Goal: Entertainment & Leisure: Consume media (video, audio)

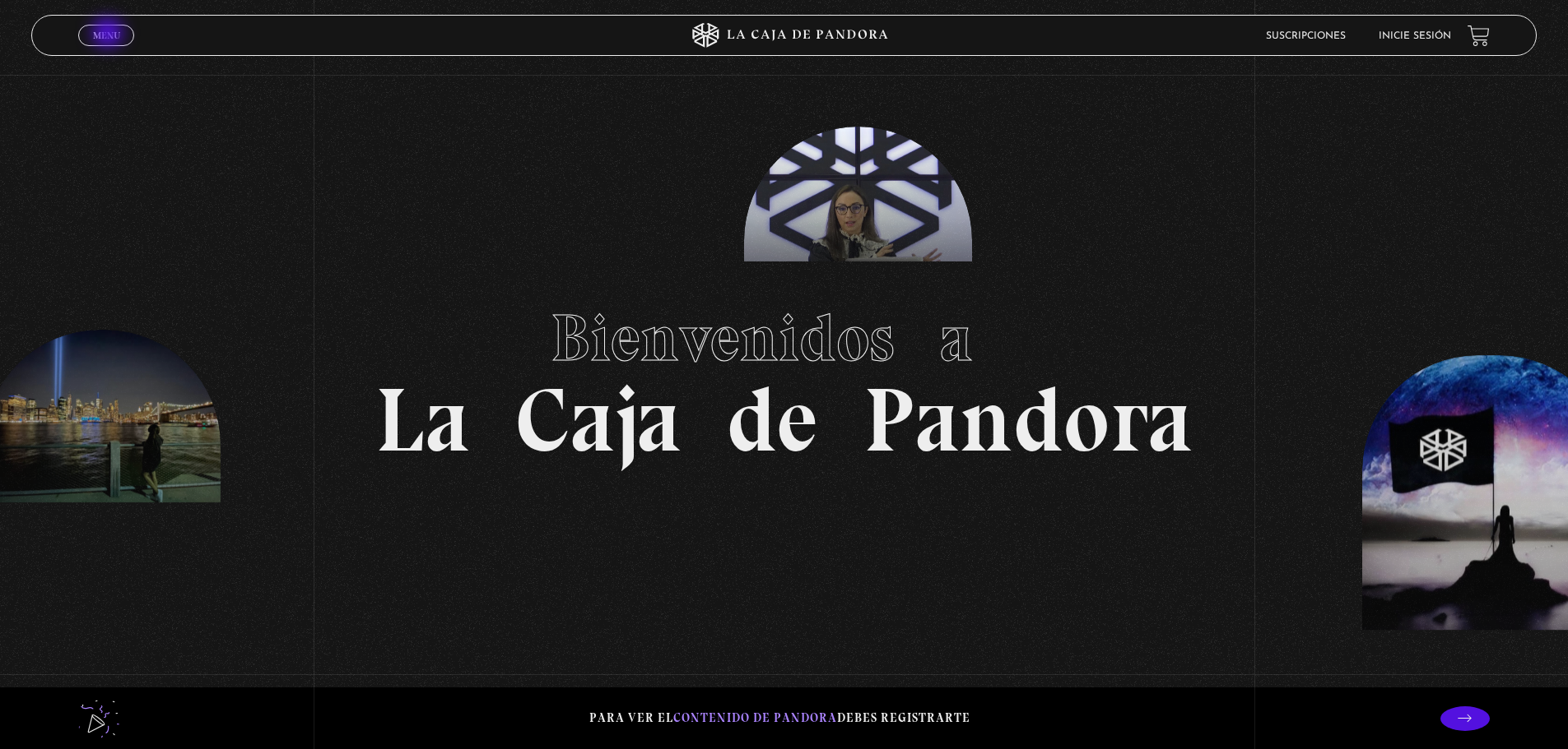
click at [110, 35] on span "Menu" at bounding box center [107, 36] width 27 height 10
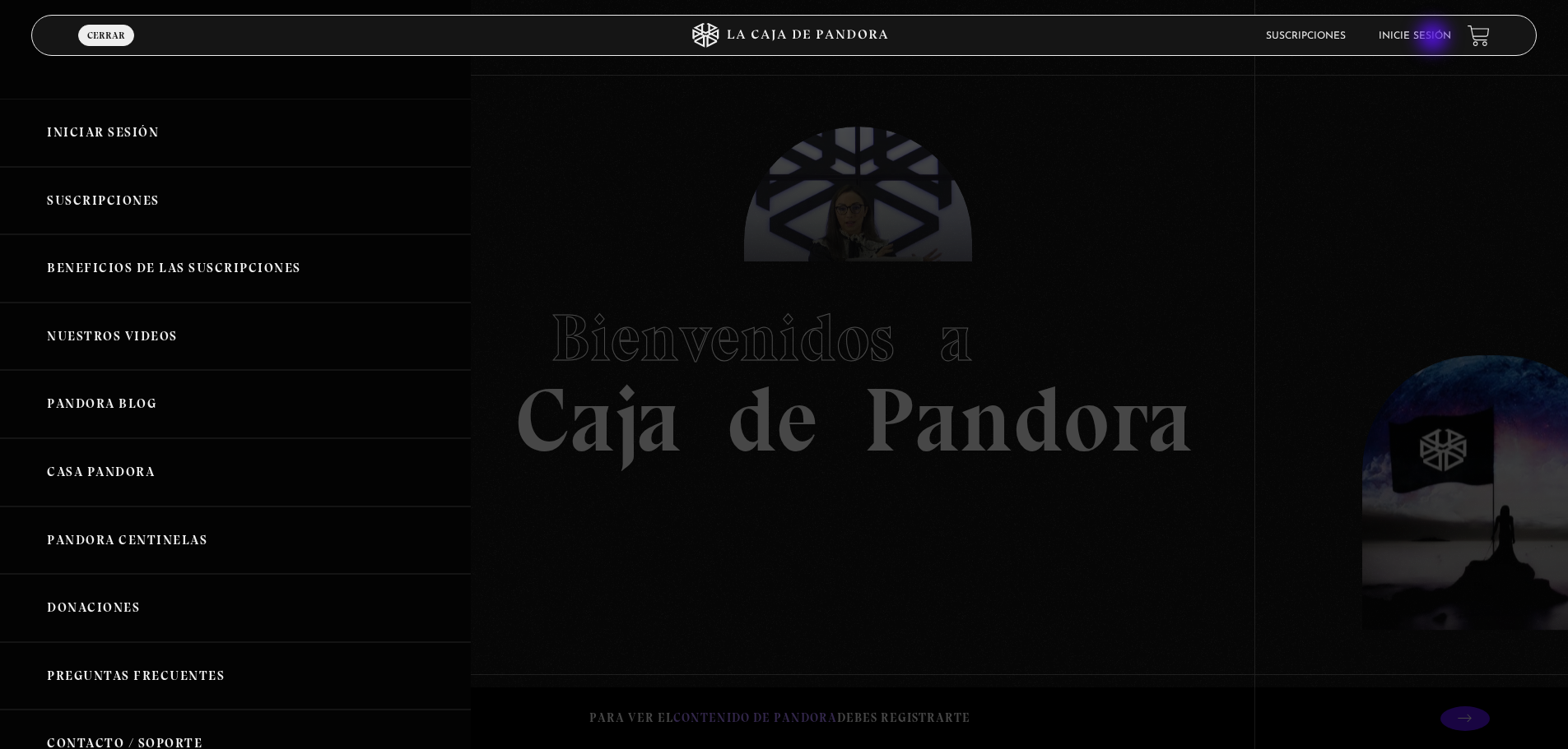
click at [1434, 38] on link "Inicie sesión" at bounding box center [1414, 36] width 72 height 10
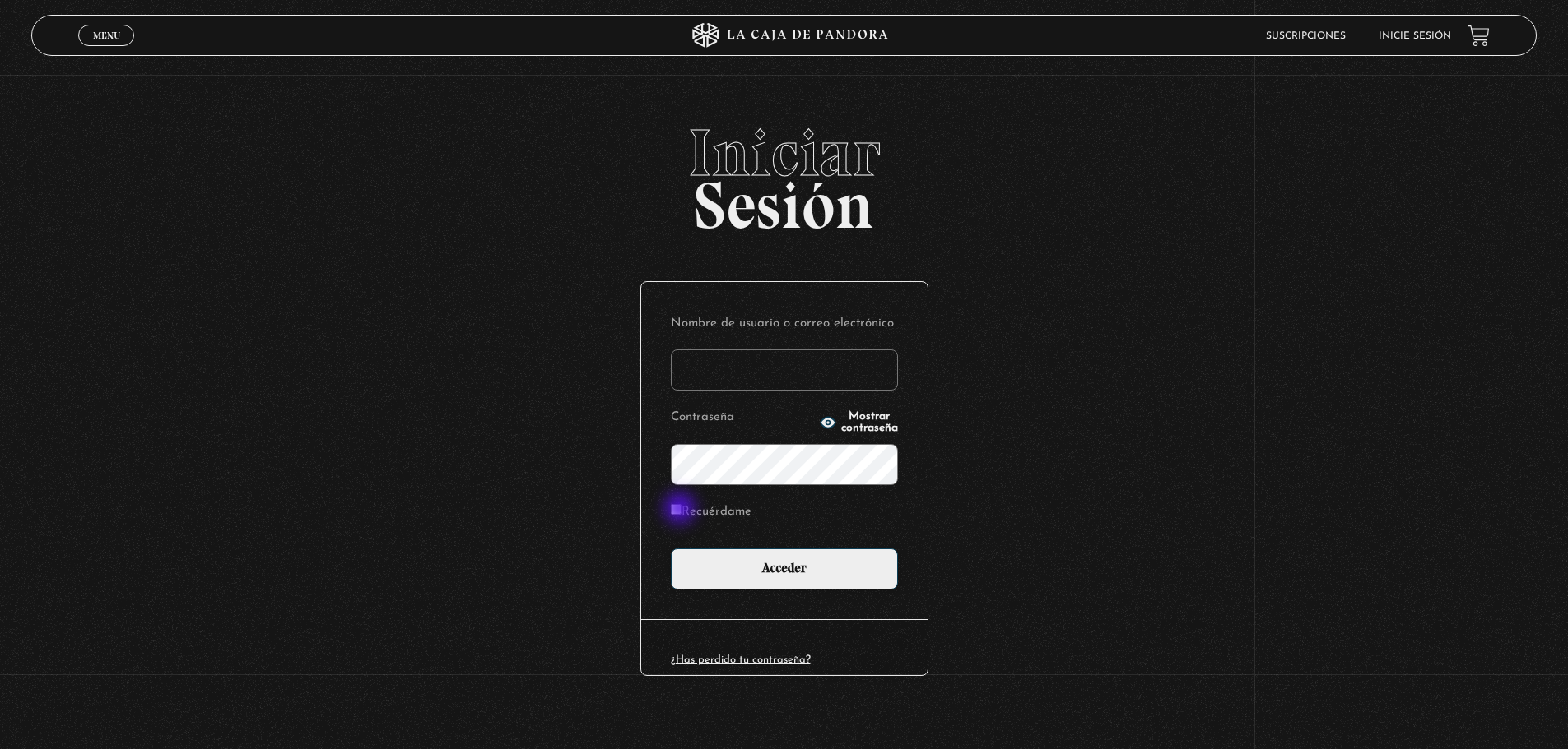
type input "pau.2579@yahoo.com"
click at [681, 510] on input "Recuérdame" at bounding box center [675, 509] width 11 height 11
checkbox input "true"
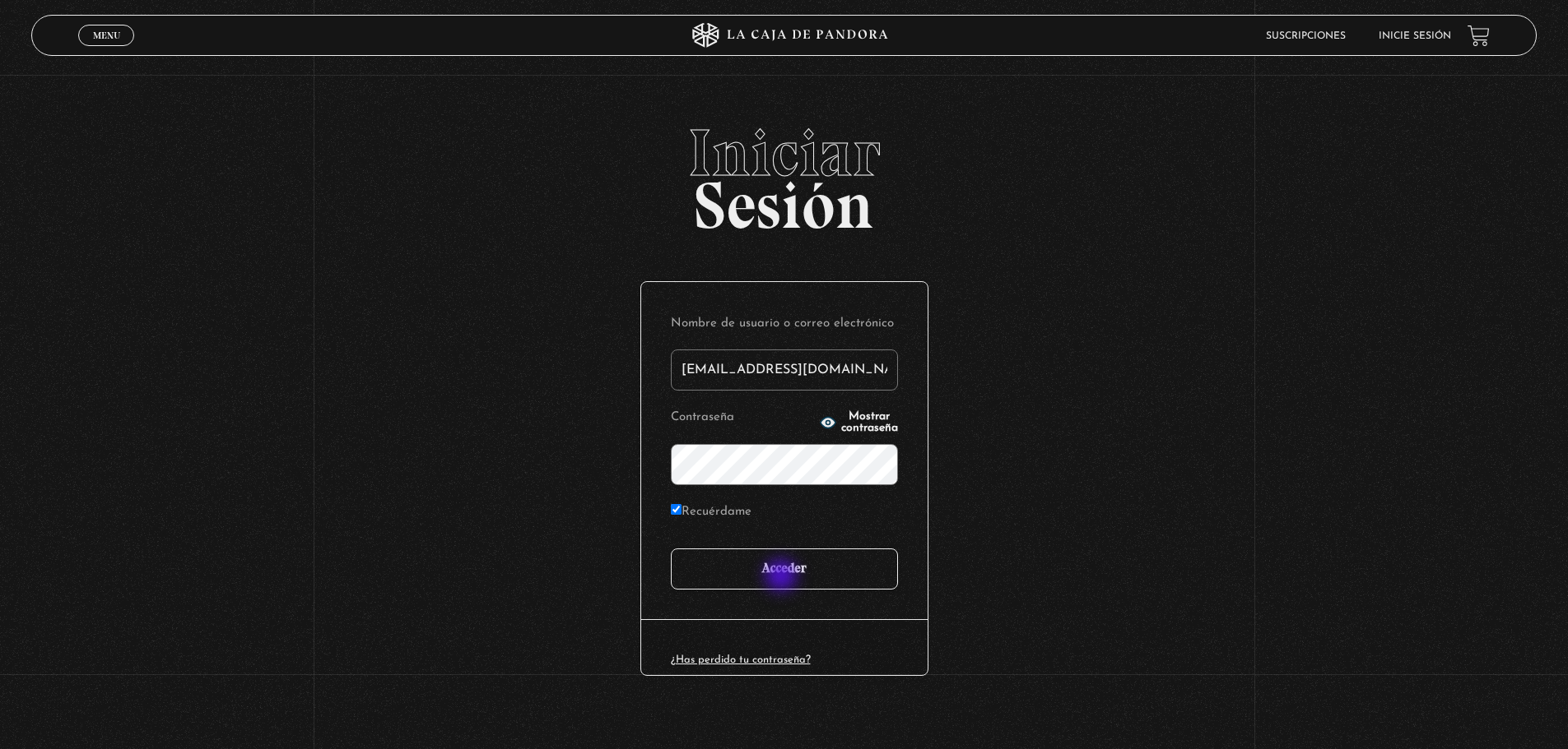
click at [783, 577] on input "Acceder" at bounding box center [784, 568] width 227 height 41
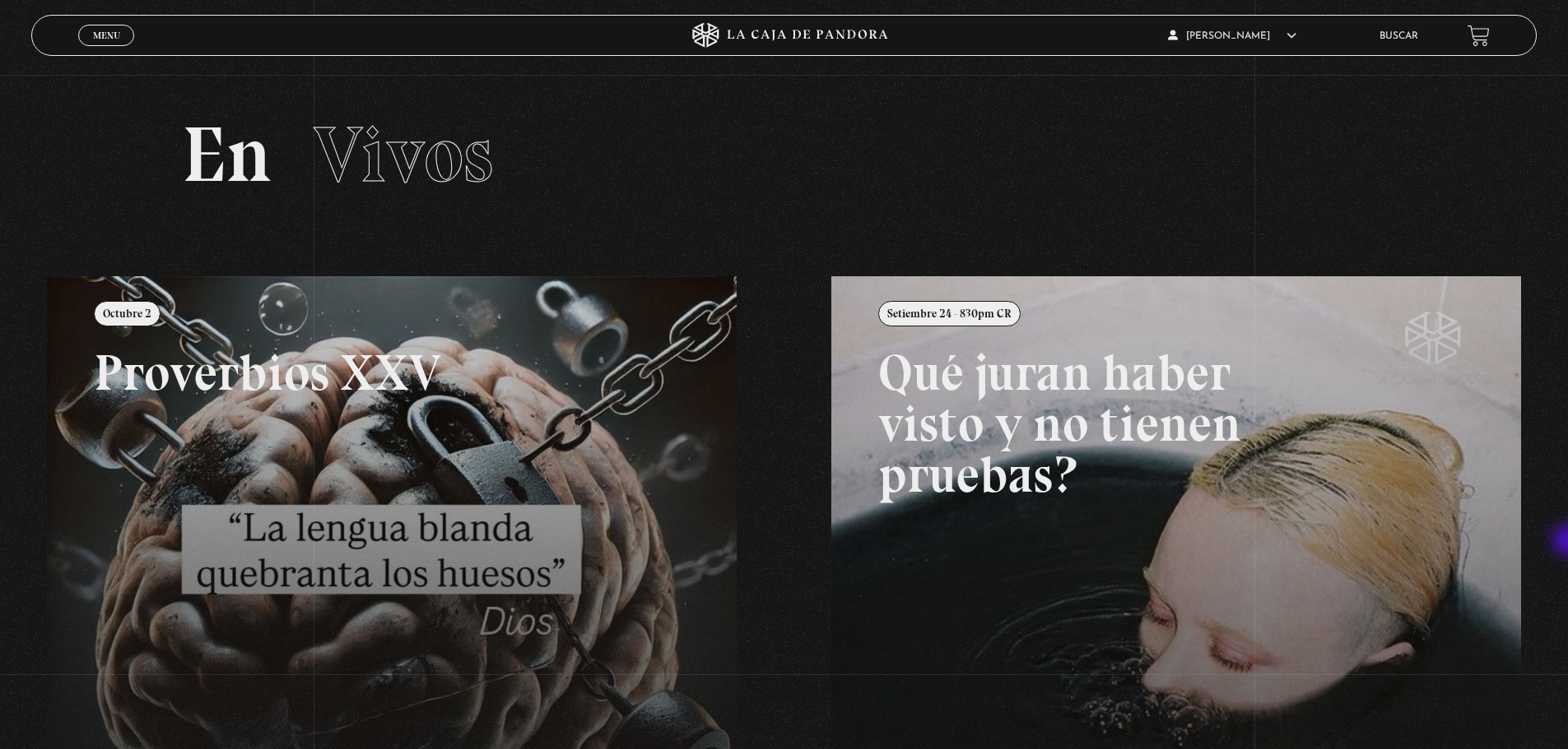
scroll to position [378, 0]
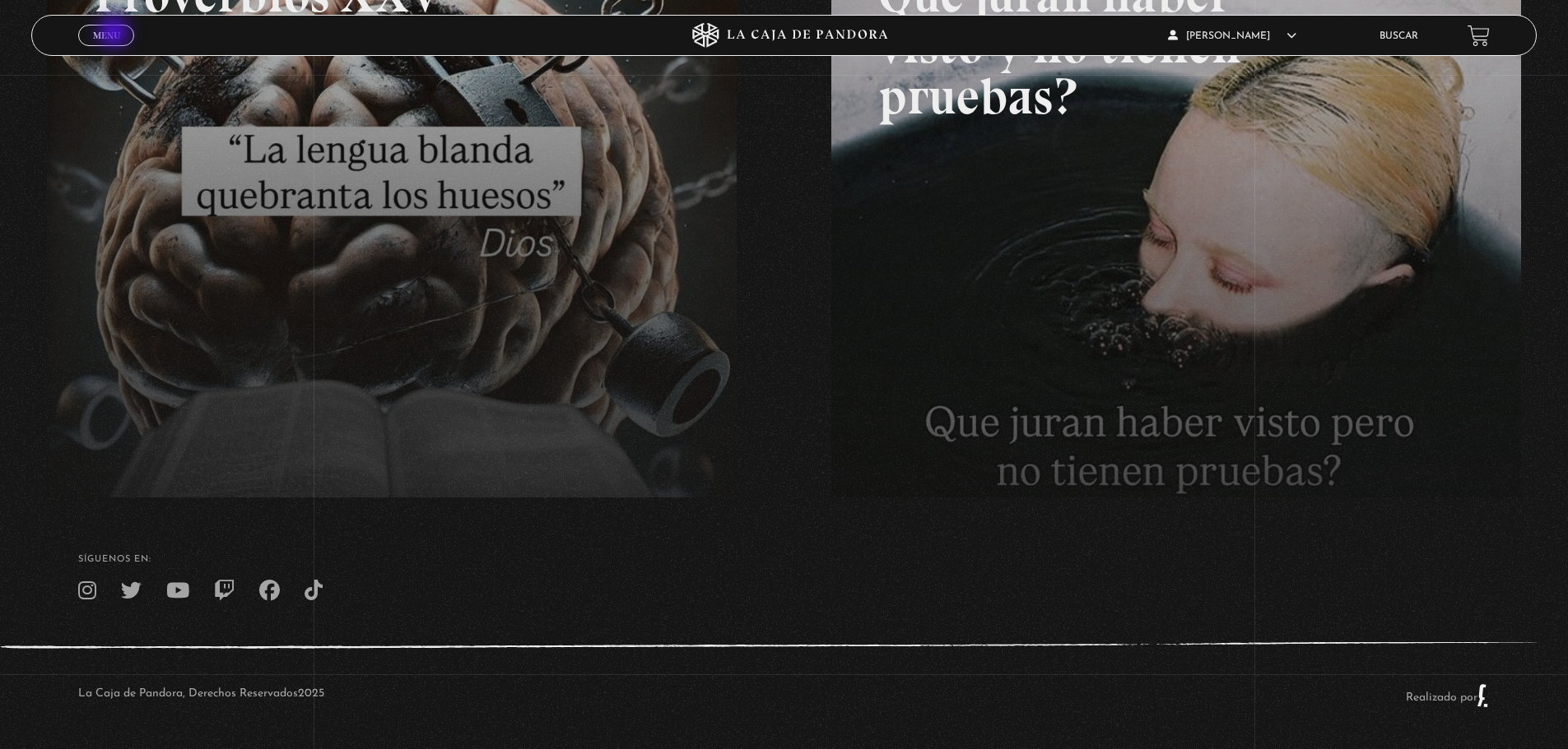
click at [115, 34] on span "Menu" at bounding box center [107, 36] width 27 height 10
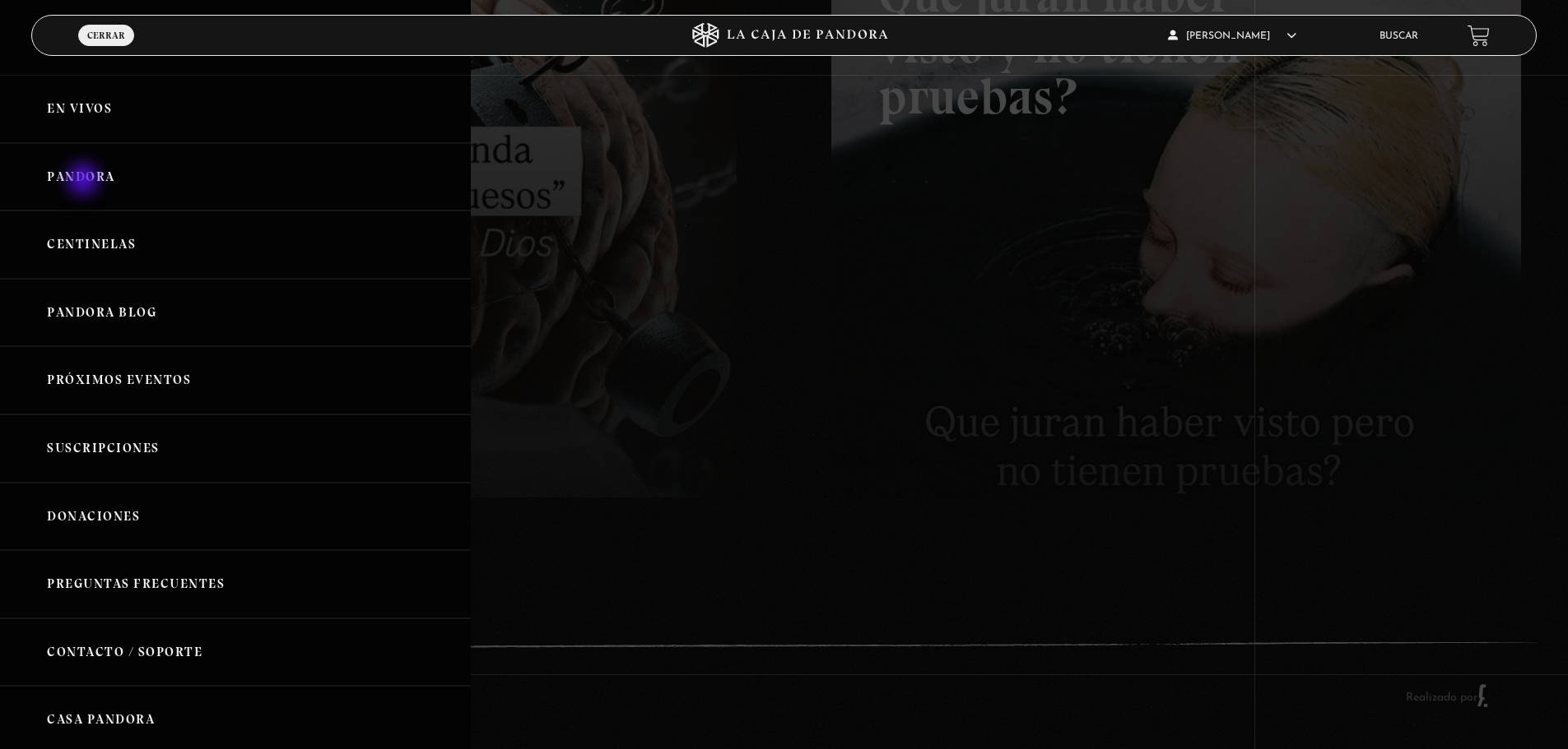
click at [85, 181] on link "Pandora" at bounding box center [235, 177] width 471 height 68
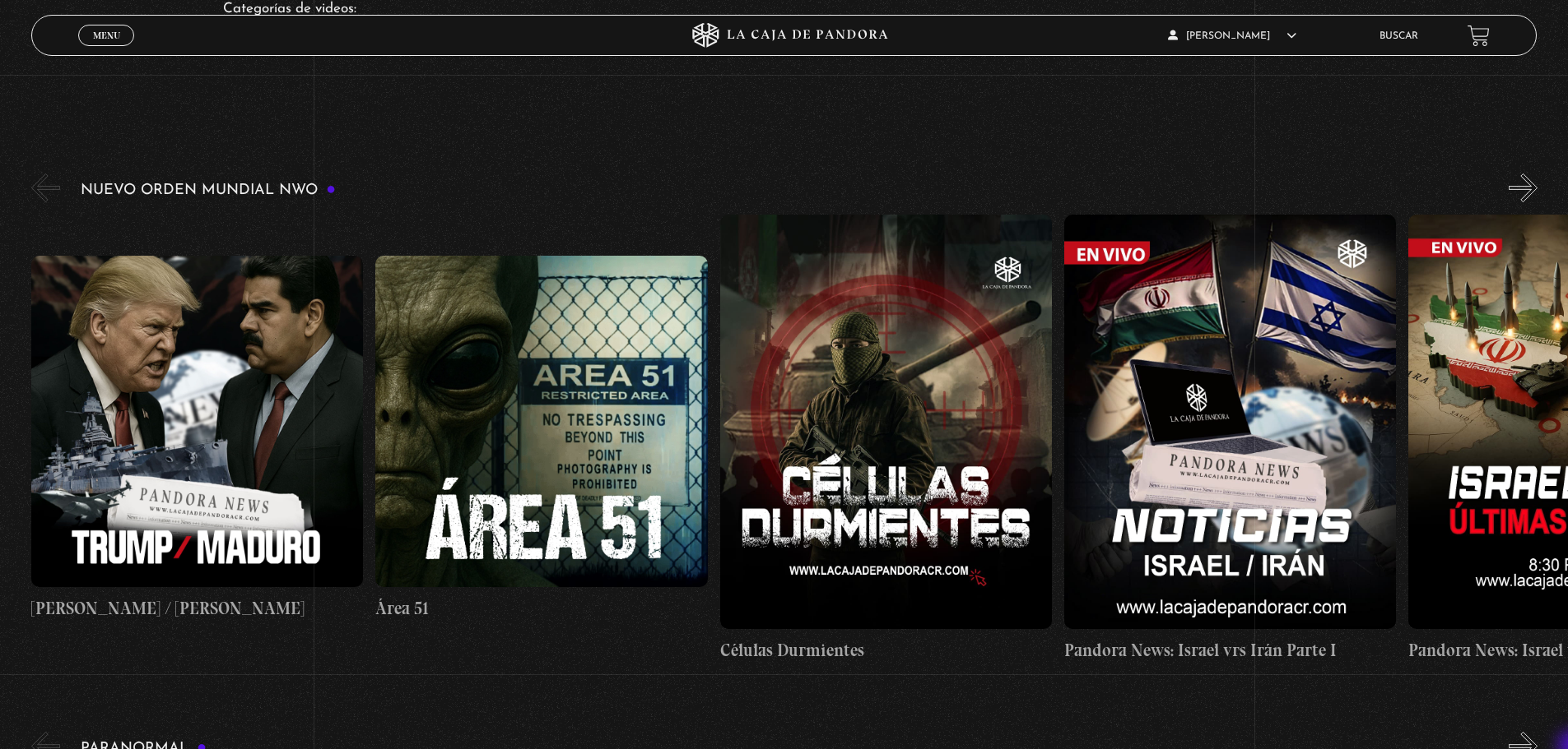
scroll to position [230, 0]
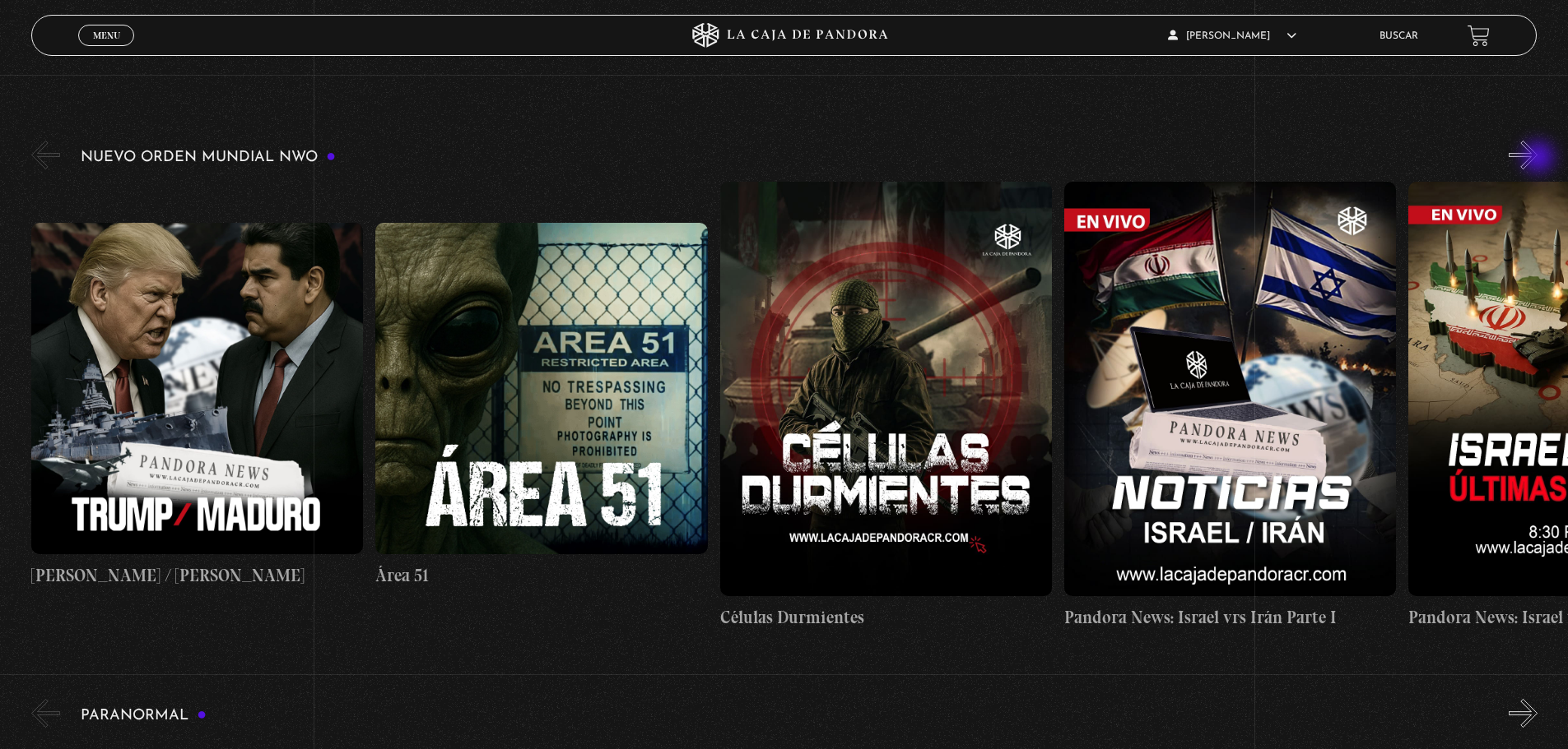
click at [1537, 158] on button "»" at bounding box center [1523, 155] width 29 height 29
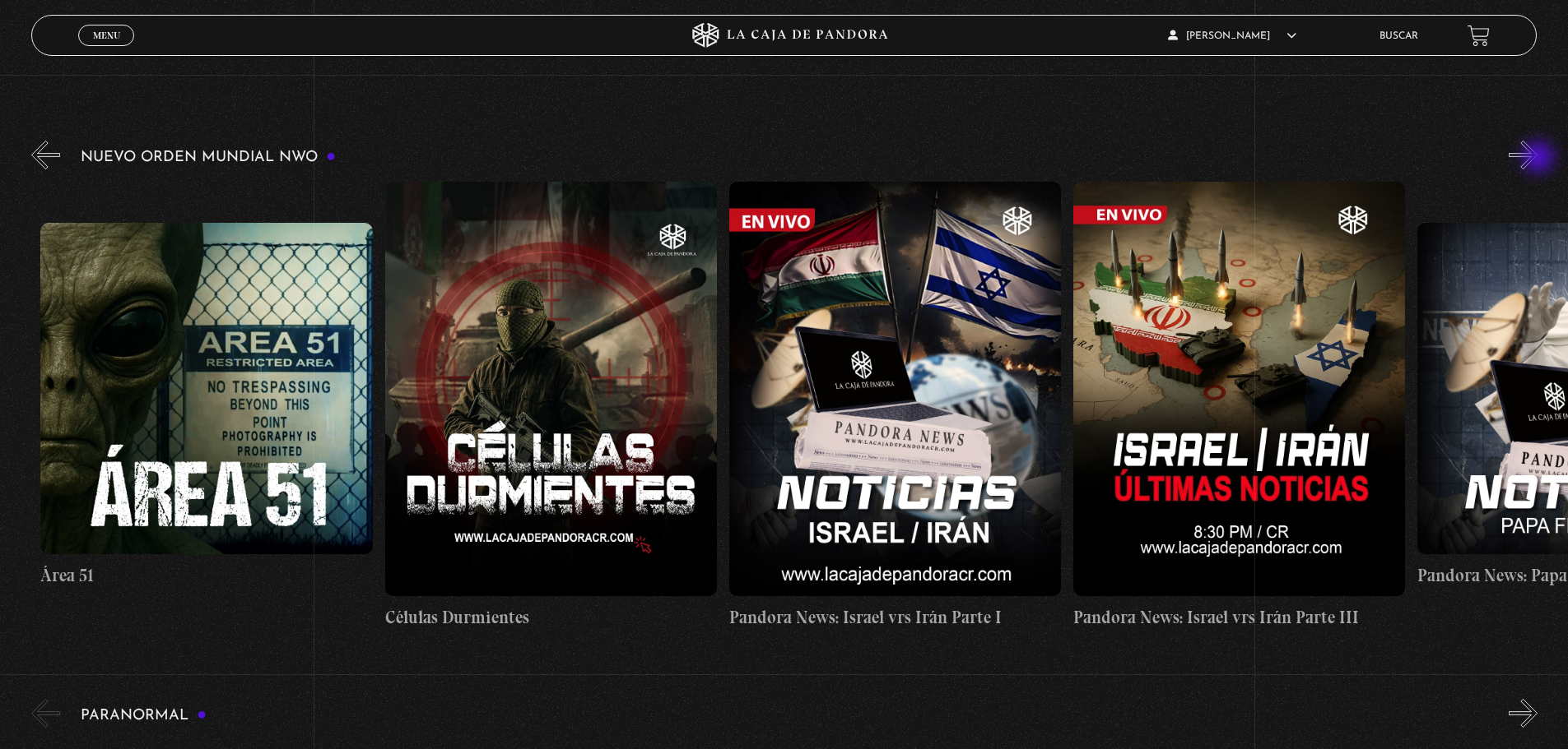
click at [1537, 158] on button "»" at bounding box center [1523, 155] width 29 height 29
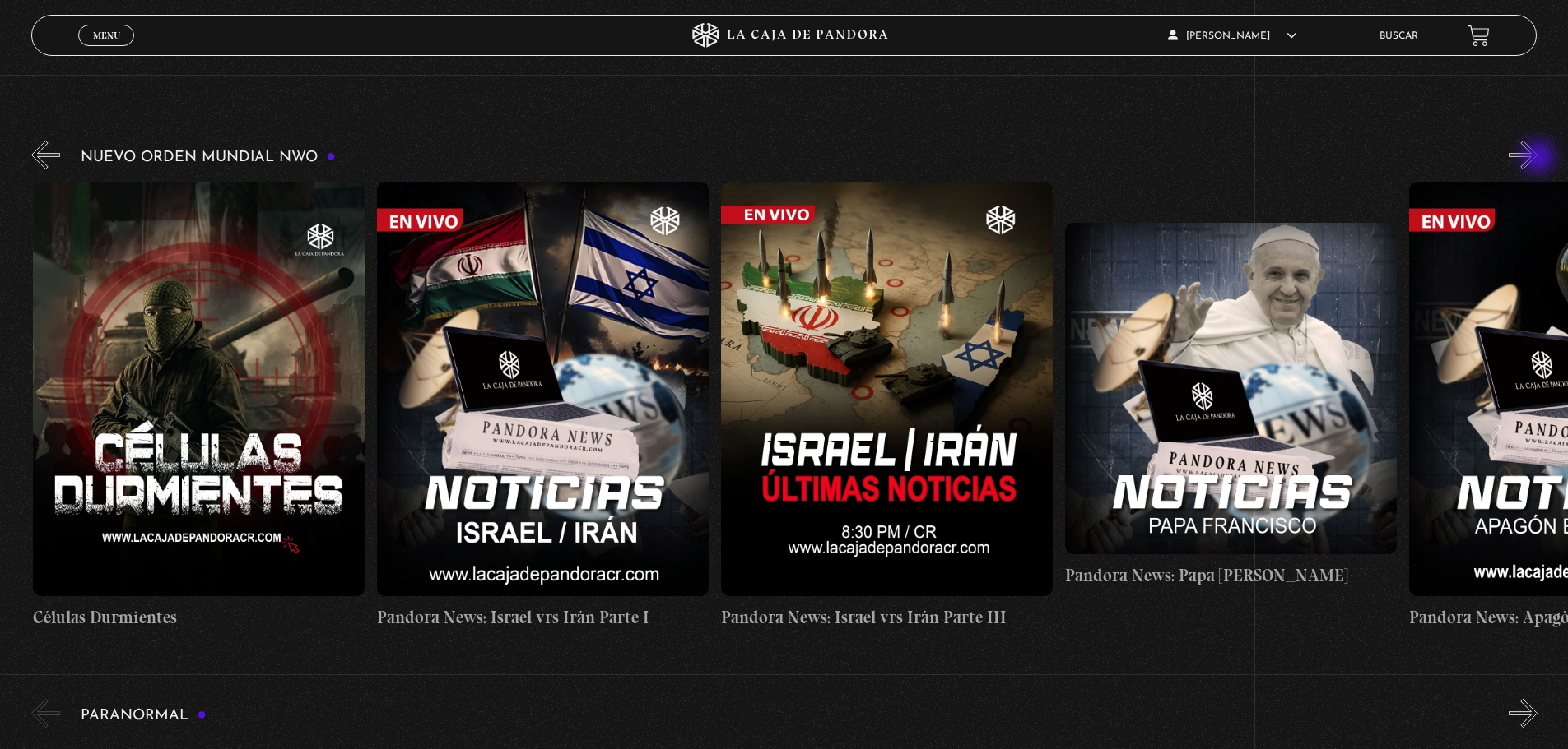
click at [1537, 158] on button "»" at bounding box center [1523, 155] width 29 height 29
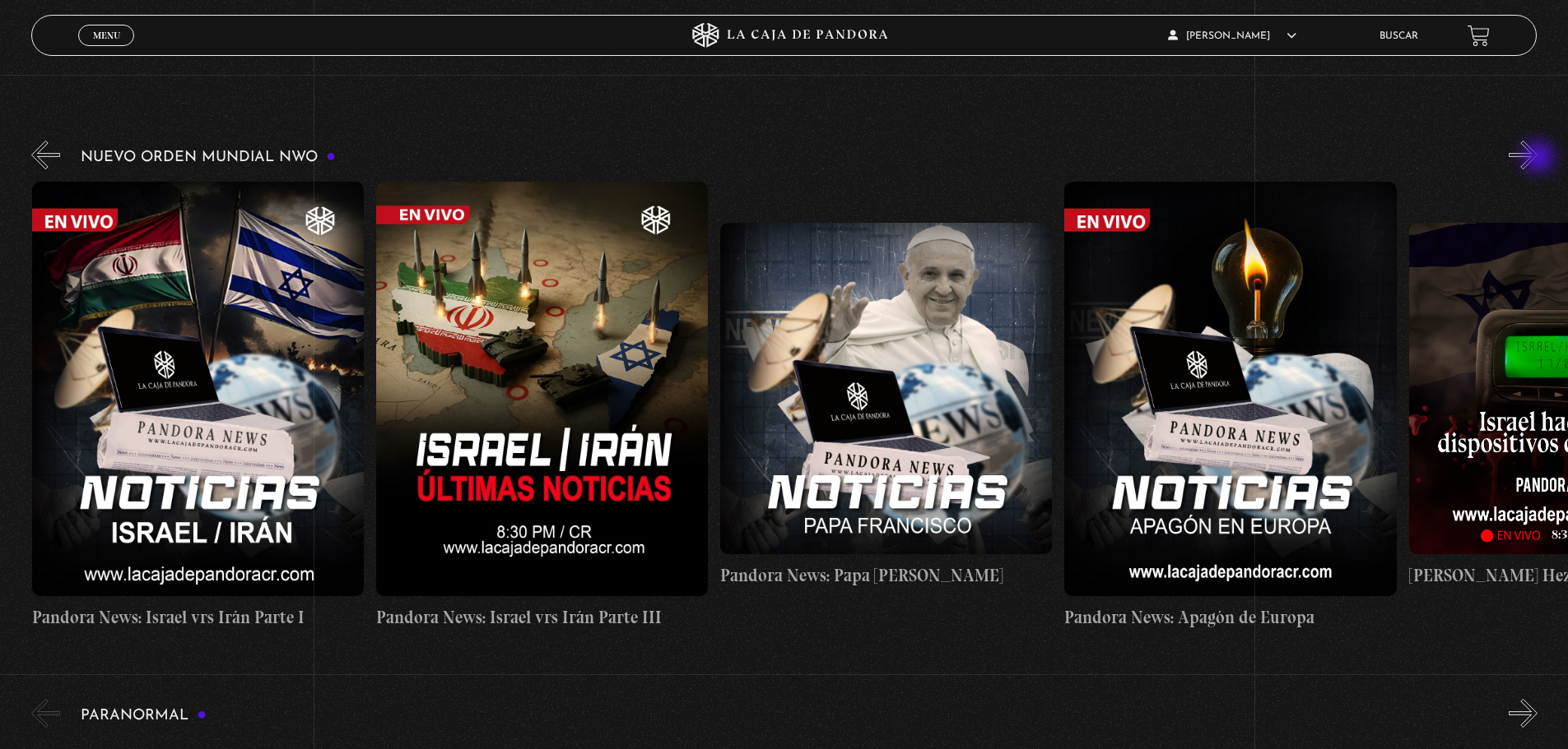
scroll to position [0, 1033]
click at [1537, 158] on button "»" at bounding box center [1523, 155] width 29 height 29
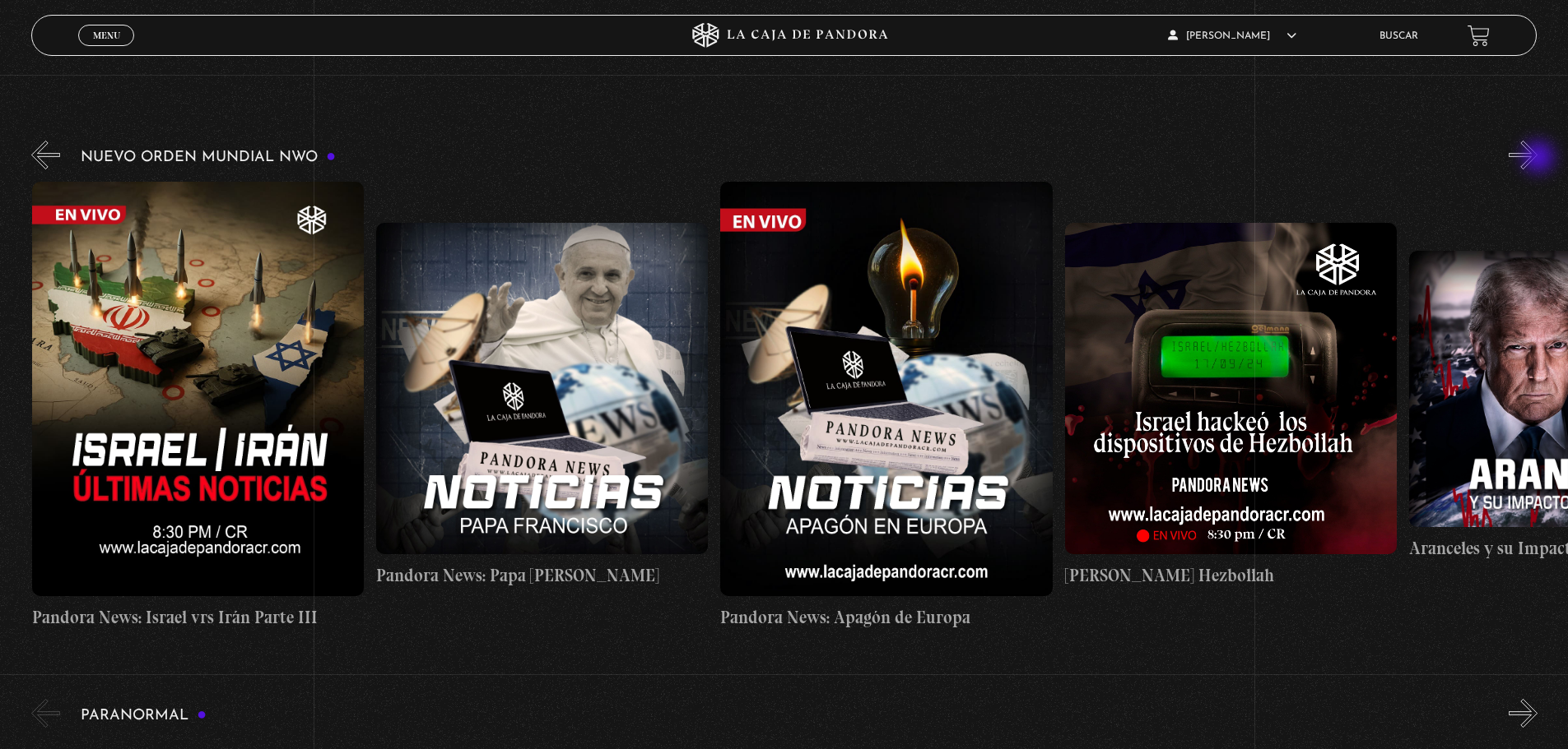
click at [1537, 158] on button "»" at bounding box center [1523, 155] width 29 height 29
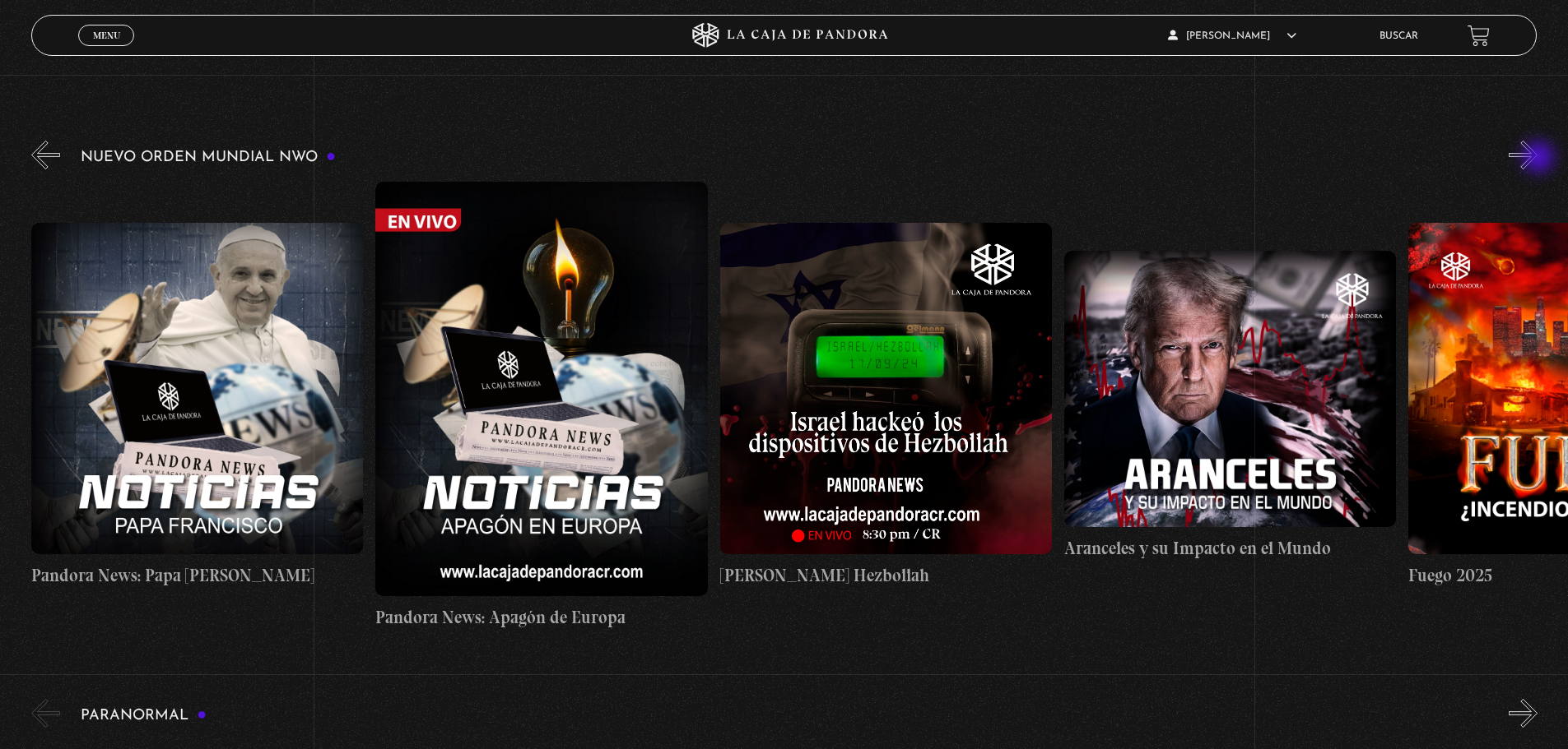
click at [1537, 158] on button "»" at bounding box center [1523, 155] width 29 height 29
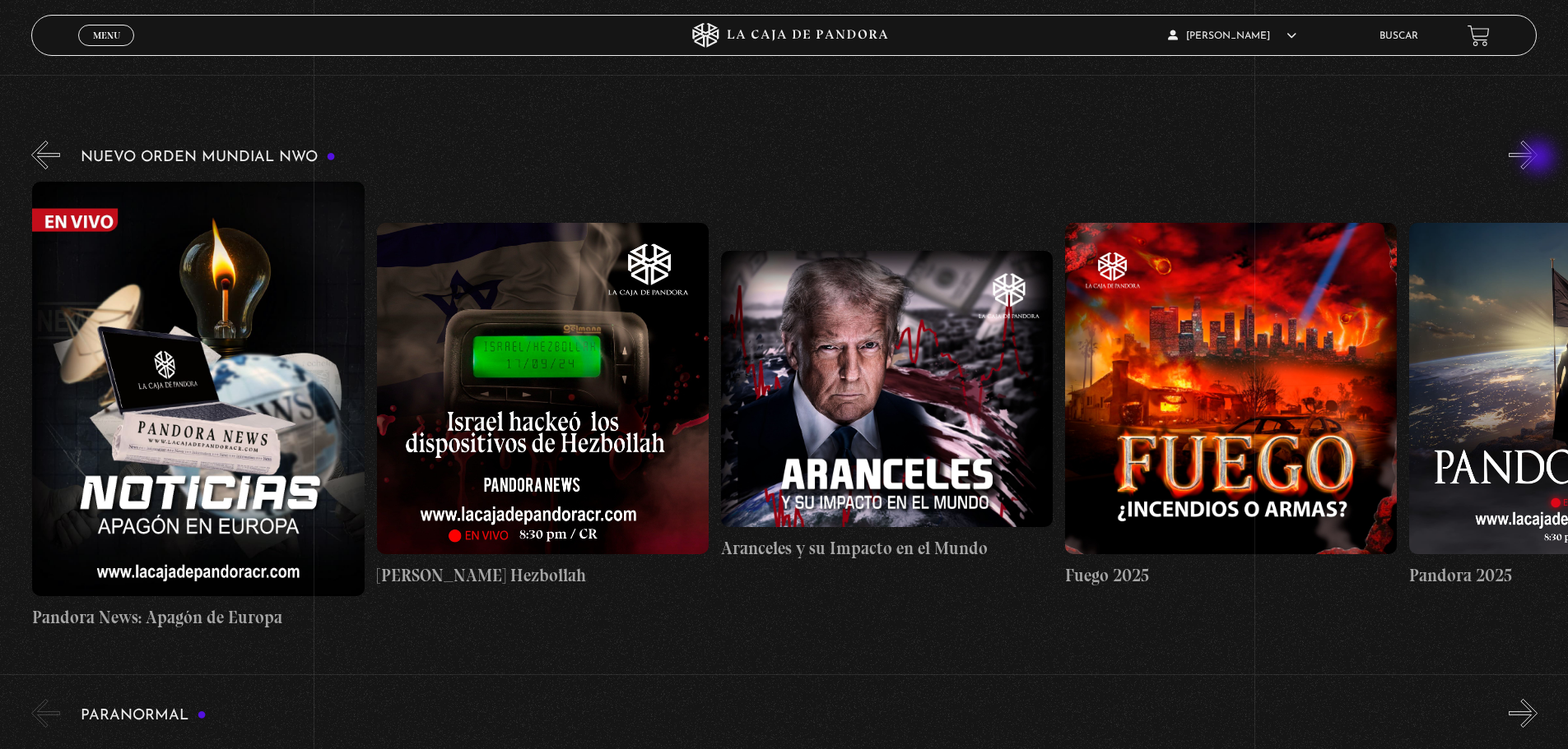
scroll to position [0, 2065]
click at [1537, 158] on button "»" at bounding box center [1523, 155] width 29 height 29
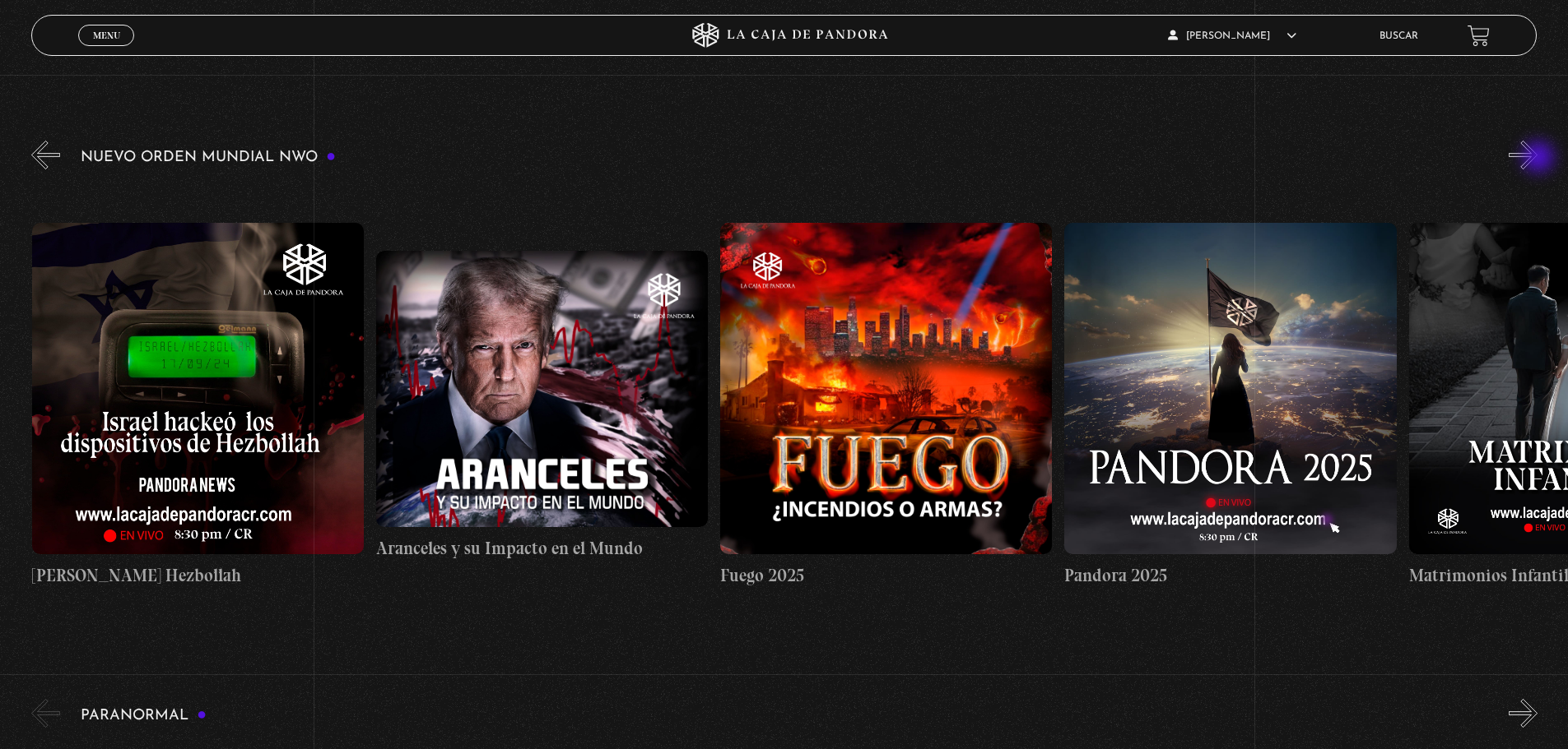
click at [1537, 158] on button "»" at bounding box center [1523, 155] width 29 height 29
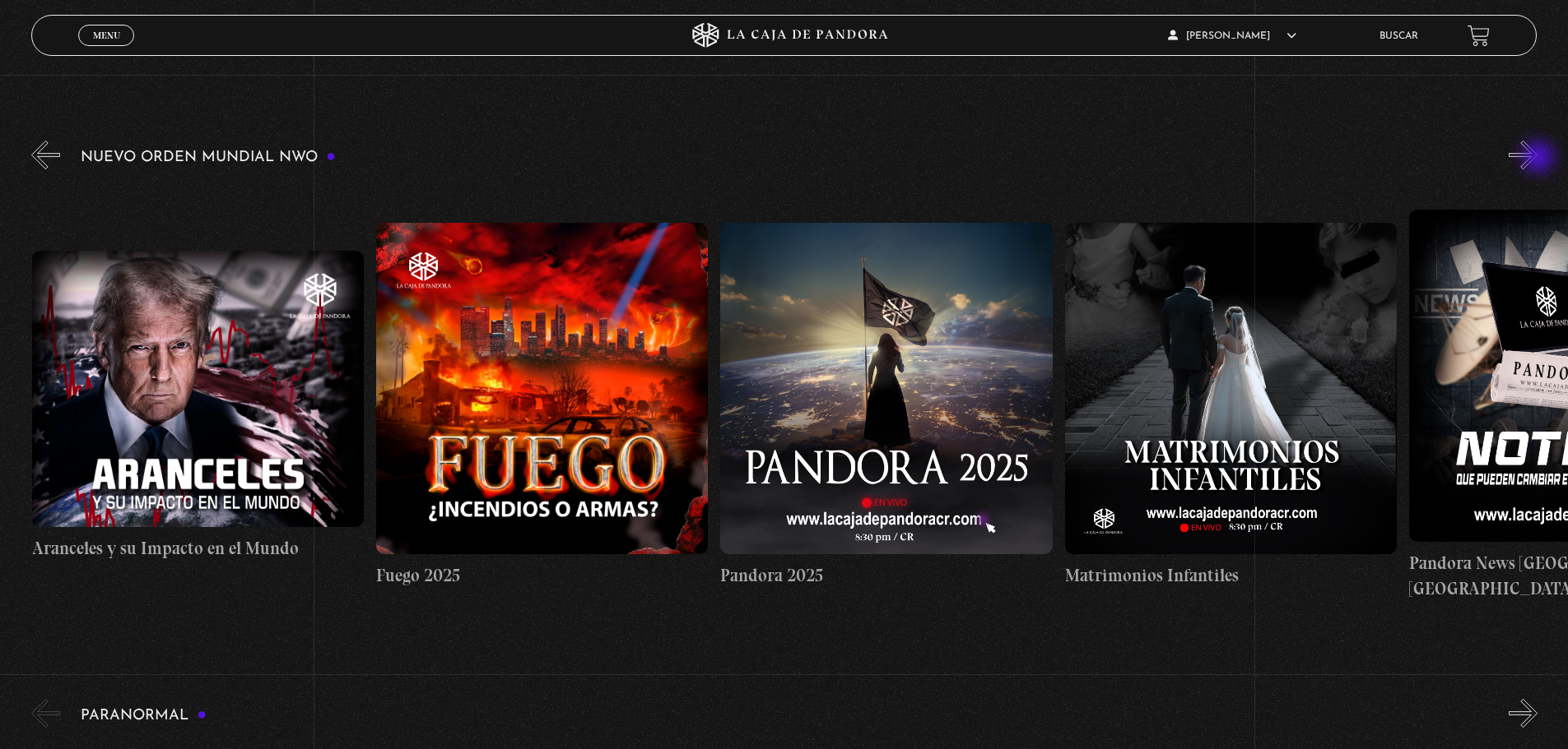
click at [1537, 158] on button "»" at bounding box center [1523, 155] width 29 height 29
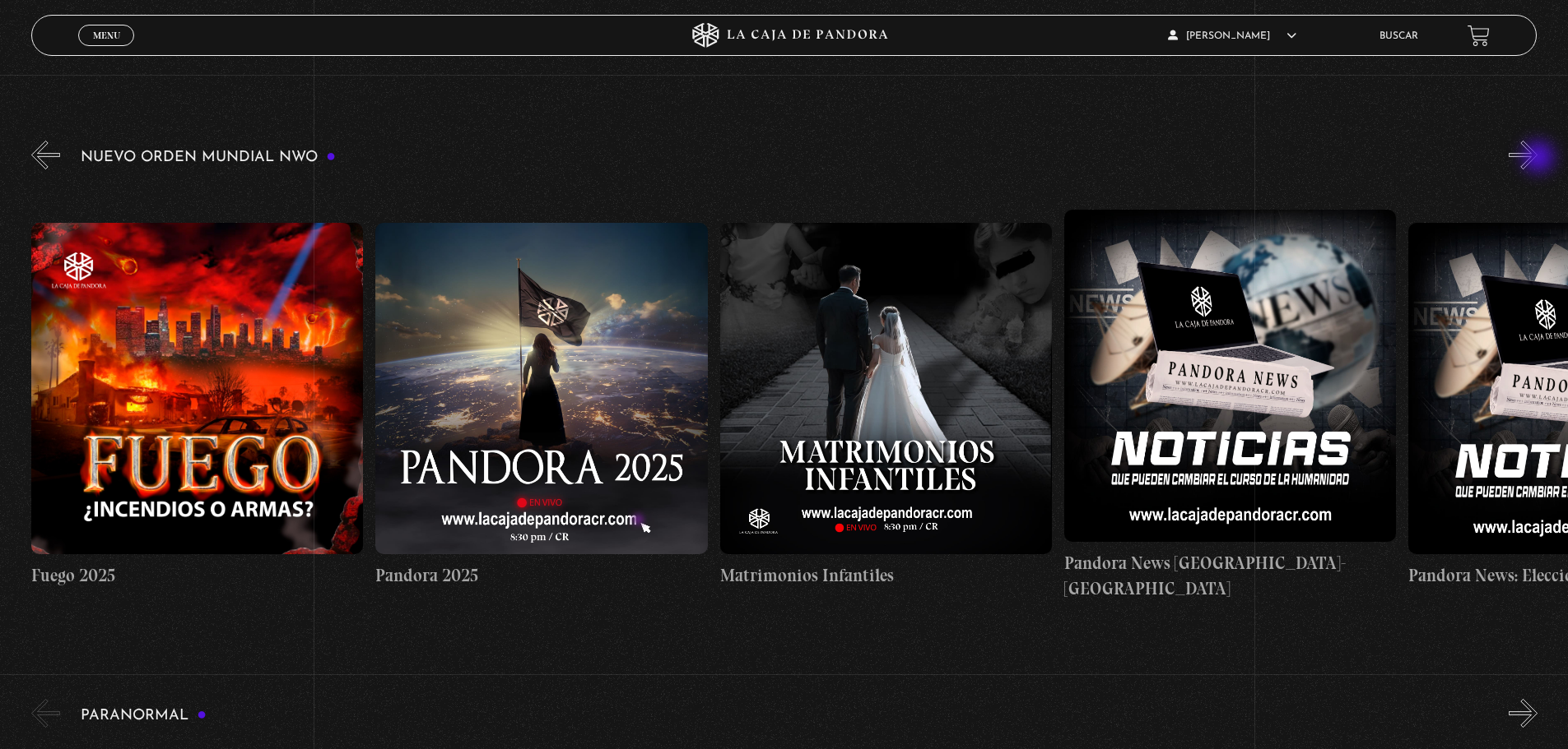
click at [1537, 158] on button "»" at bounding box center [1523, 155] width 29 height 29
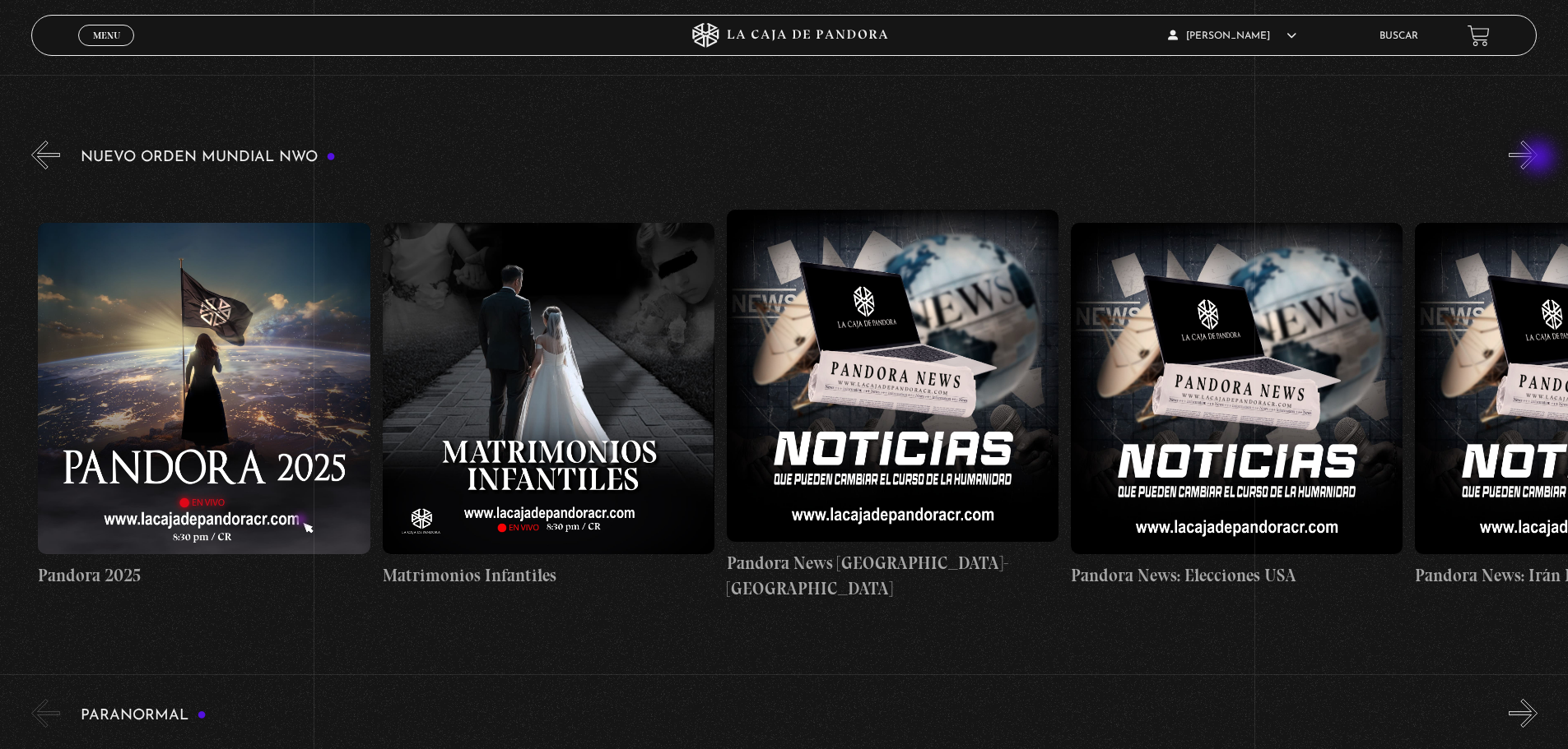
click at [1537, 158] on button "»" at bounding box center [1523, 155] width 29 height 29
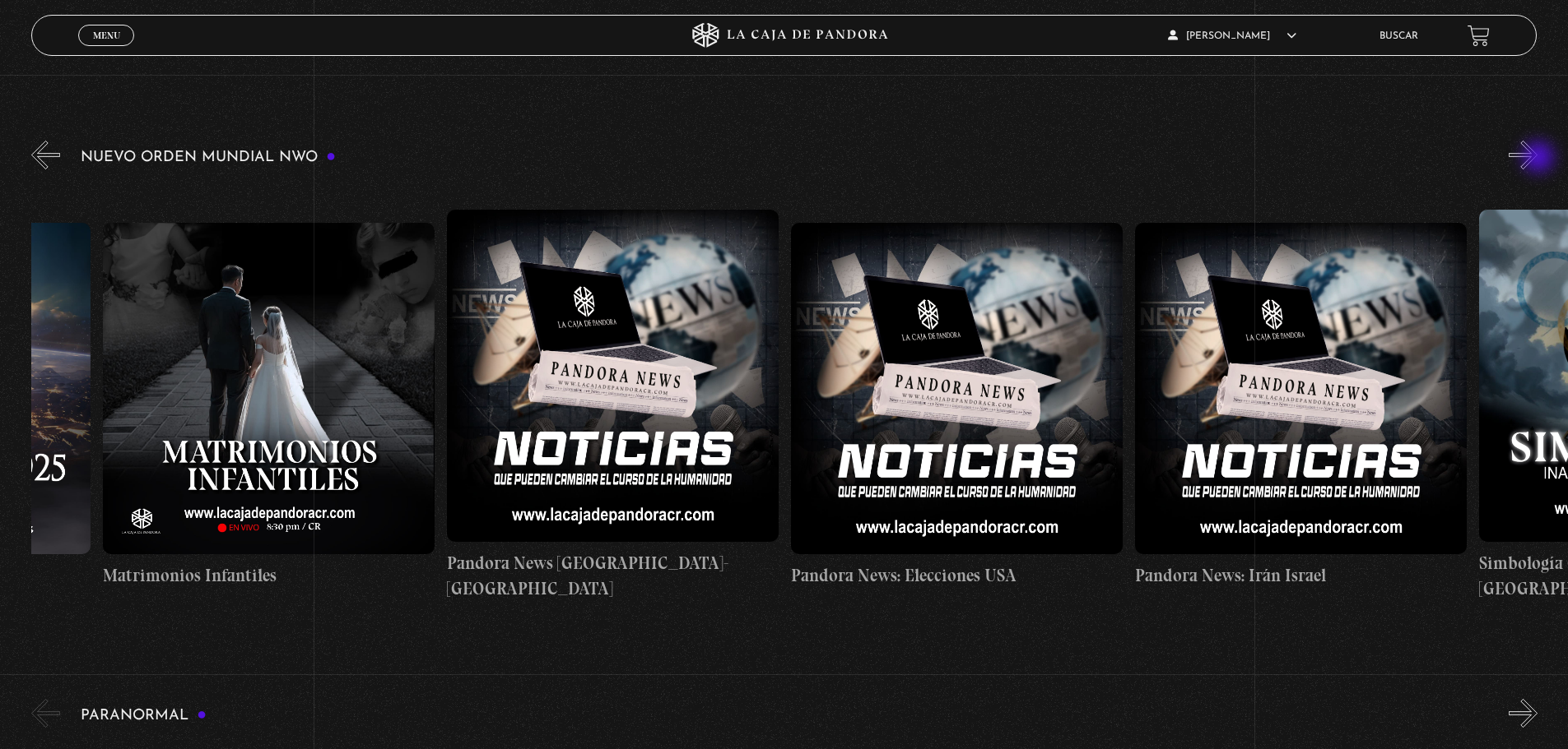
click at [1537, 158] on button "»" at bounding box center [1523, 155] width 29 height 29
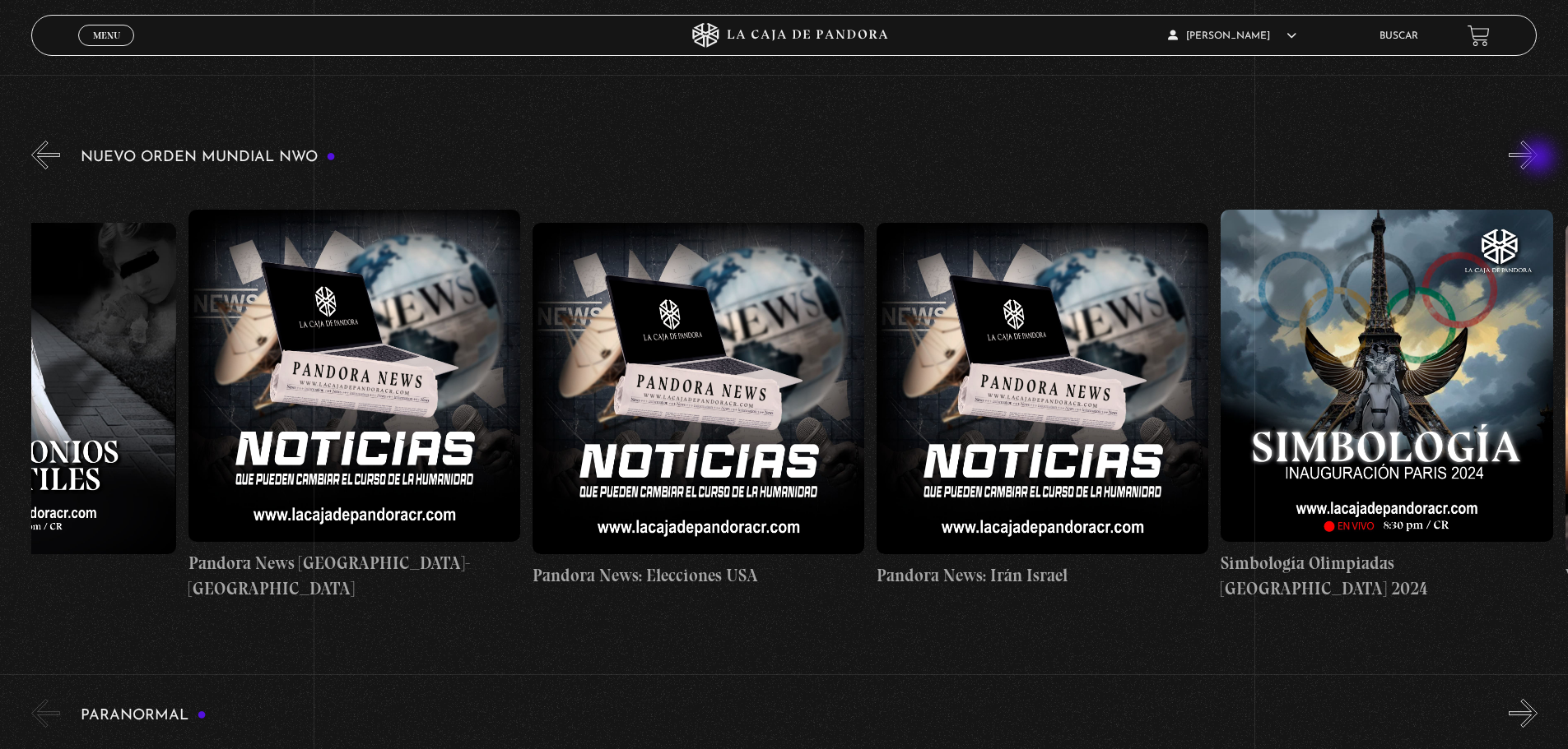
click at [1537, 158] on button "»" at bounding box center [1523, 155] width 29 height 29
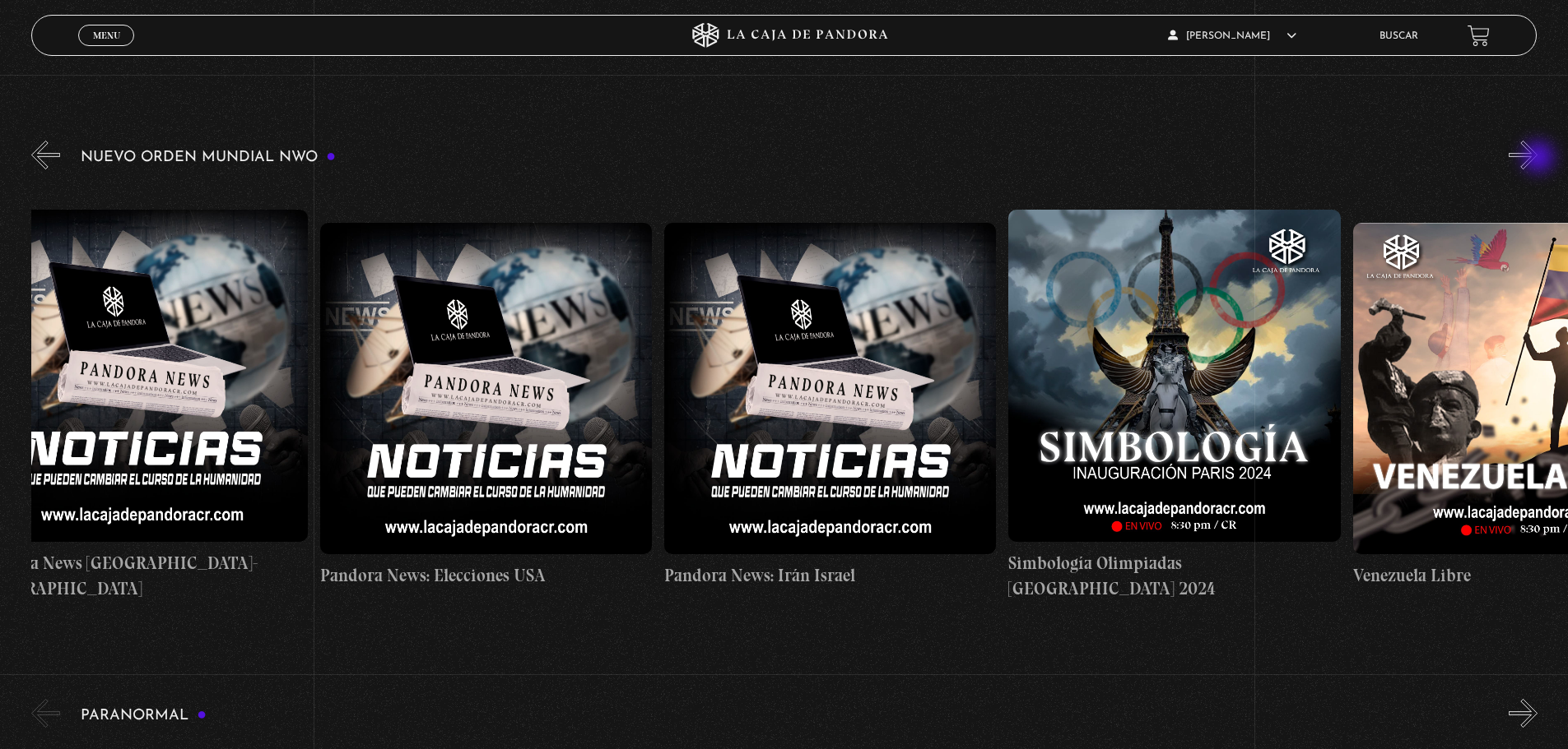
scroll to position [0, 4475]
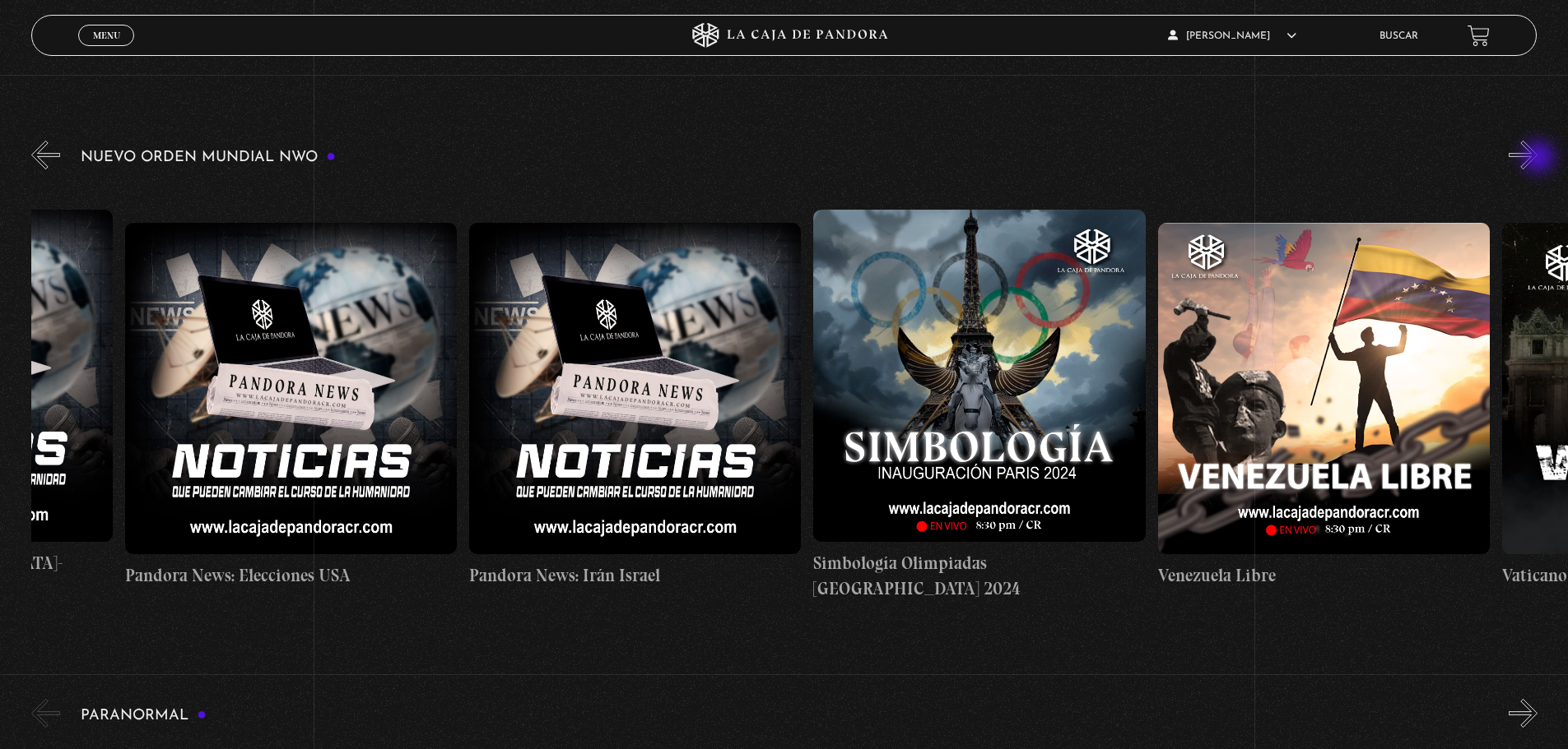
click at [1537, 158] on button "»" at bounding box center [1523, 155] width 29 height 29
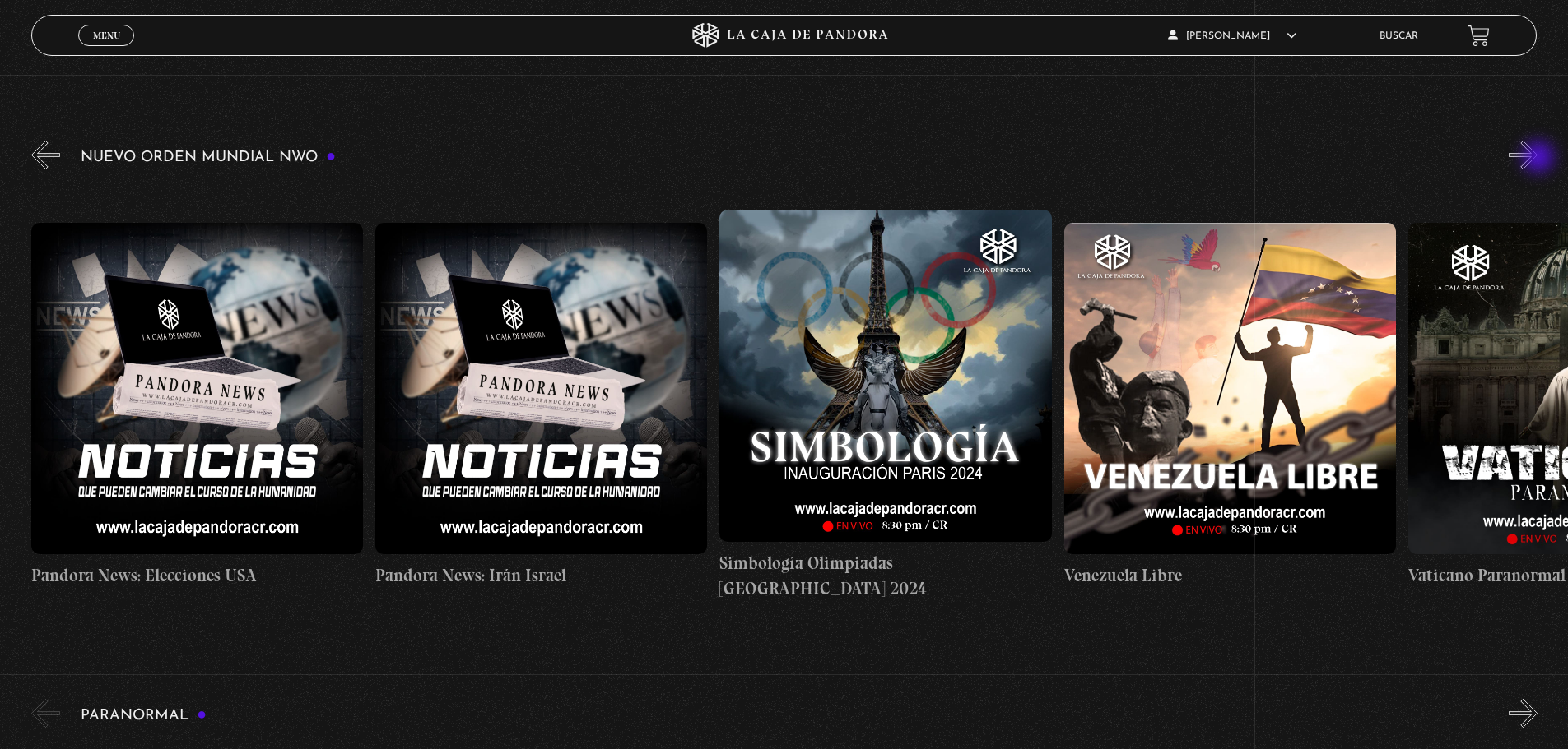
click at [1537, 158] on button "»" at bounding box center [1523, 155] width 29 height 29
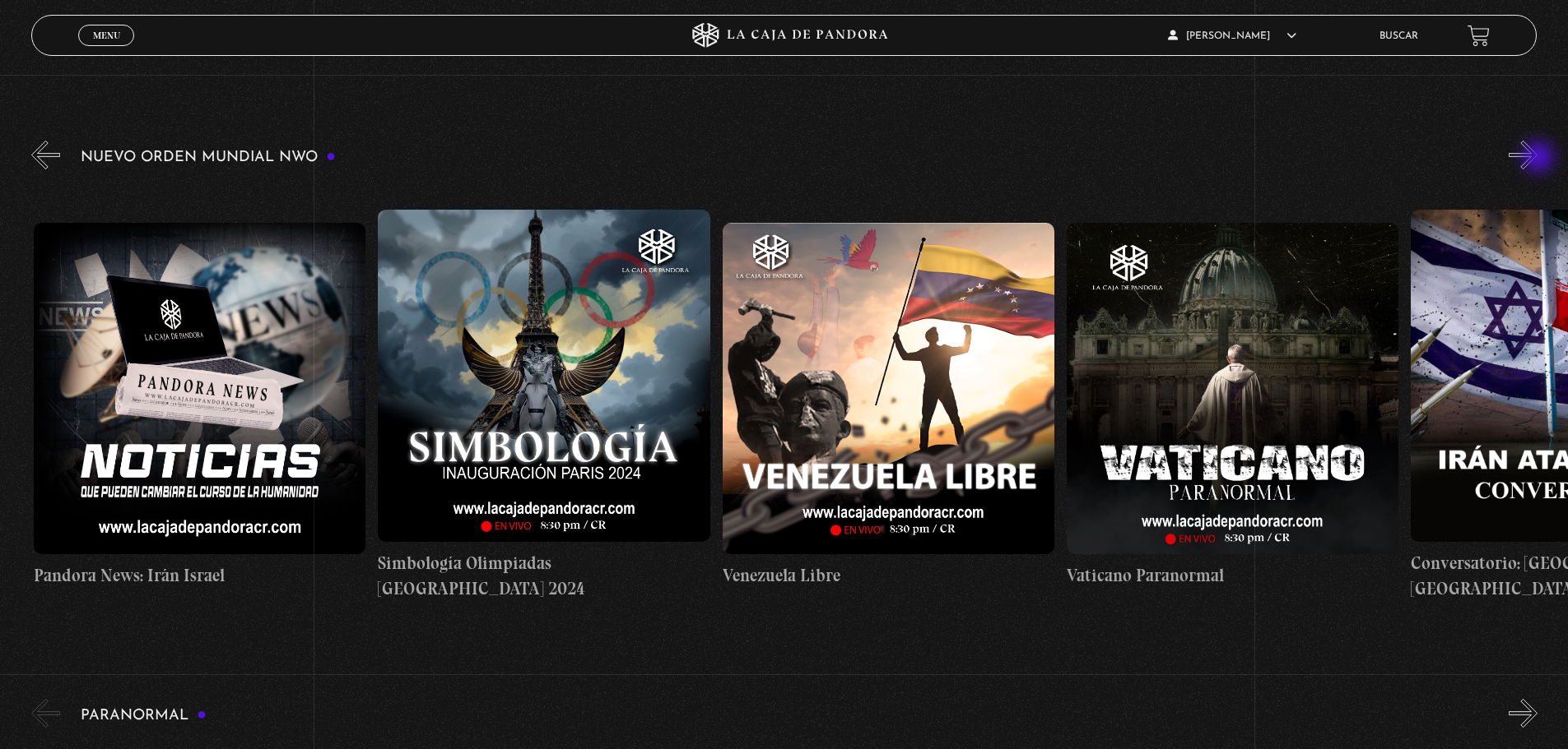
click at [1537, 158] on button "»" at bounding box center [1523, 155] width 29 height 29
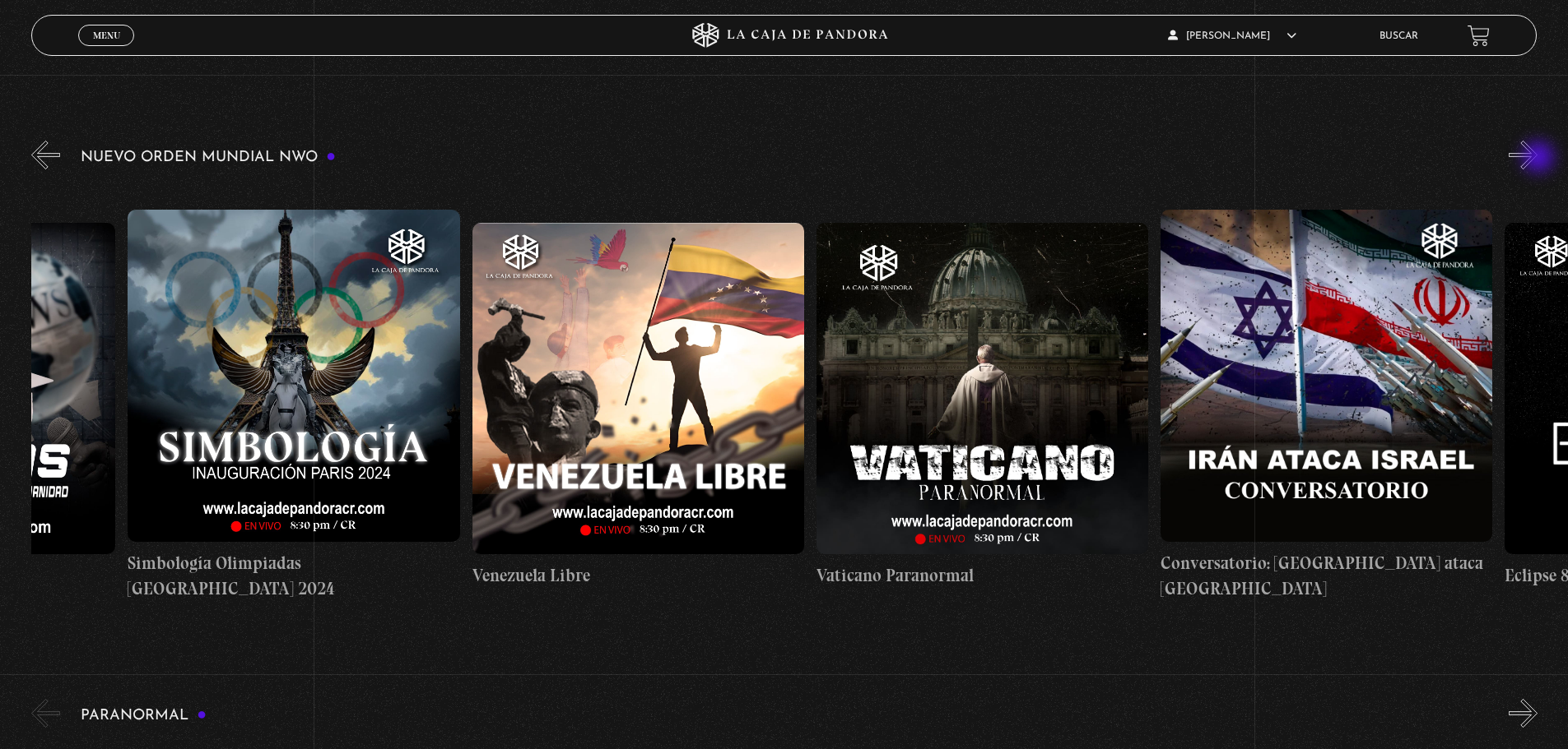
click at [1537, 158] on button "»" at bounding box center [1523, 155] width 29 height 29
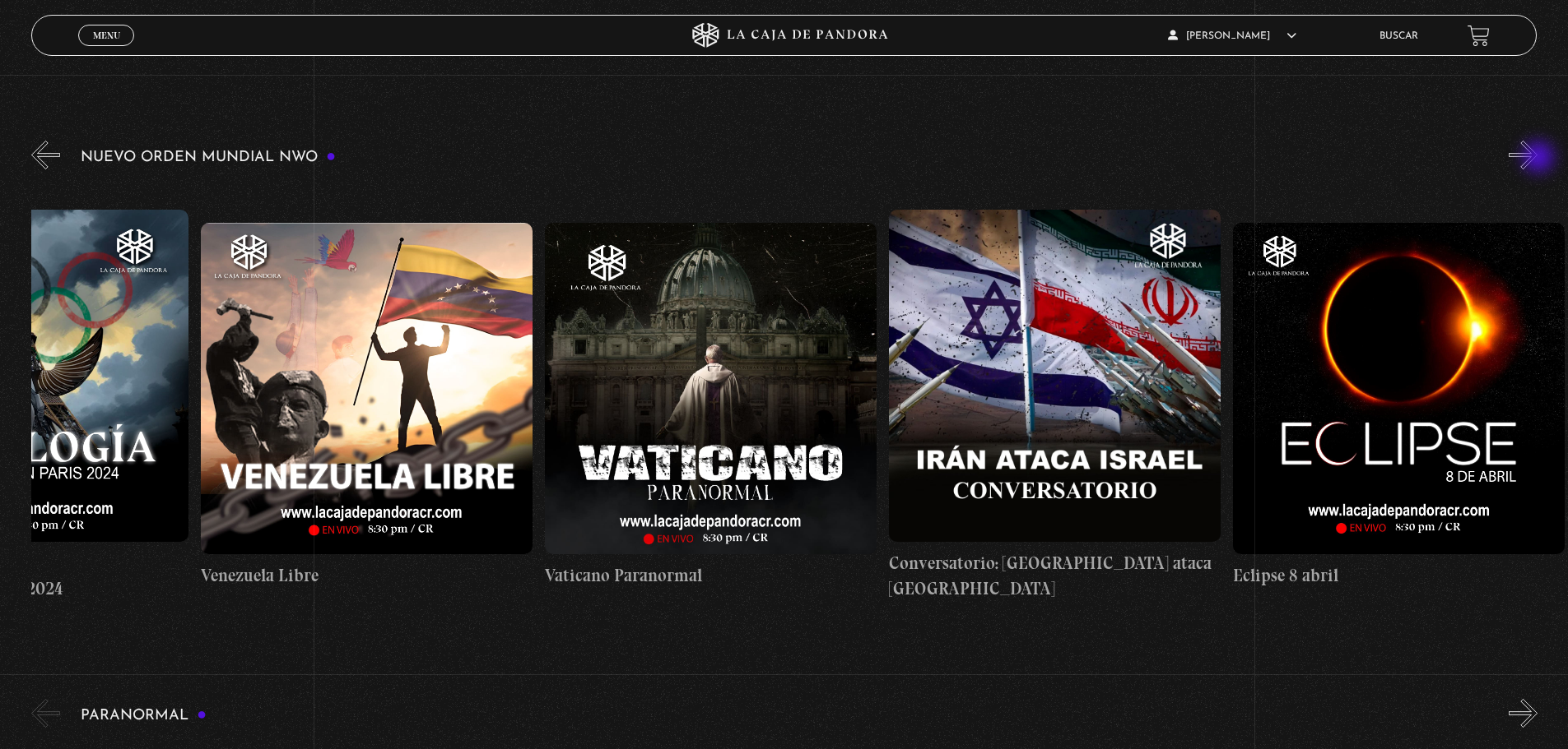
click at [1537, 158] on button "»" at bounding box center [1523, 155] width 29 height 29
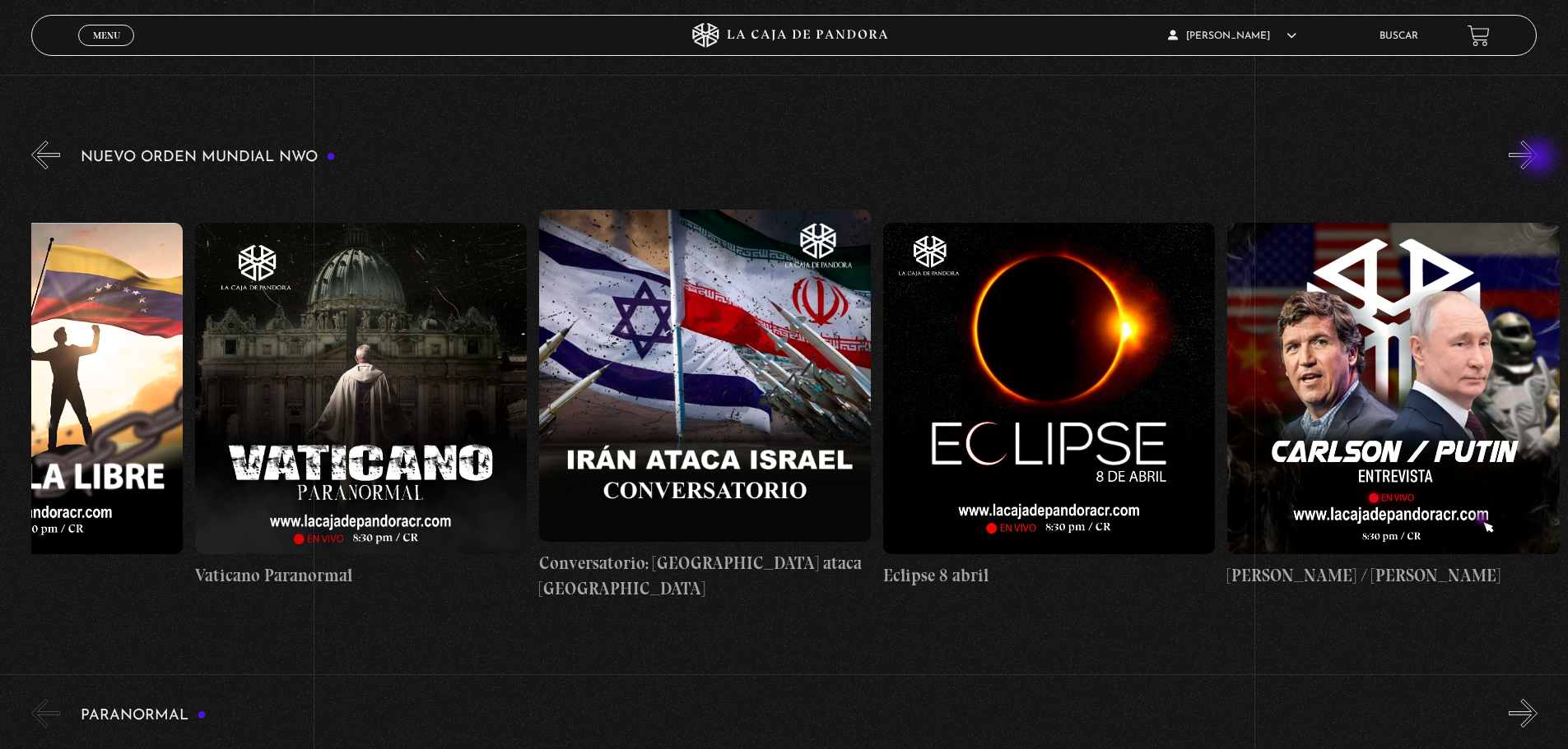
click at [1537, 158] on button "»" at bounding box center [1523, 155] width 29 height 29
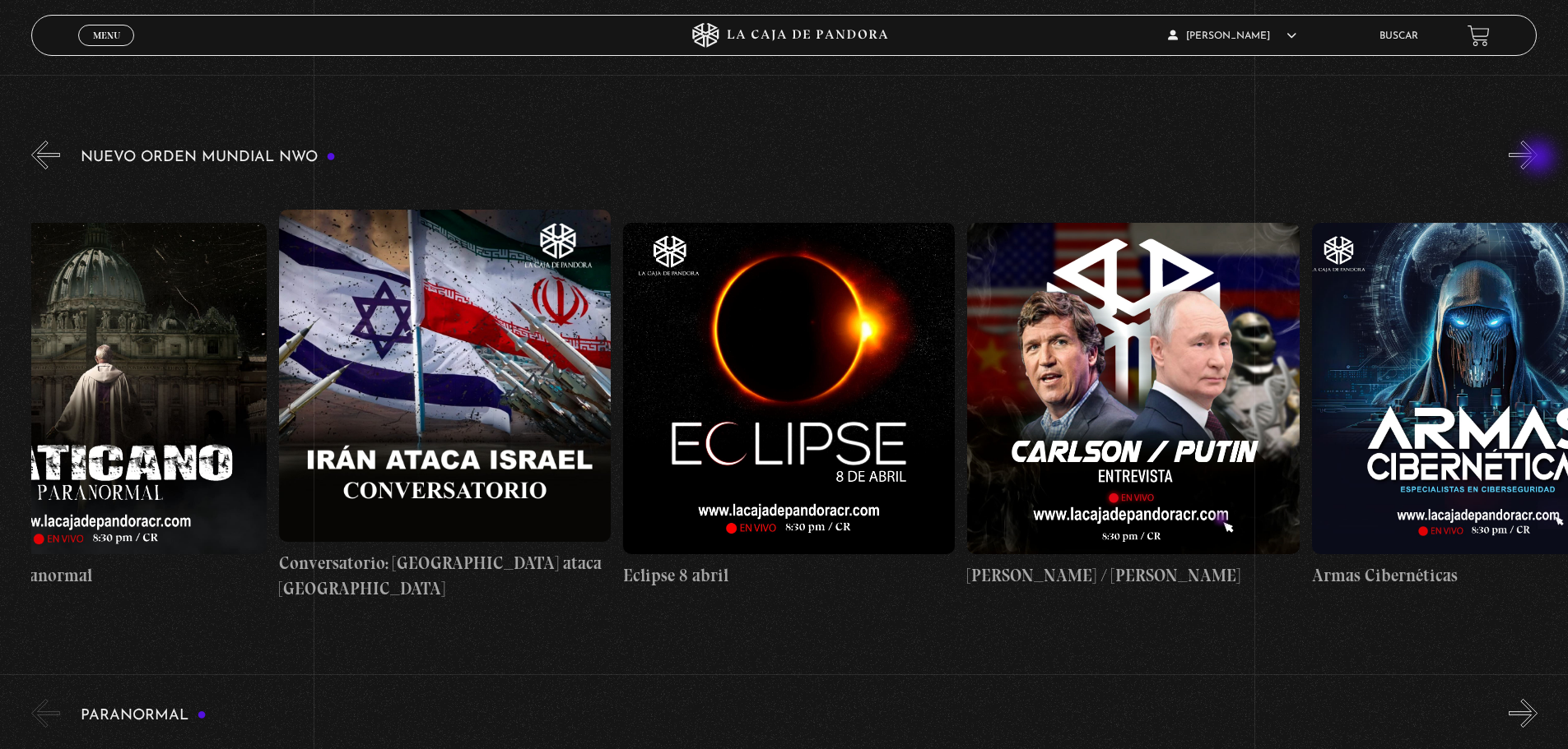
click at [1537, 158] on button "»" at bounding box center [1523, 155] width 29 height 29
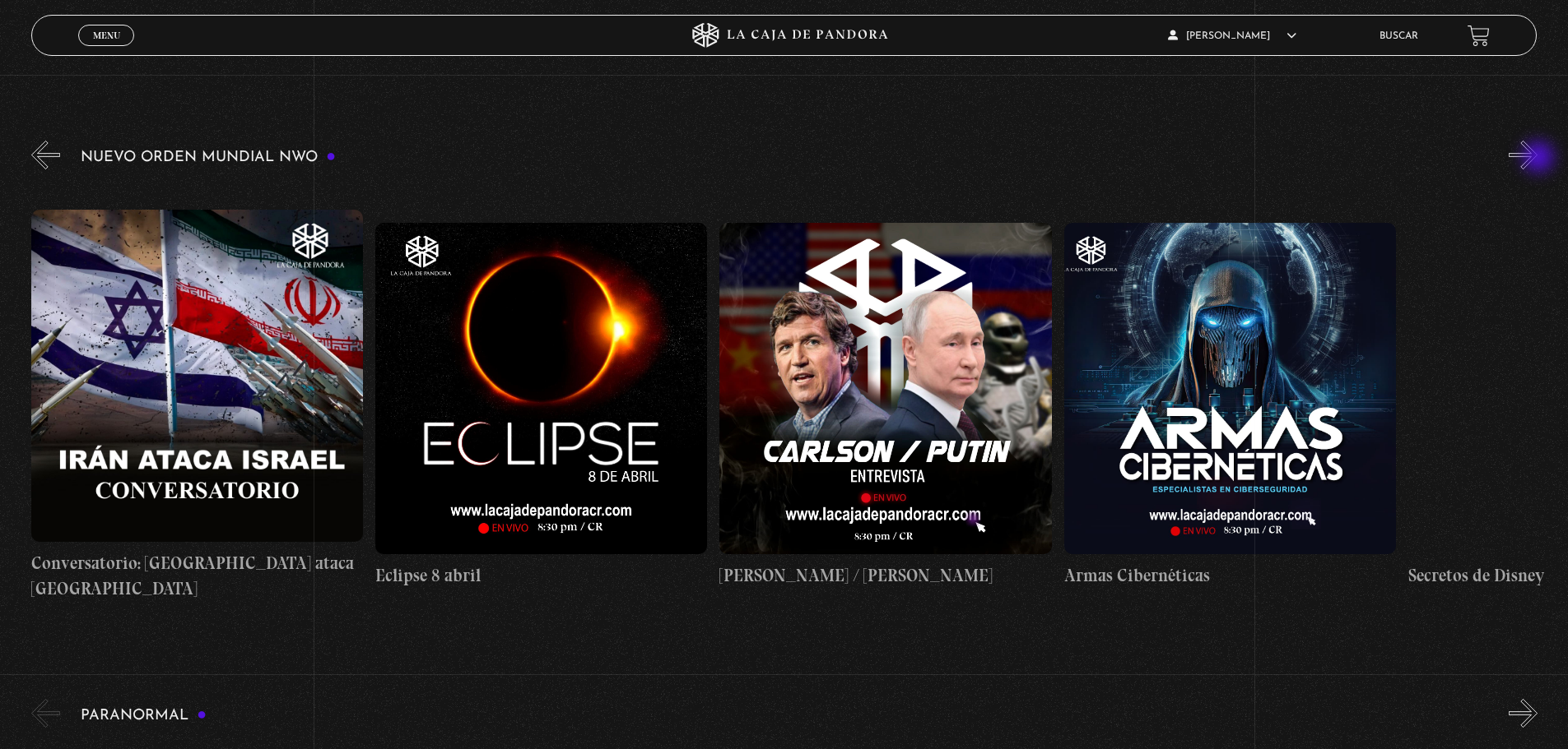
click at [1537, 158] on button "»" at bounding box center [1523, 155] width 29 height 29
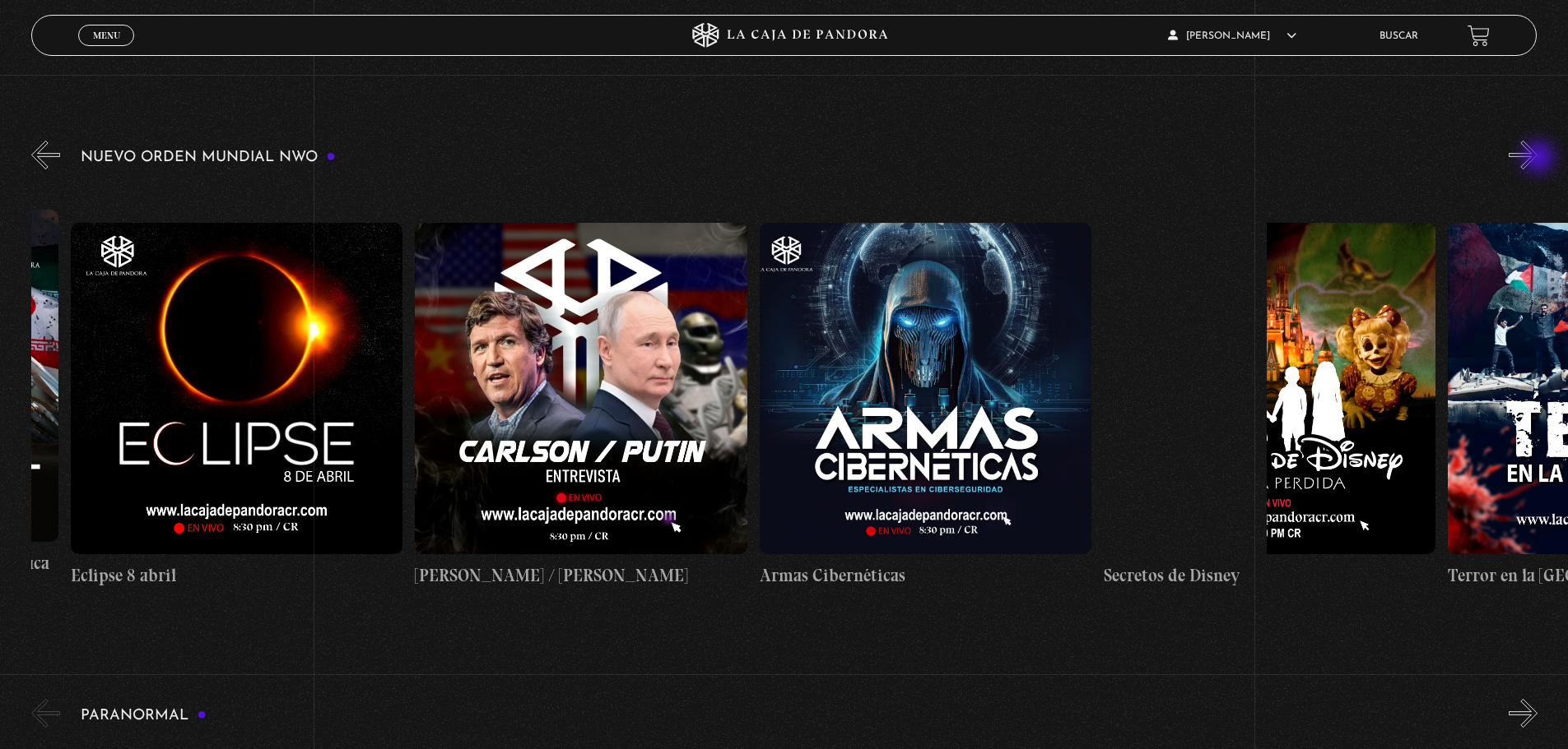
click at [1537, 158] on button "»" at bounding box center [1523, 155] width 29 height 29
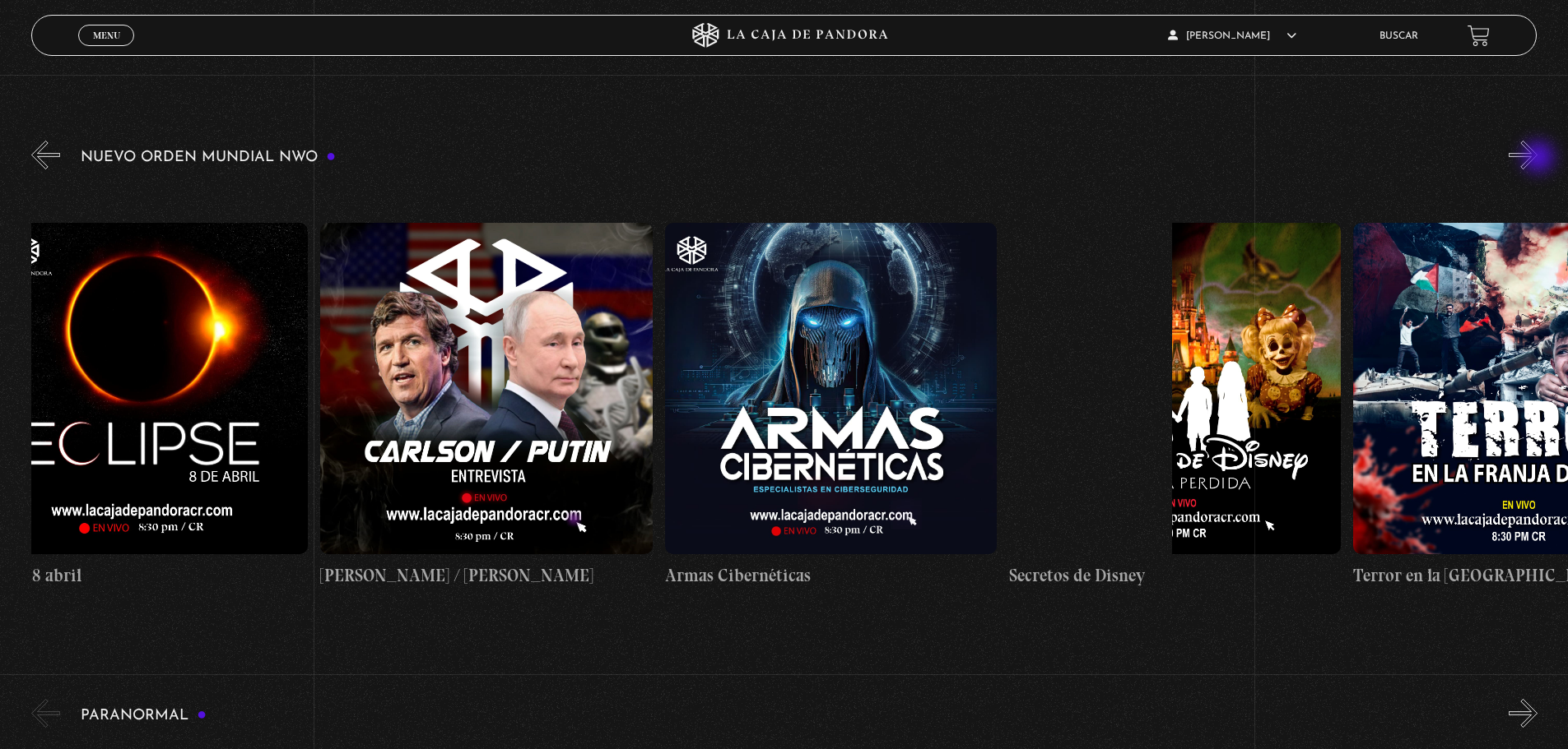
click at [1537, 158] on button "»" at bounding box center [1523, 155] width 29 height 29
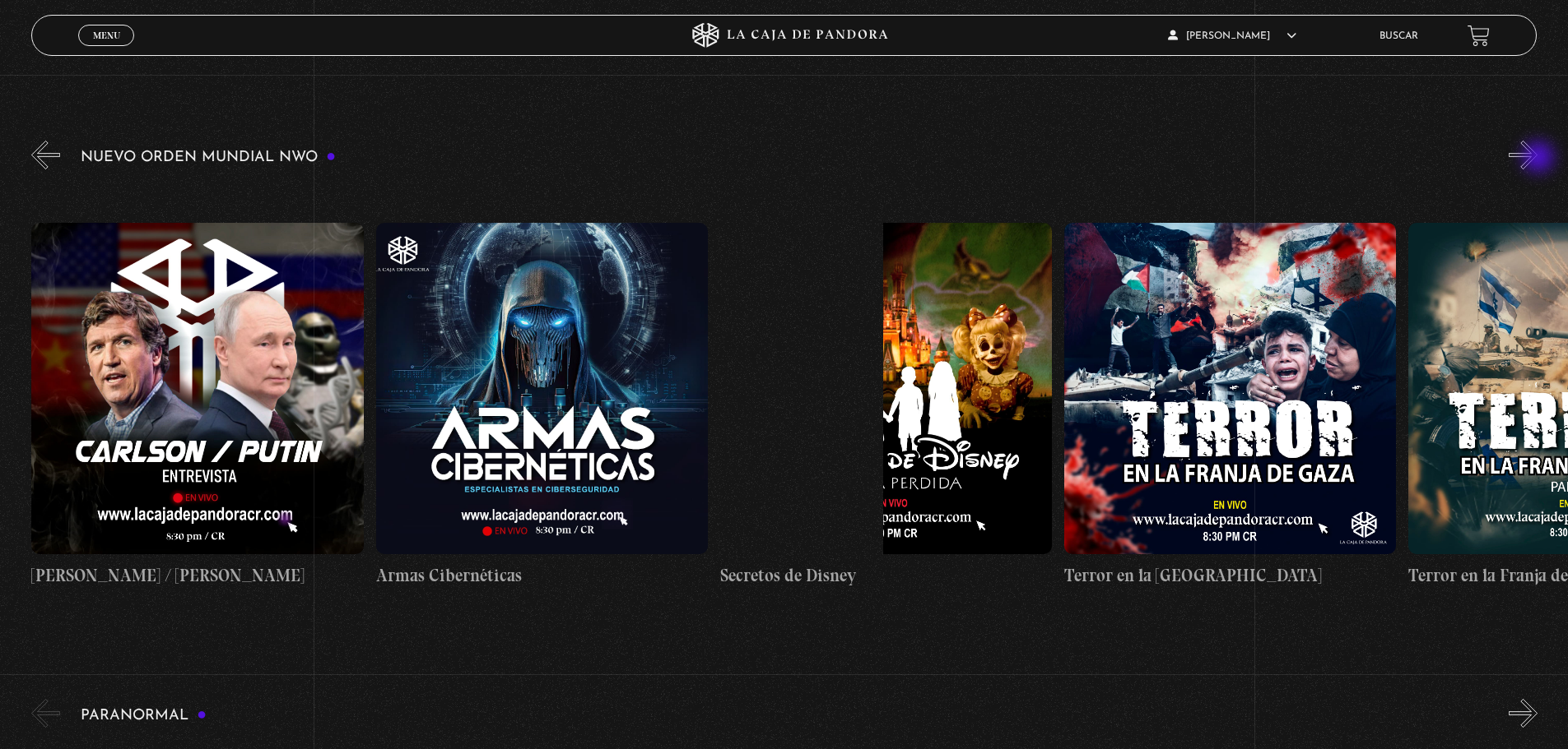
click at [1537, 158] on button "»" at bounding box center [1523, 155] width 29 height 29
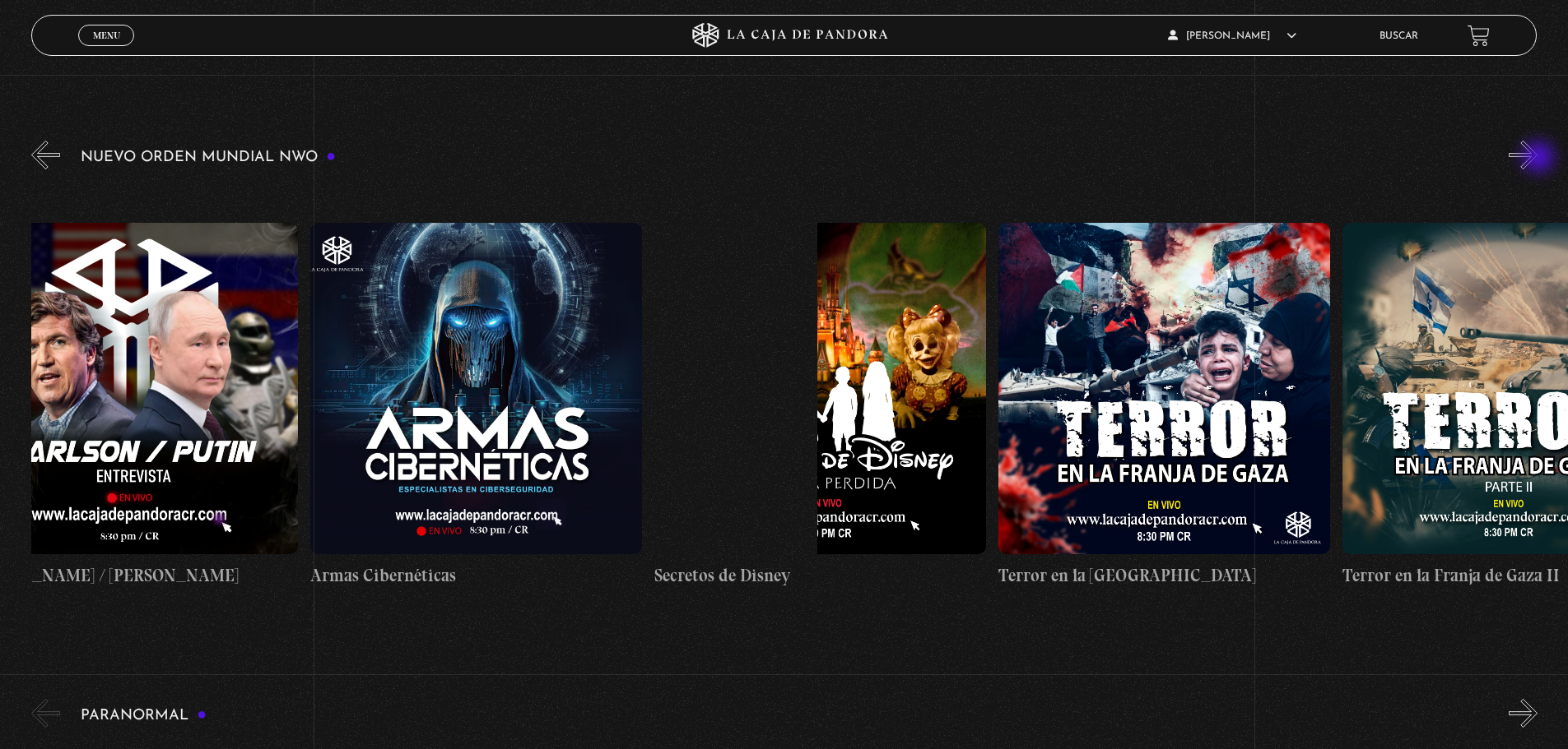
click at [1537, 158] on button "»" at bounding box center [1523, 155] width 29 height 29
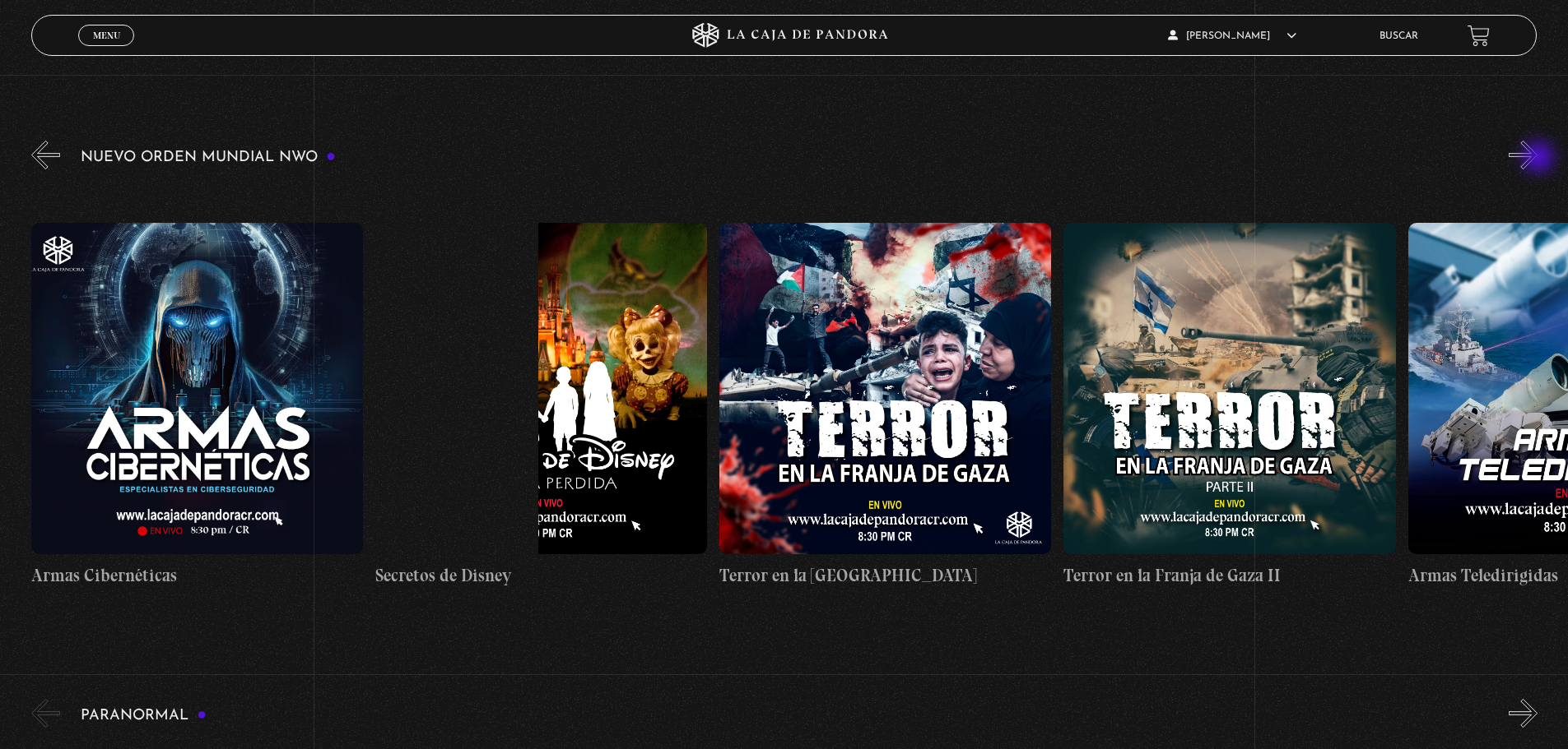
click at [1537, 158] on button "»" at bounding box center [1523, 155] width 29 height 29
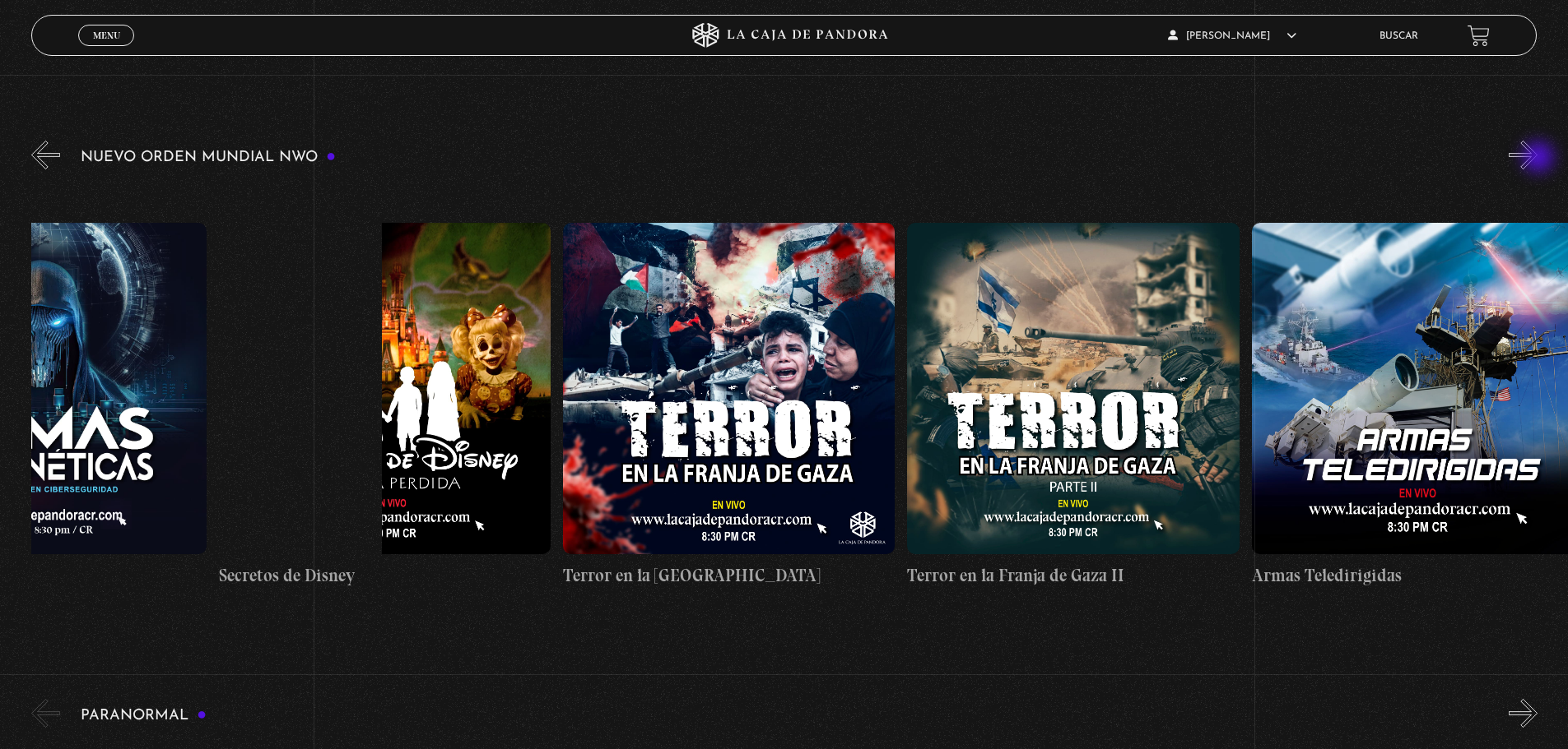
click at [1537, 158] on button "»" at bounding box center [1523, 155] width 29 height 29
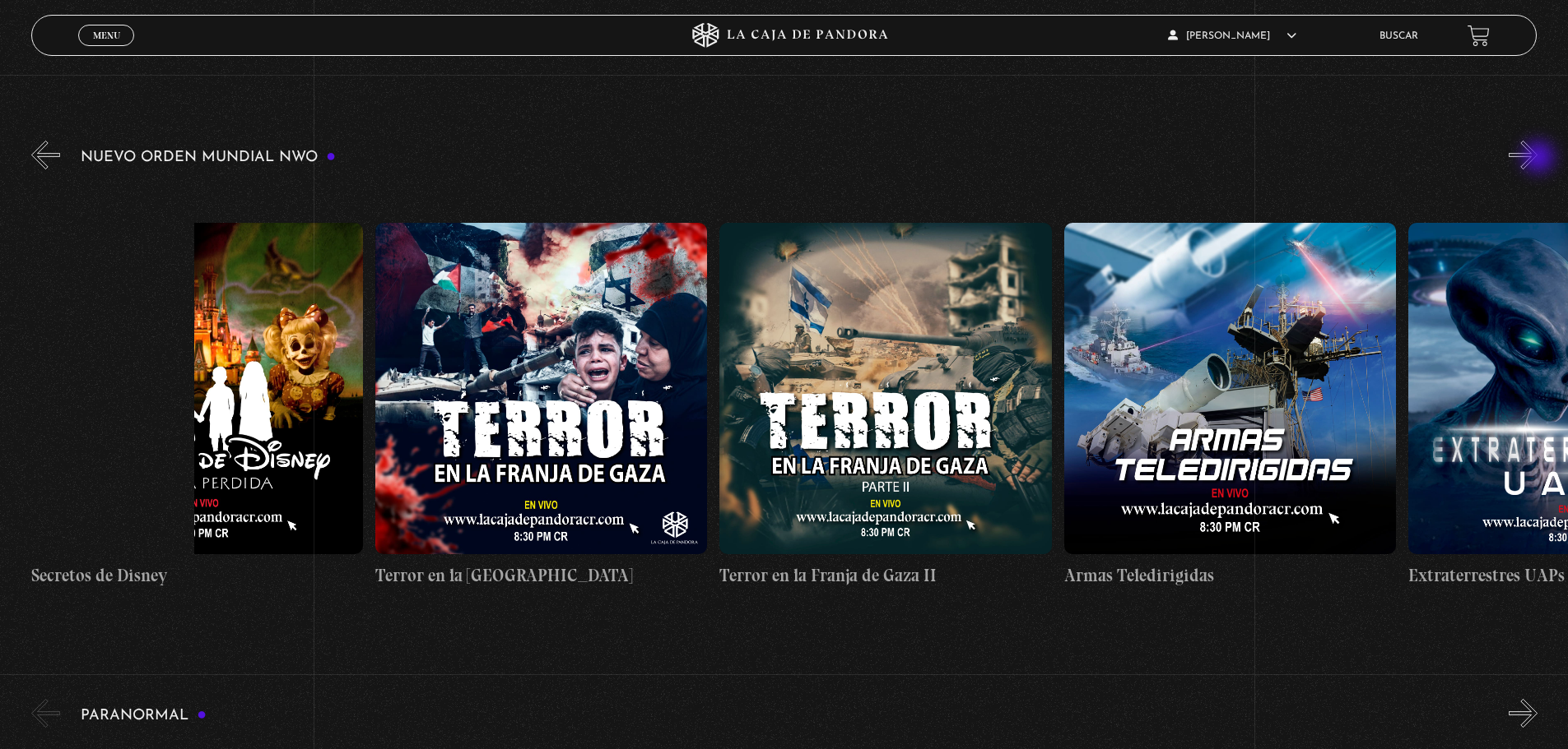
click at [1537, 158] on button "»" at bounding box center [1523, 155] width 29 height 29
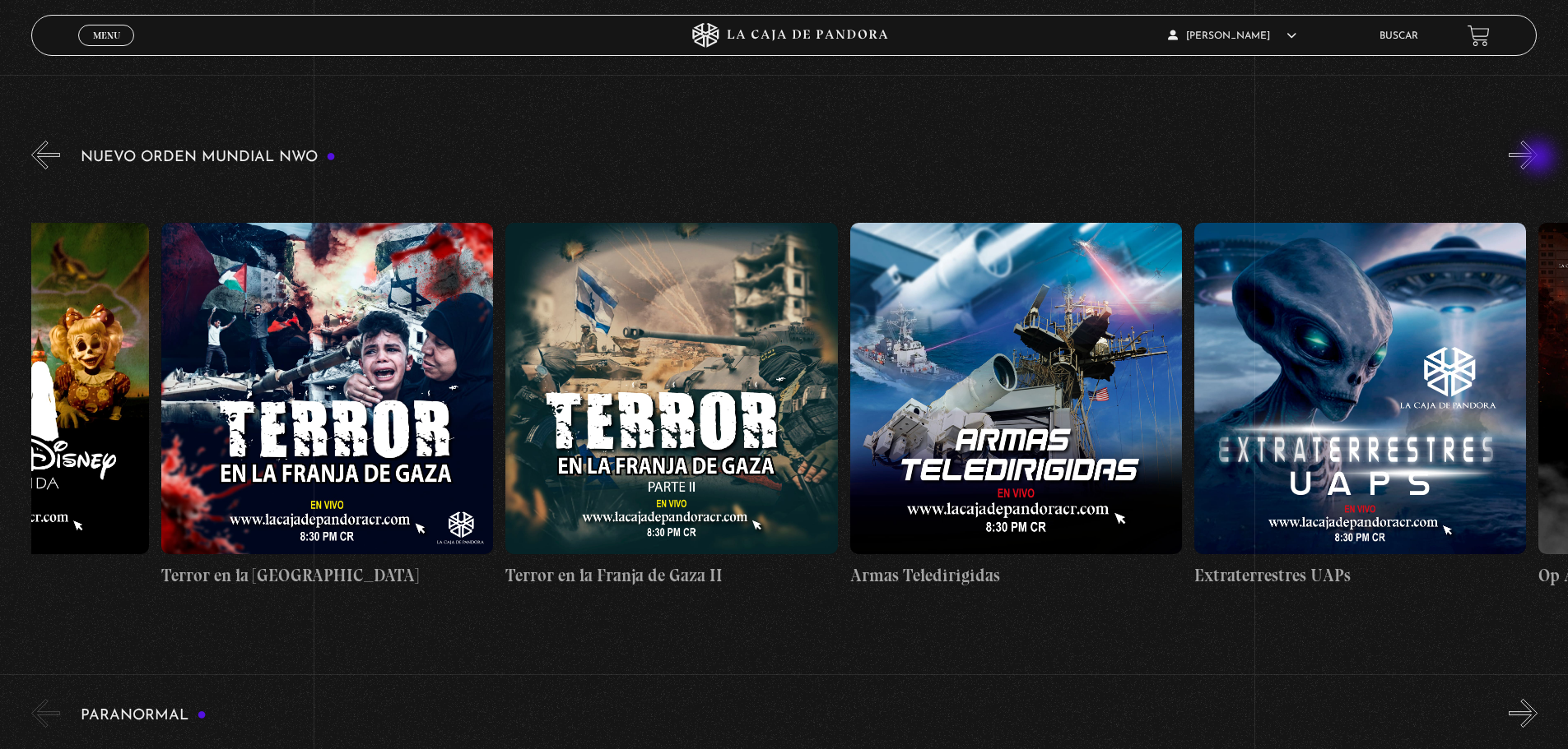
click at [1537, 158] on button "»" at bounding box center [1523, 155] width 29 height 29
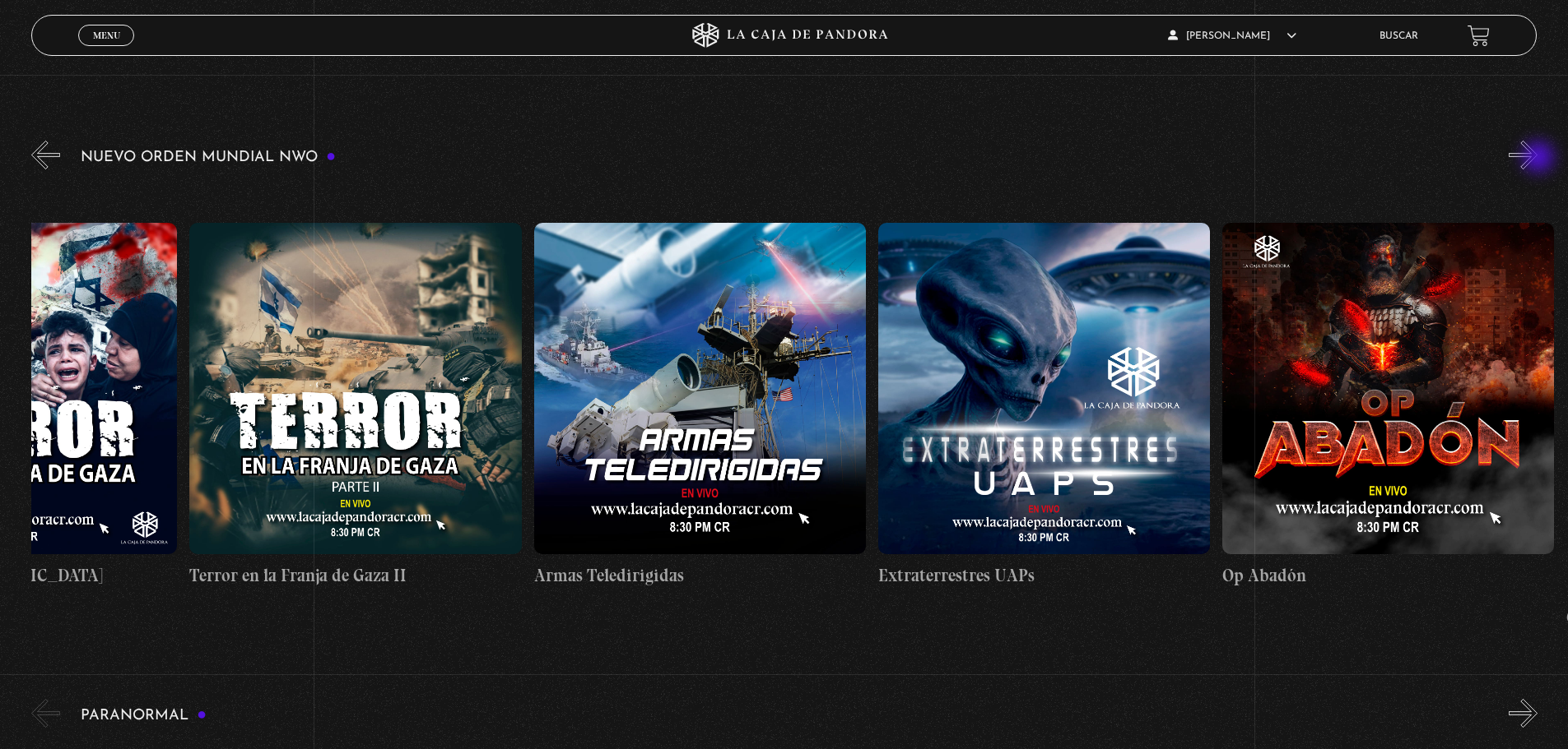
click at [1537, 158] on button "»" at bounding box center [1523, 155] width 29 height 29
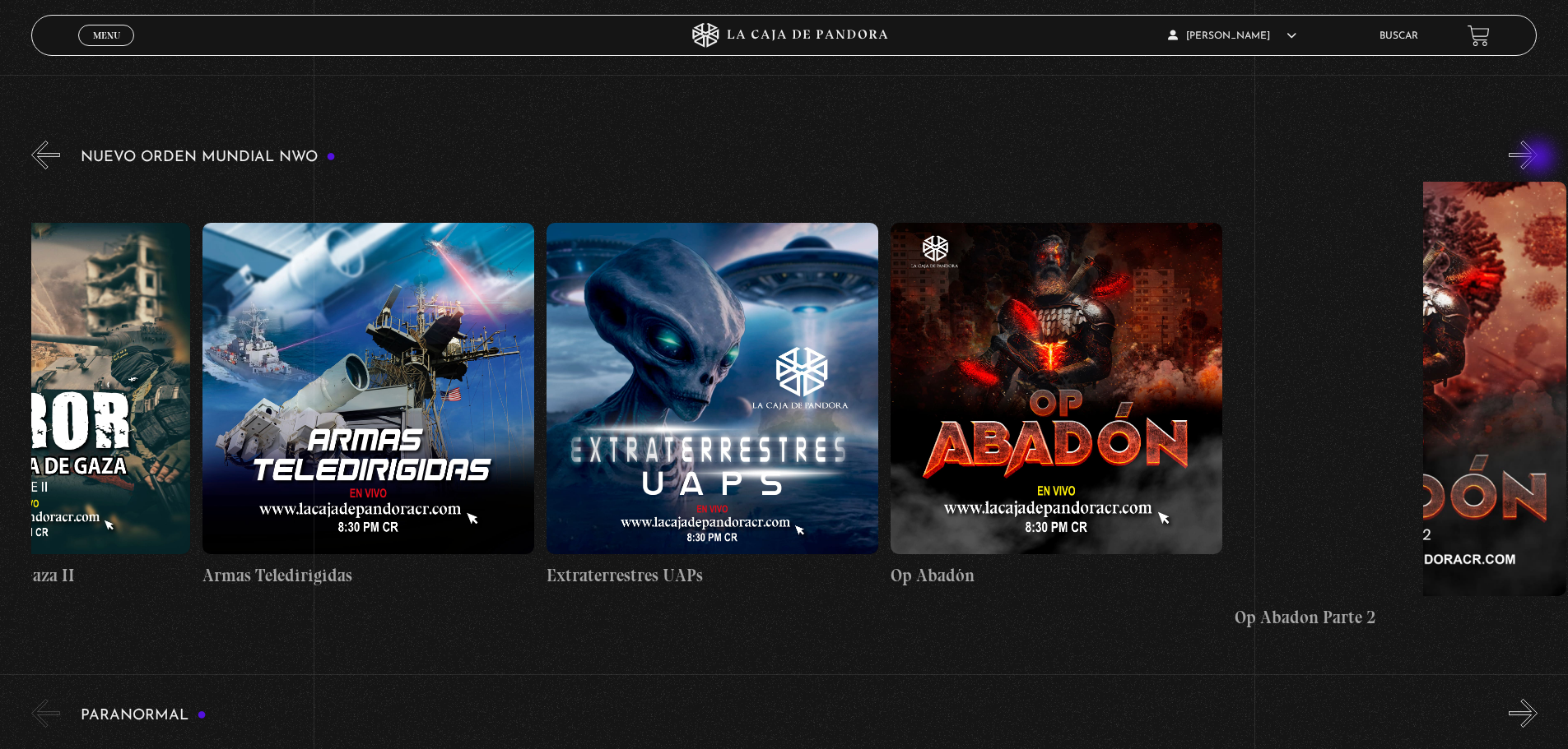
click at [1537, 158] on button "»" at bounding box center [1523, 155] width 29 height 29
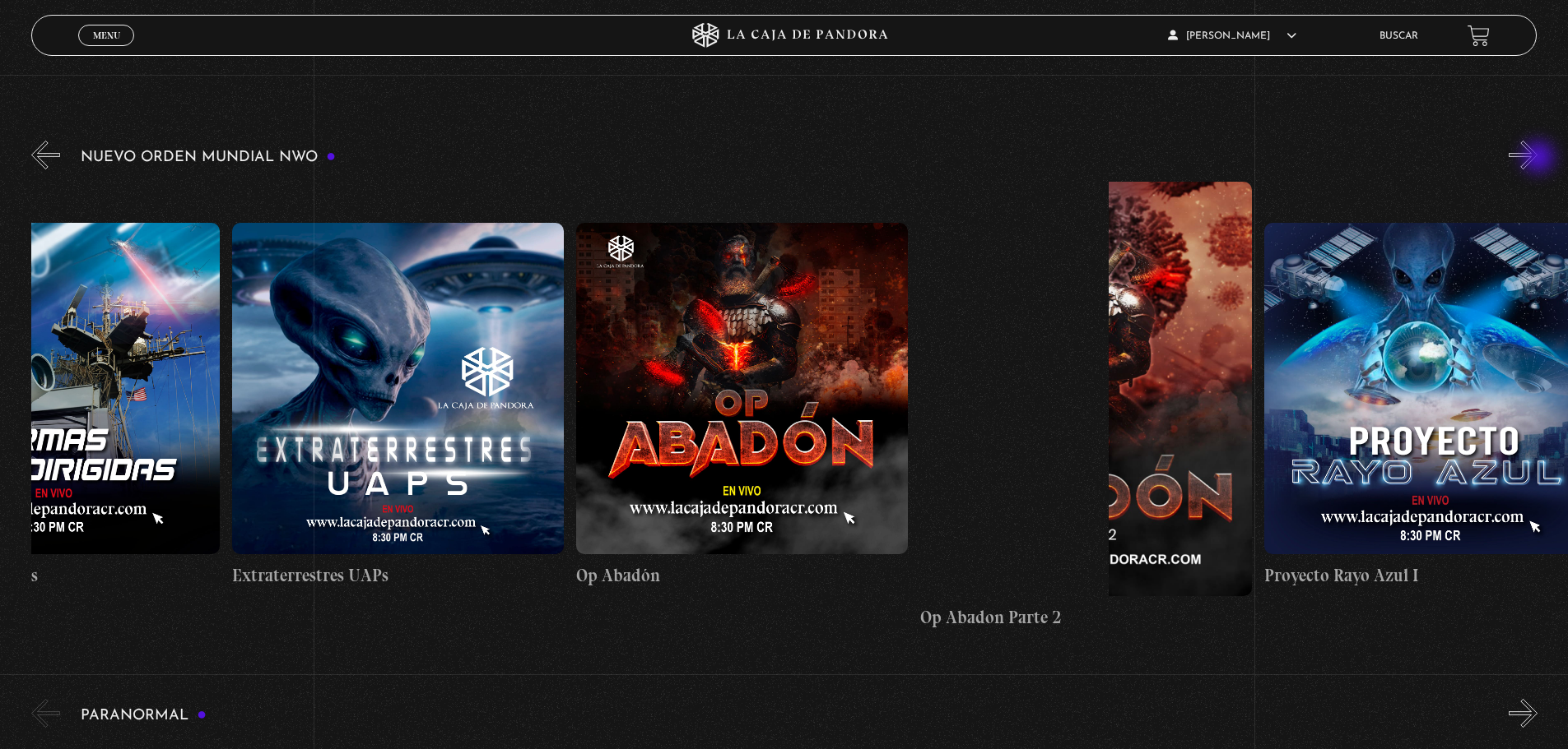
click at [1537, 158] on button "»" at bounding box center [1523, 155] width 29 height 29
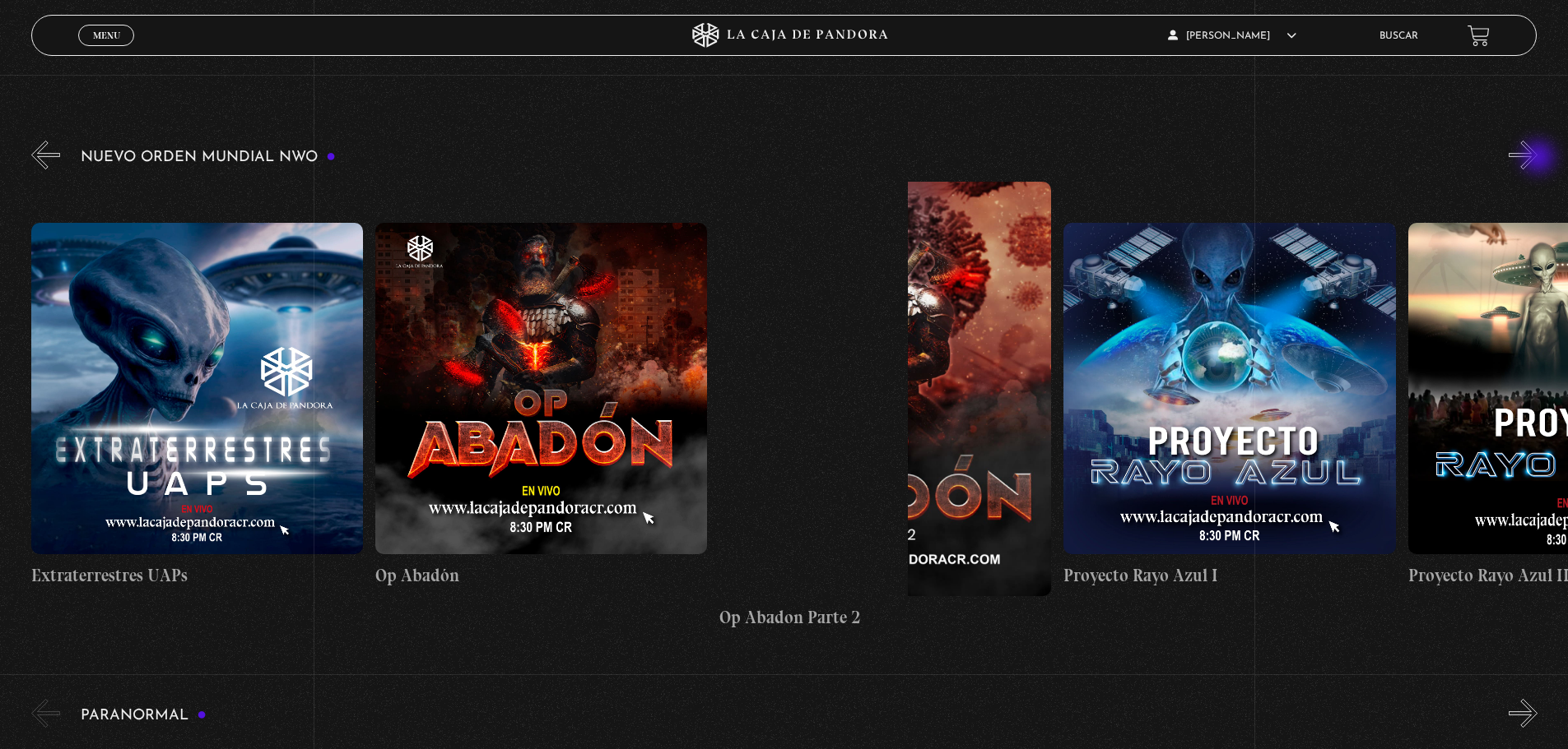
click at [1537, 158] on button "»" at bounding box center [1523, 155] width 29 height 29
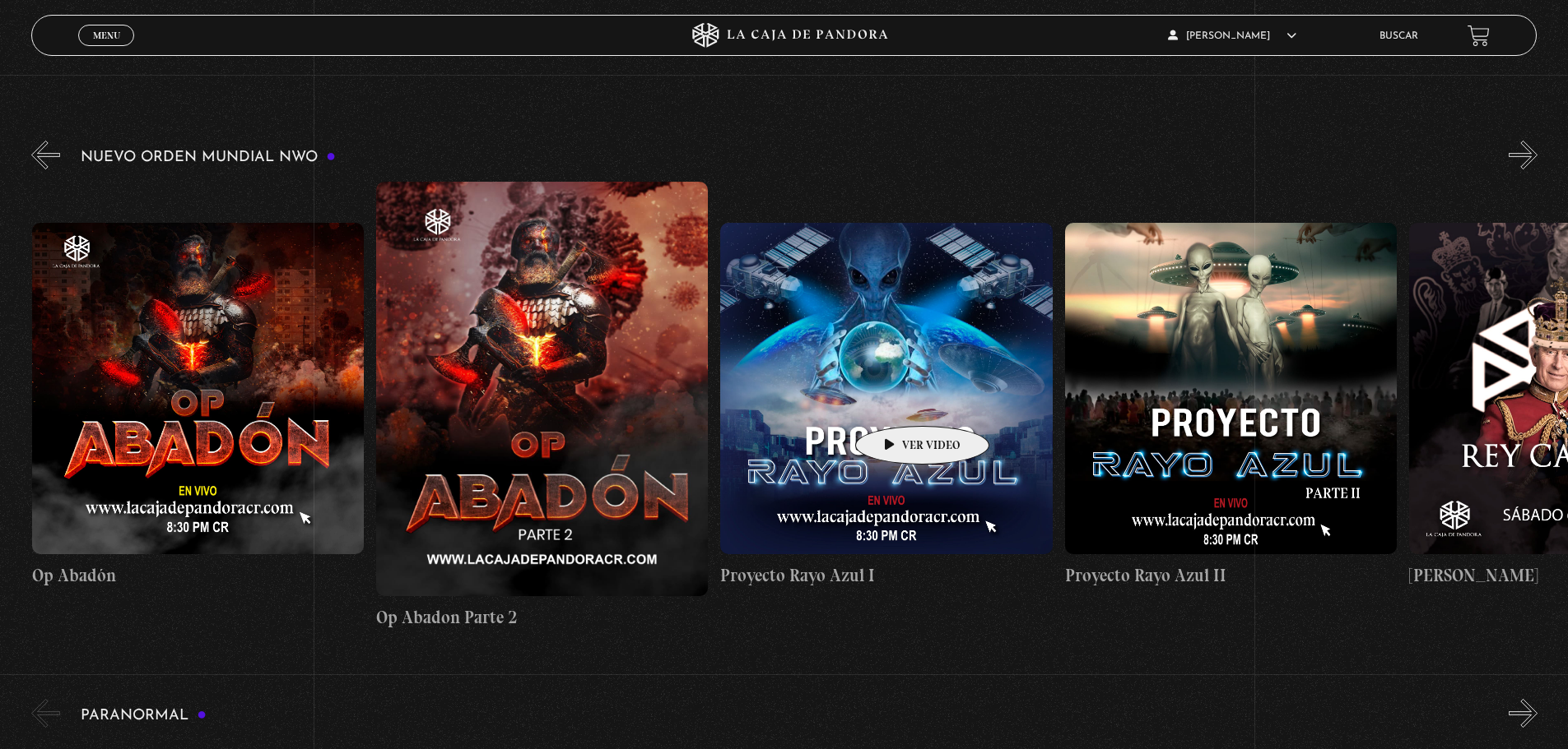
scroll to position [0, 9294]
click at [902, 396] on figure at bounding box center [885, 388] width 331 height 331
click at [895, 399] on figure at bounding box center [885, 388] width 331 height 331
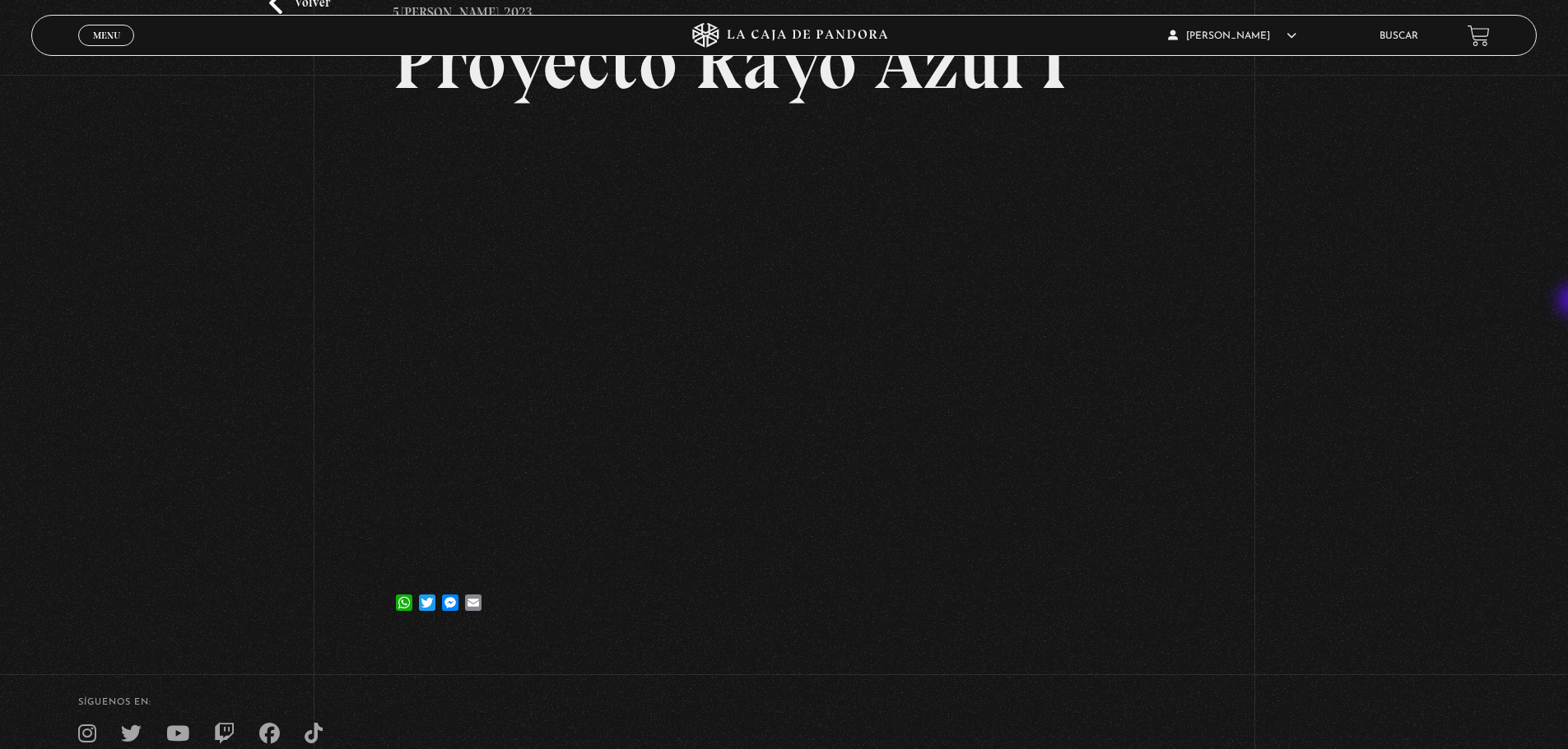
scroll to position [156, 0]
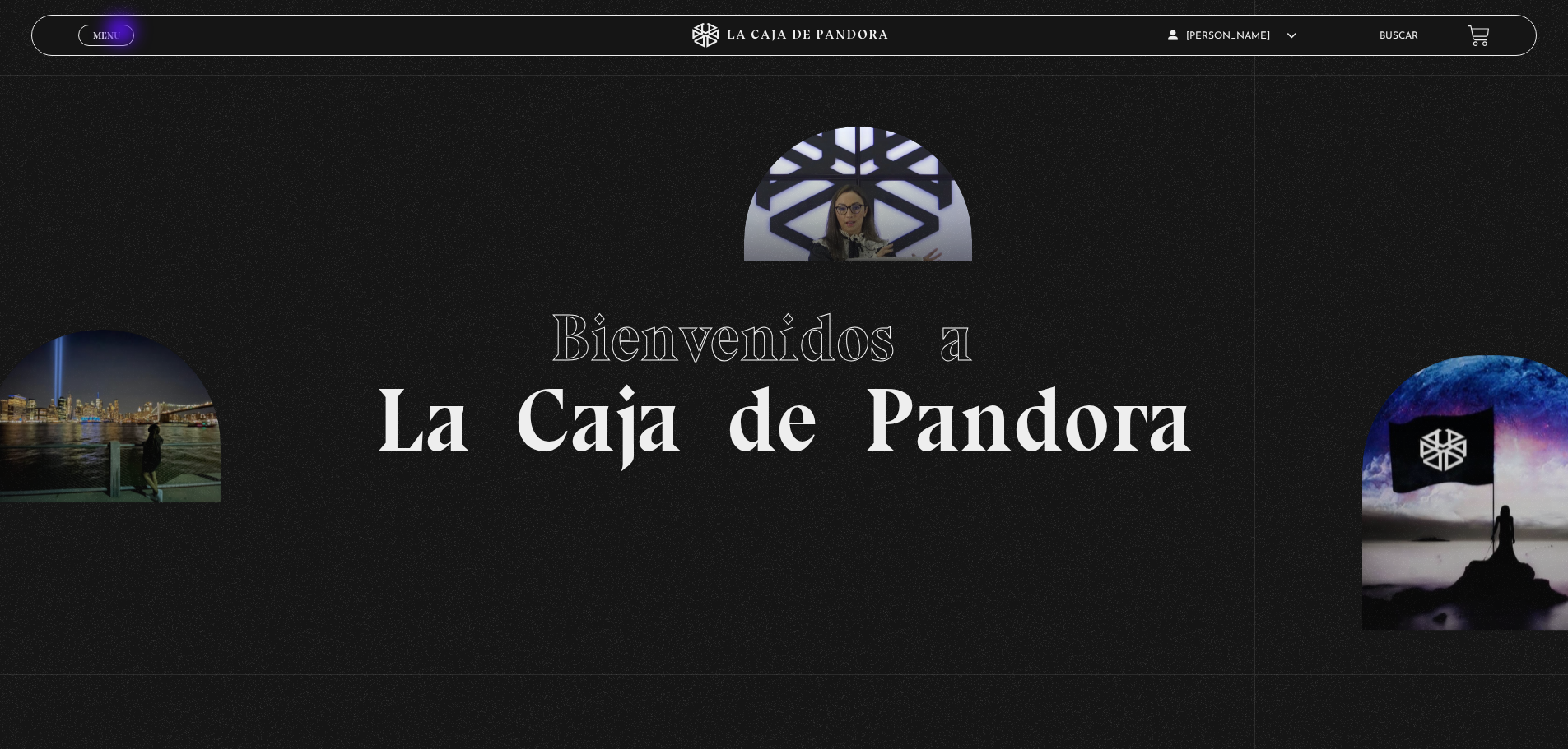
click at [123, 32] on link "Menu Cerrar" at bounding box center [106, 36] width 56 height 21
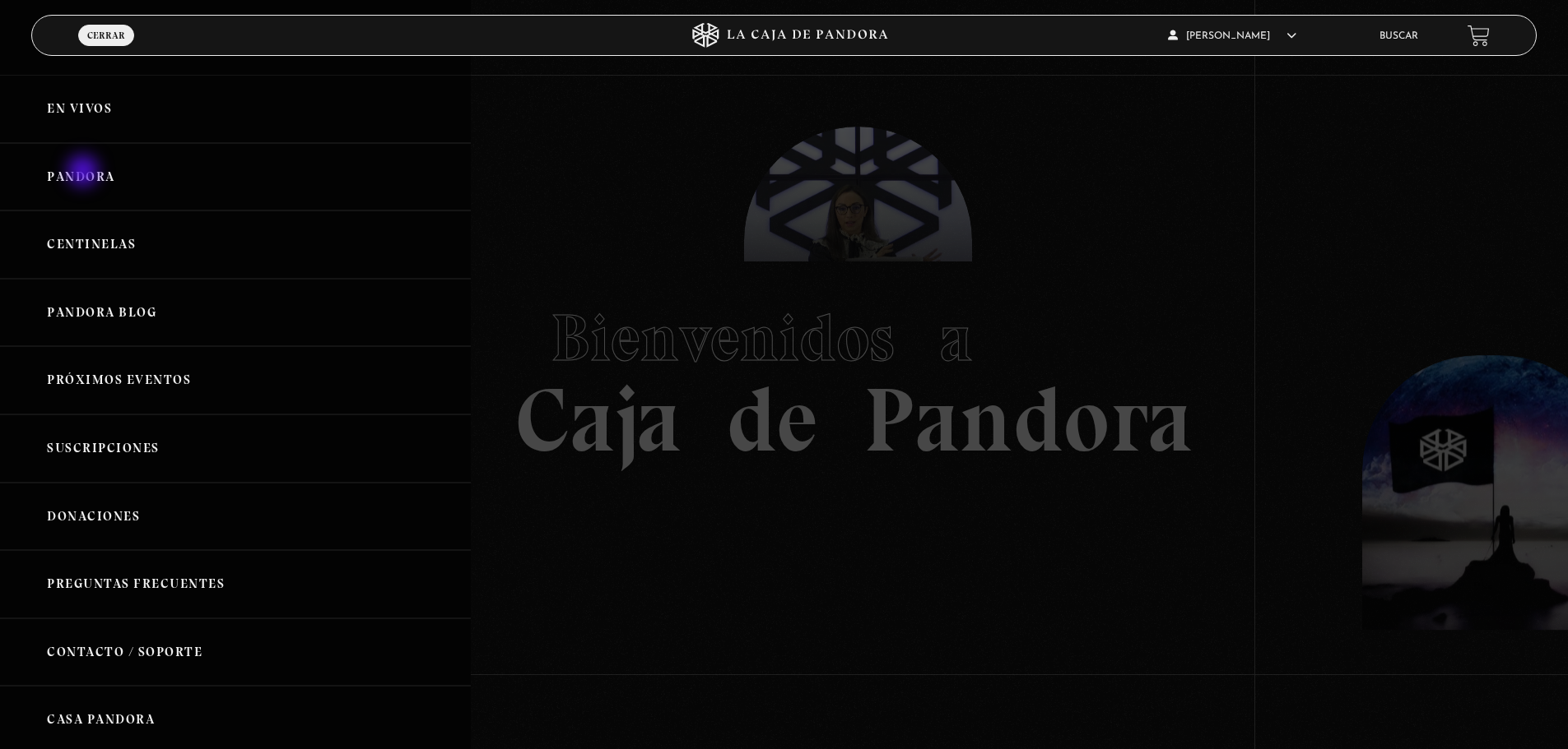
click at [85, 173] on link "Pandora" at bounding box center [235, 177] width 471 height 68
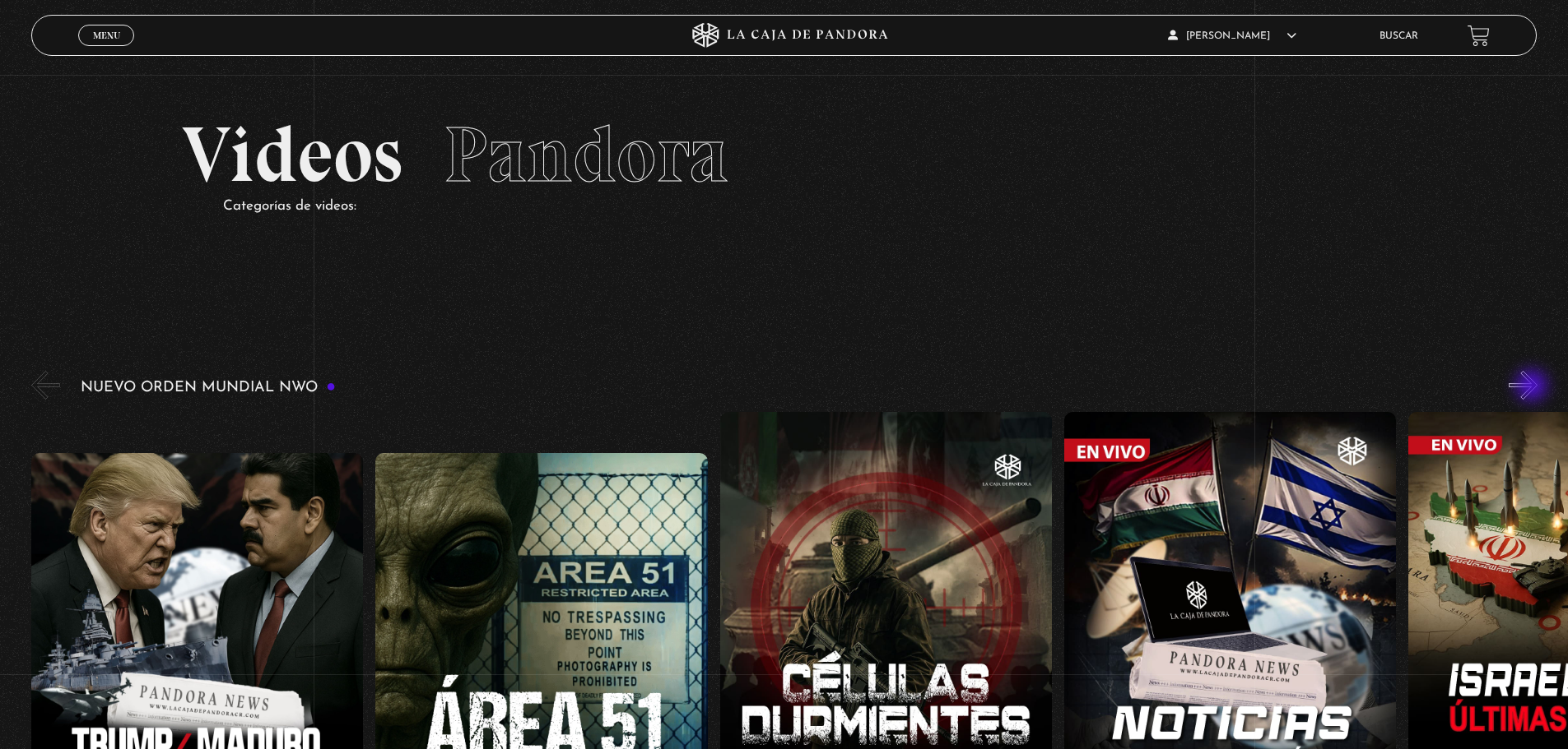
click at [1533, 387] on button "»" at bounding box center [1523, 385] width 29 height 29
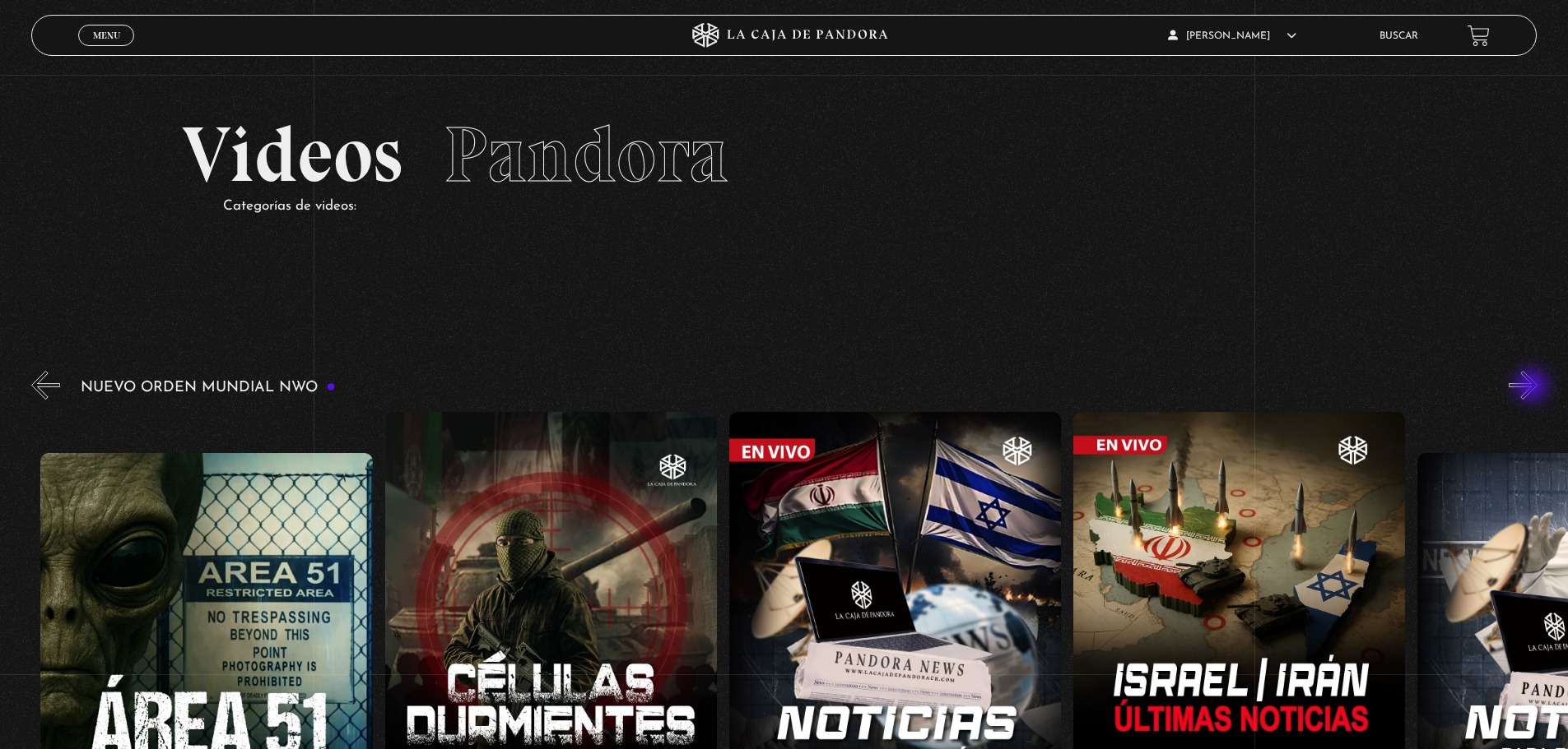
click at [1533, 387] on button "»" at bounding box center [1523, 385] width 29 height 29
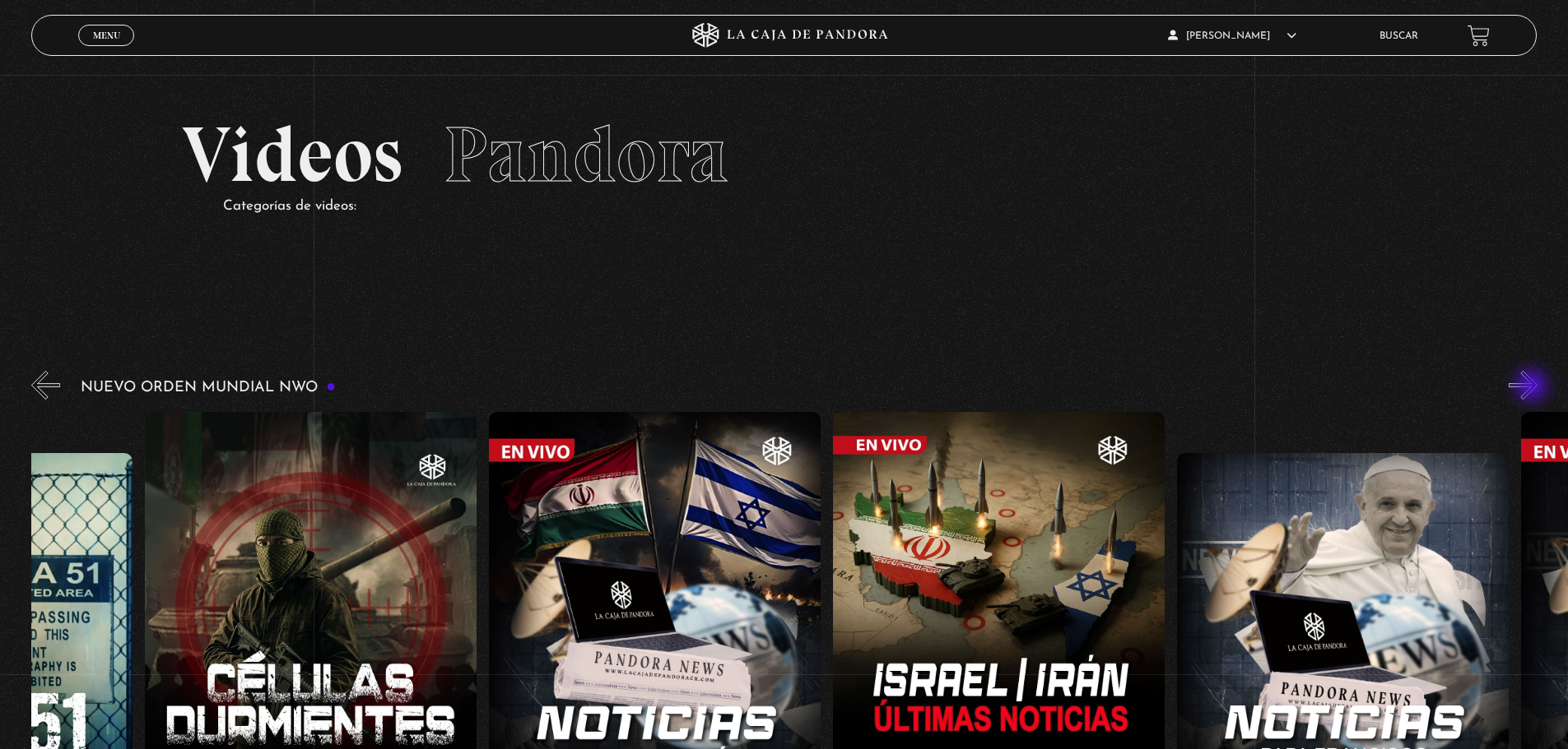
click at [1533, 387] on button "»" at bounding box center [1523, 385] width 29 height 29
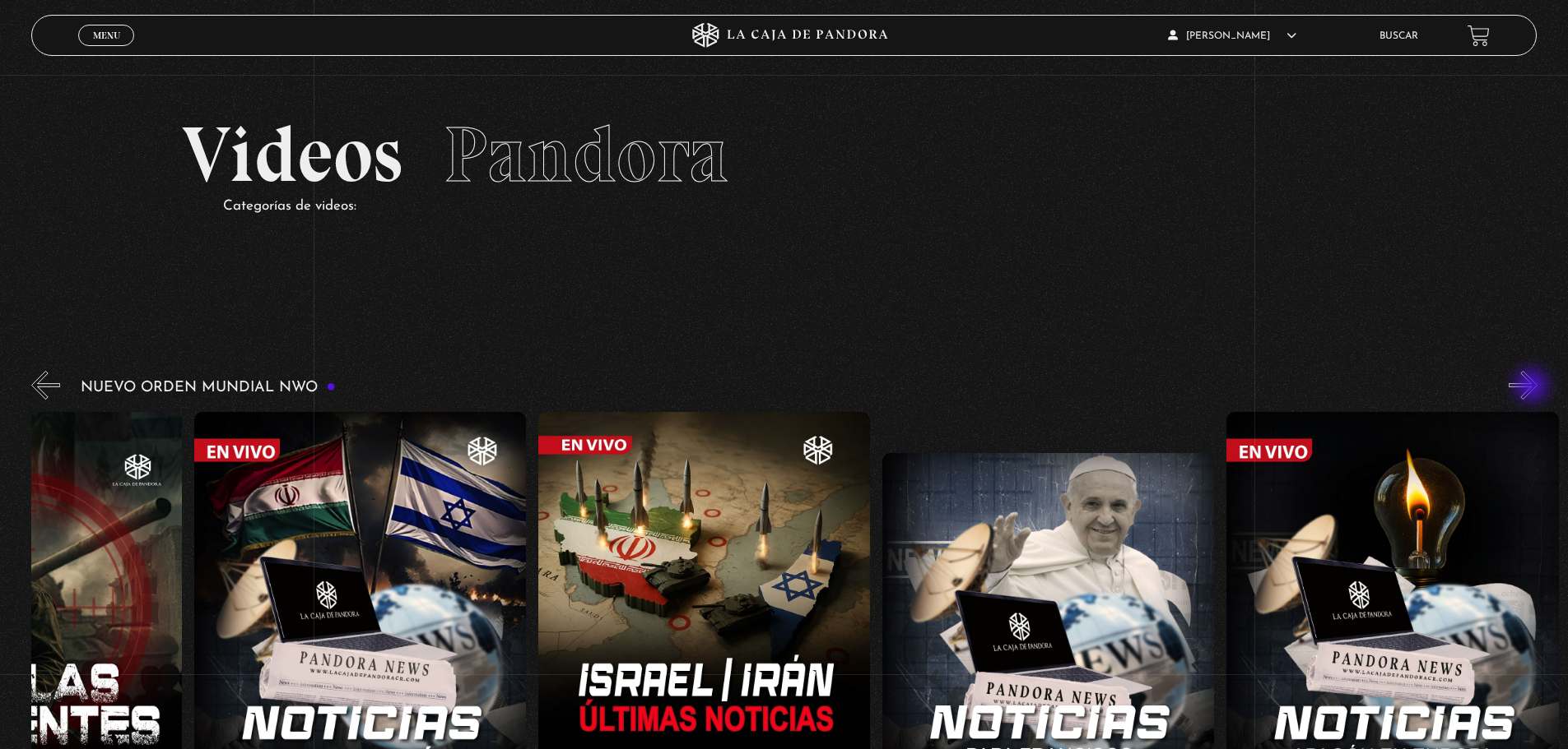
click at [1533, 387] on button "»" at bounding box center [1523, 385] width 29 height 29
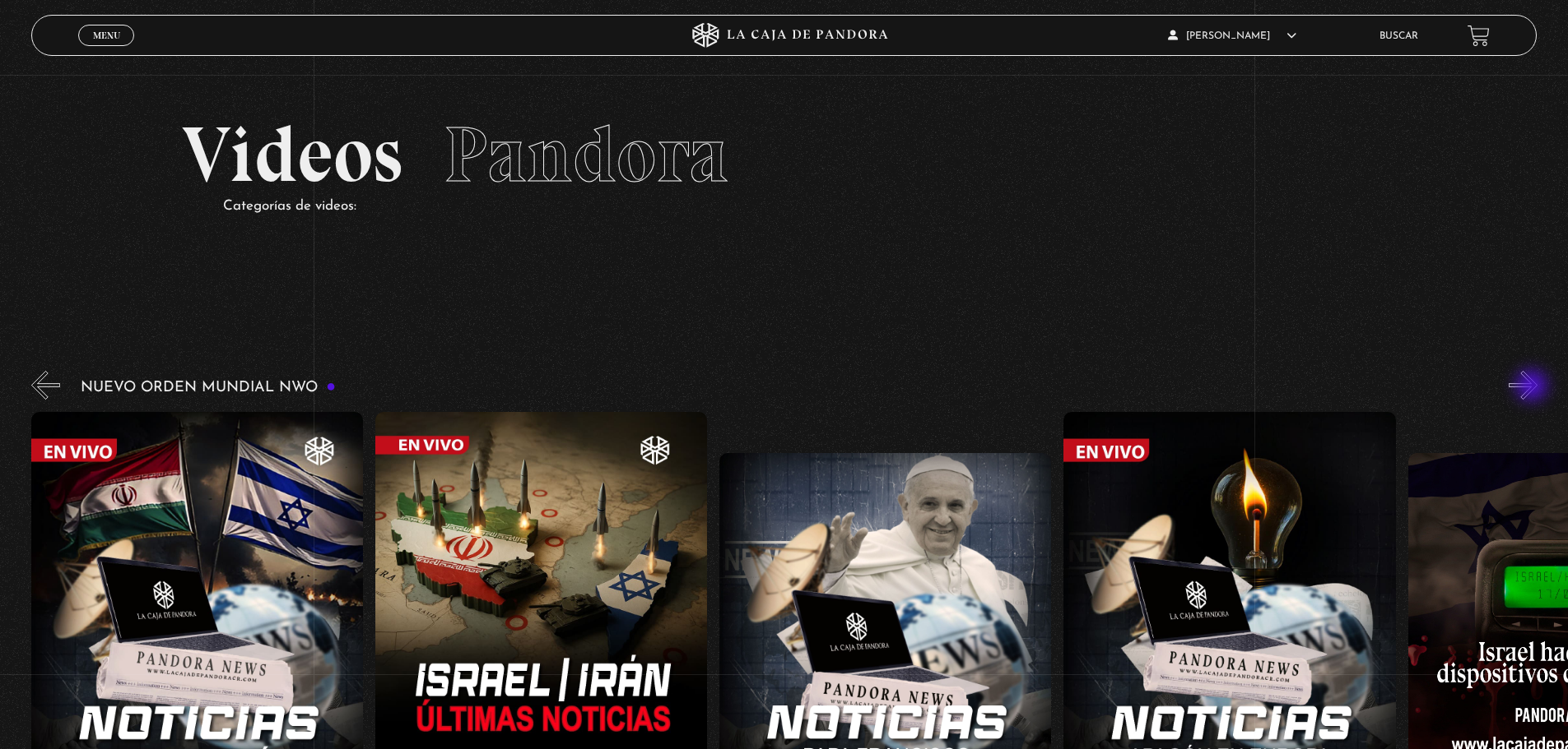
click at [1533, 387] on button "»" at bounding box center [1523, 385] width 29 height 29
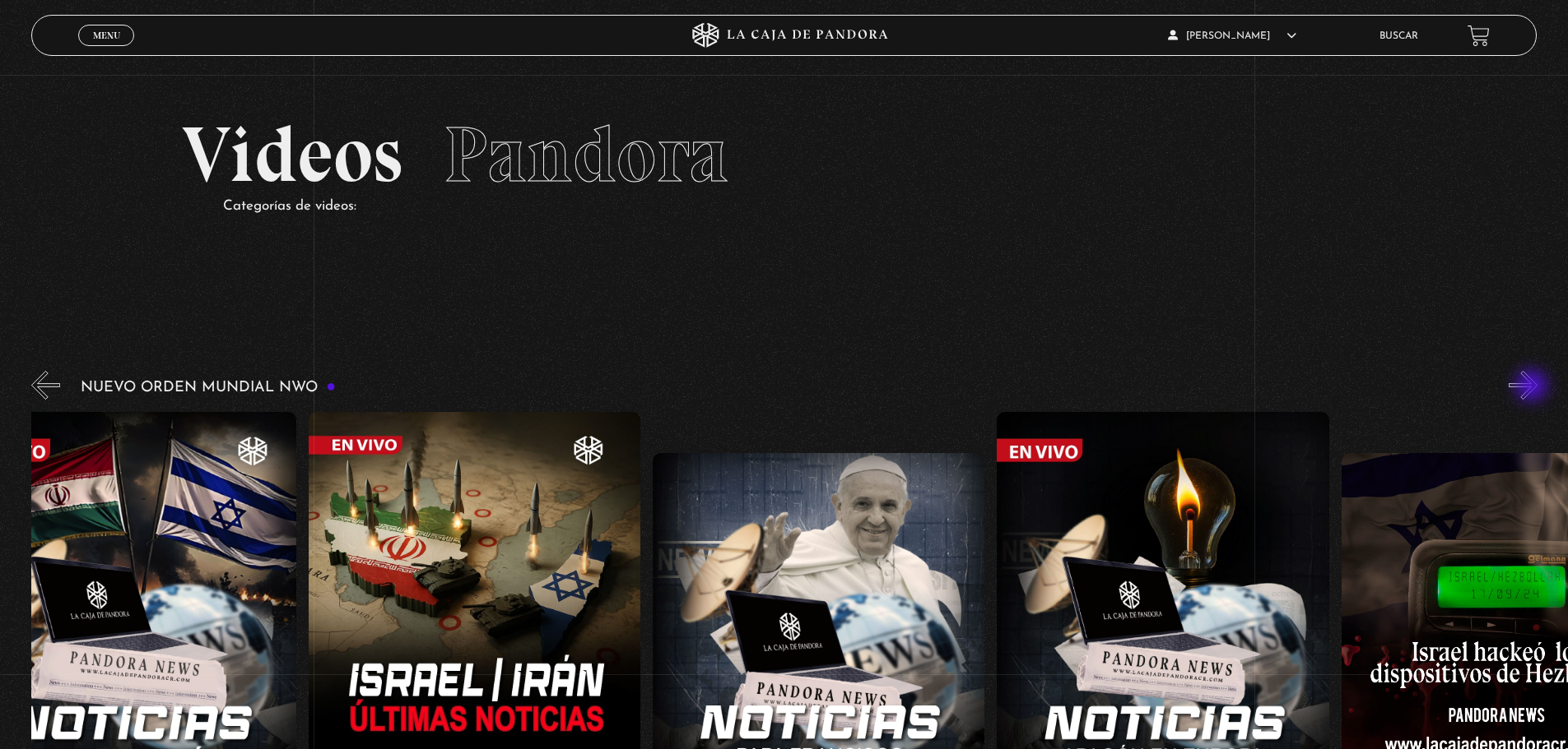
click at [1533, 387] on button "»" at bounding box center [1523, 385] width 29 height 29
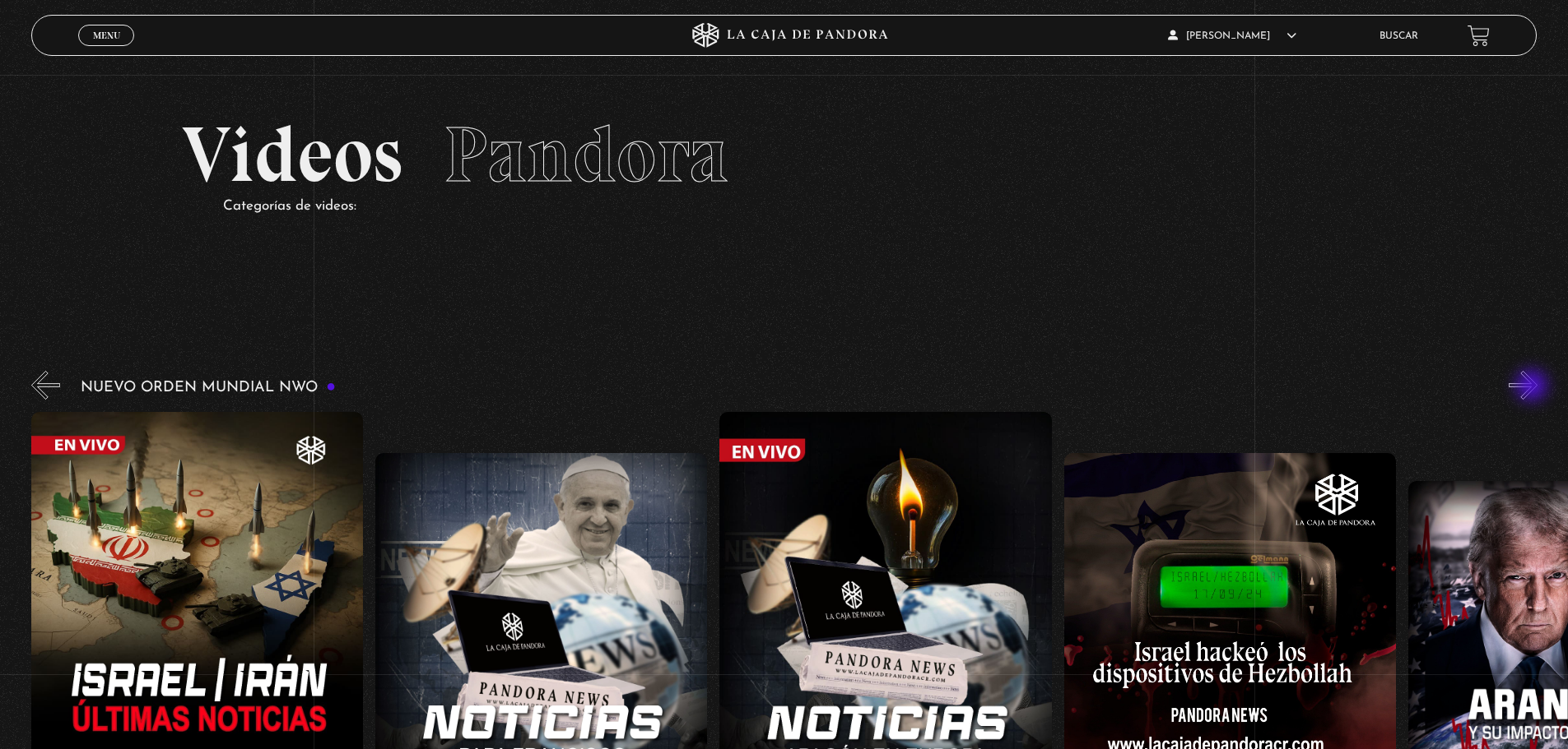
click at [1533, 387] on button "»" at bounding box center [1523, 385] width 29 height 29
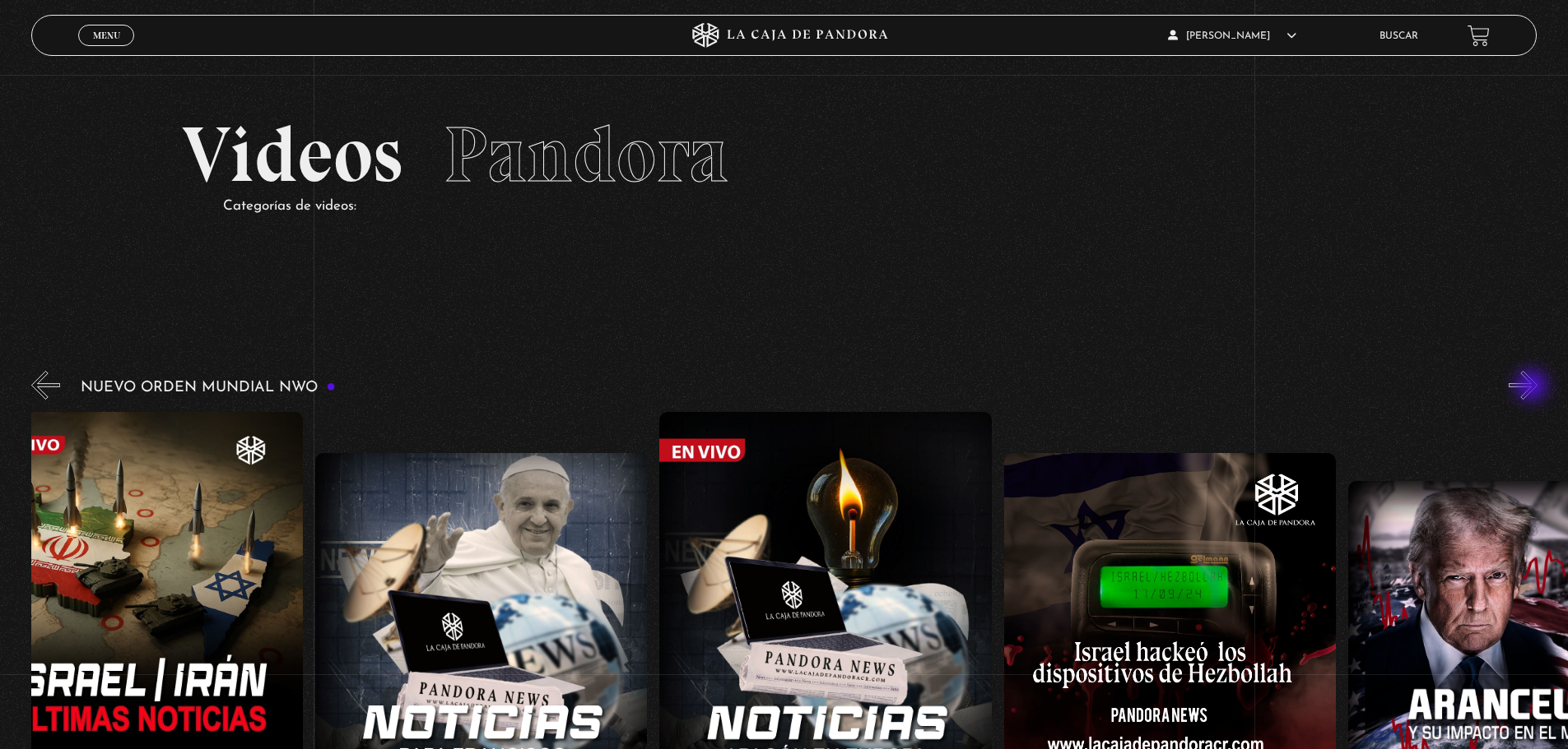
click at [1533, 387] on button "»" at bounding box center [1523, 385] width 29 height 29
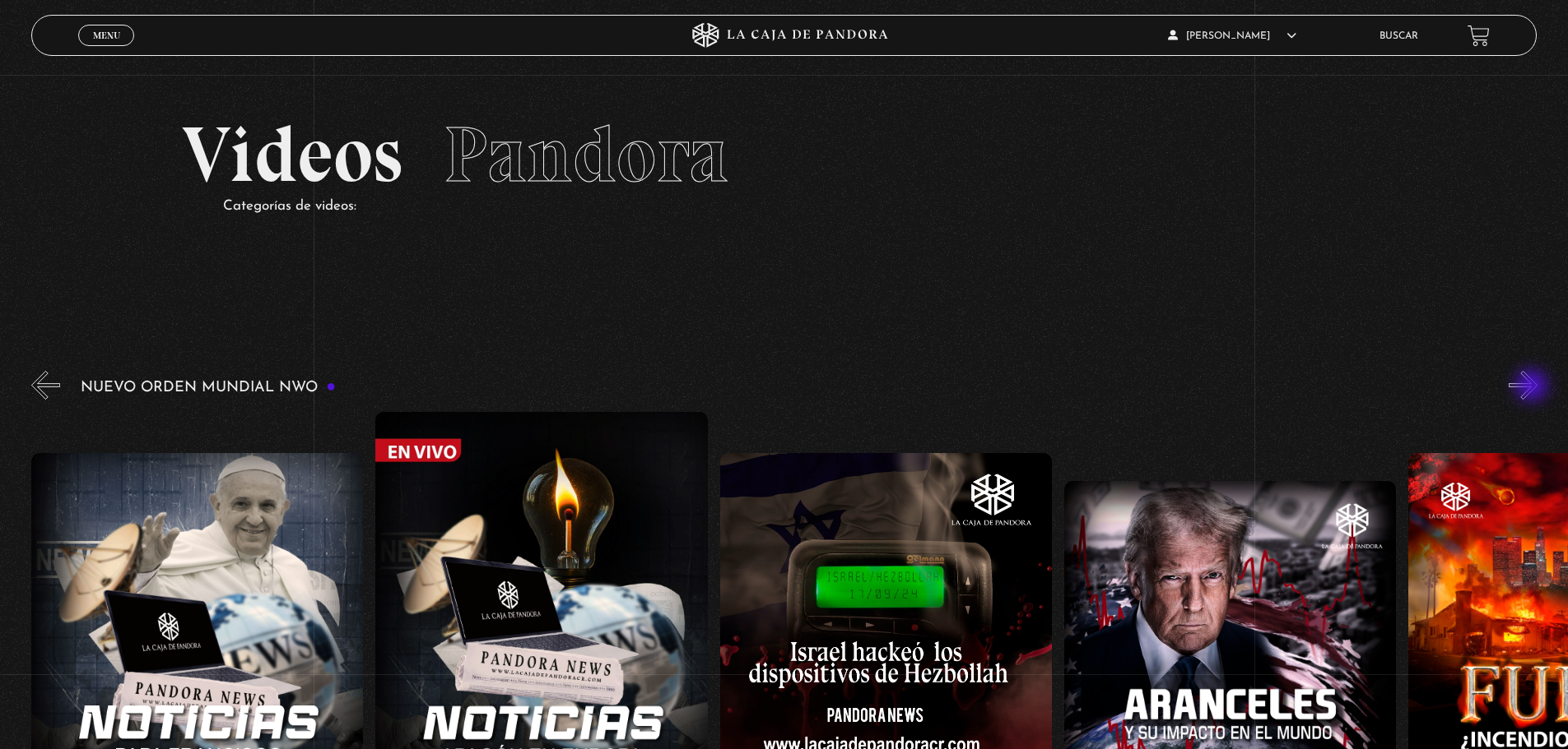
click at [1533, 387] on button "»" at bounding box center [1523, 385] width 29 height 29
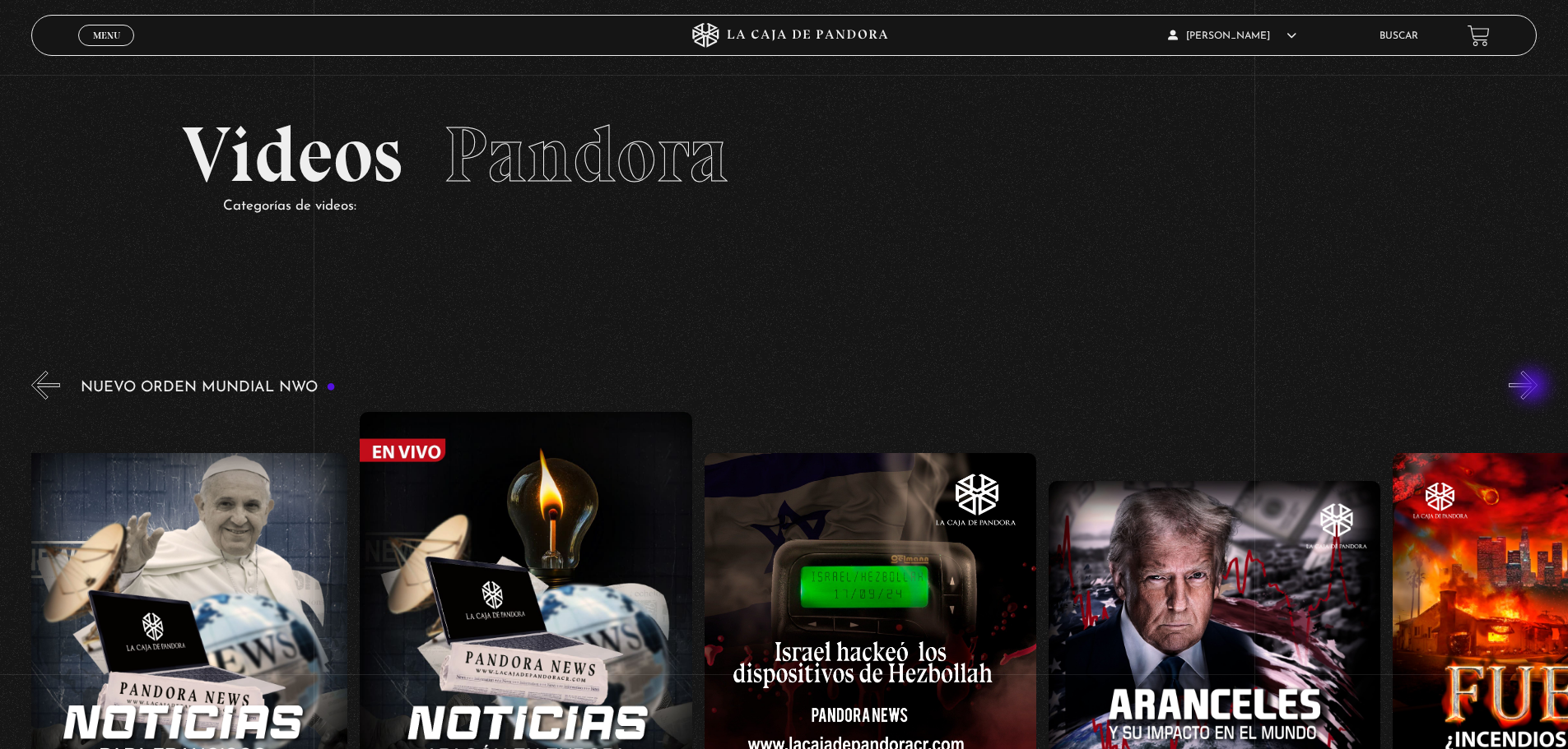
click at [1533, 387] on button "»" at bounding box center [1523, 385] width 29 height 29
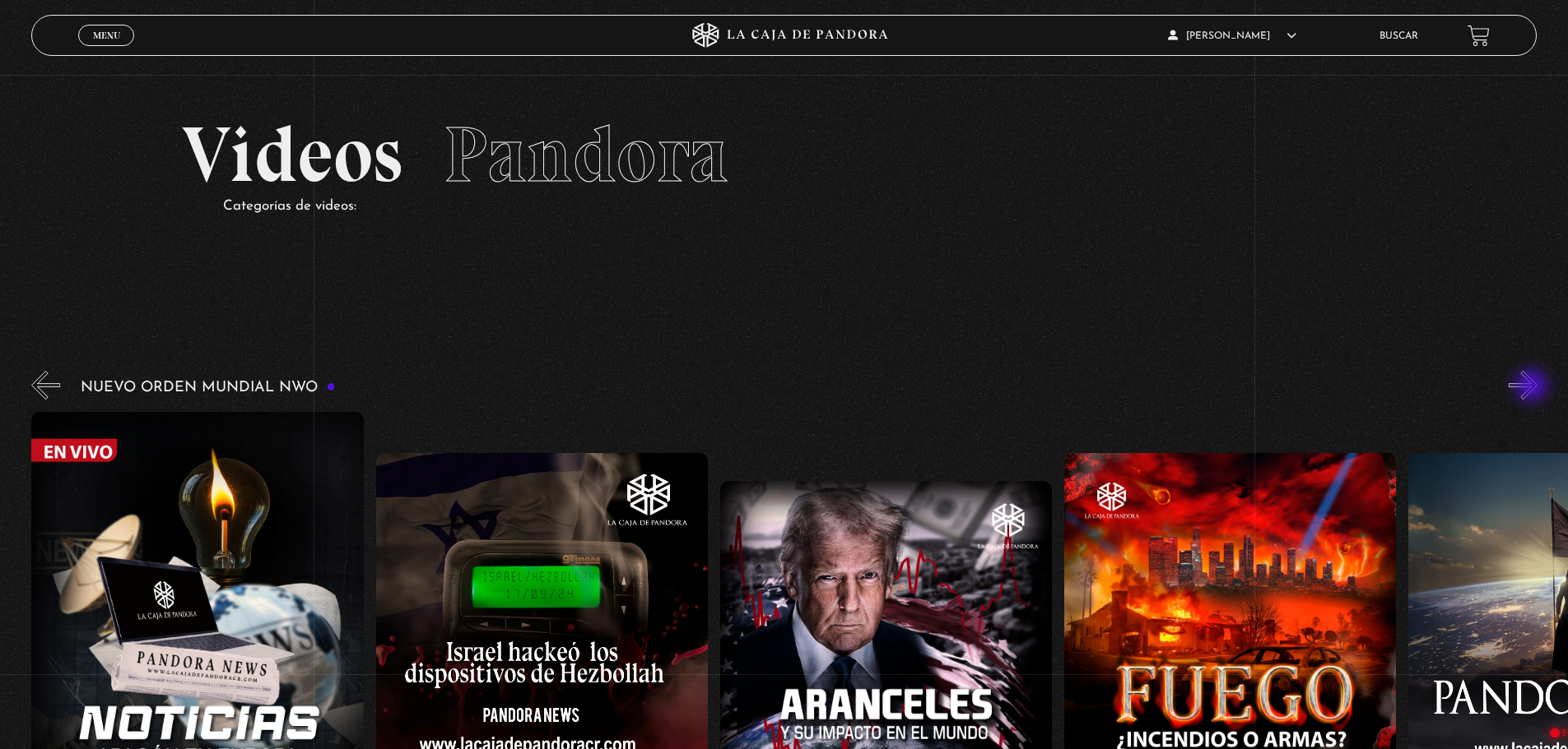
click at [1533, 387] on button "»" at bounding box center [1523, 385] width 29 height 29
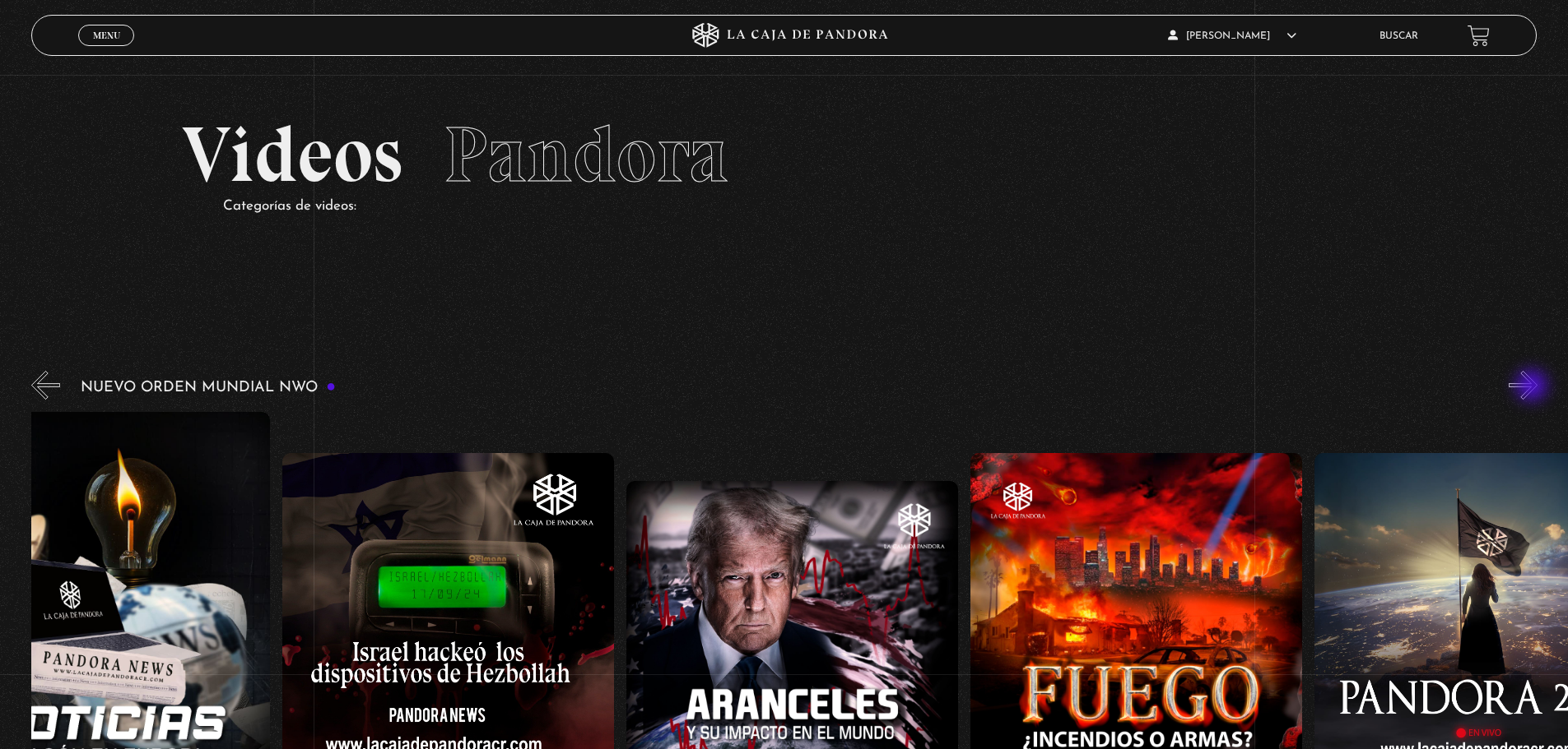
click at [1533, 387] on button "»" at bounding box center [1523, 385] width 29 height 29
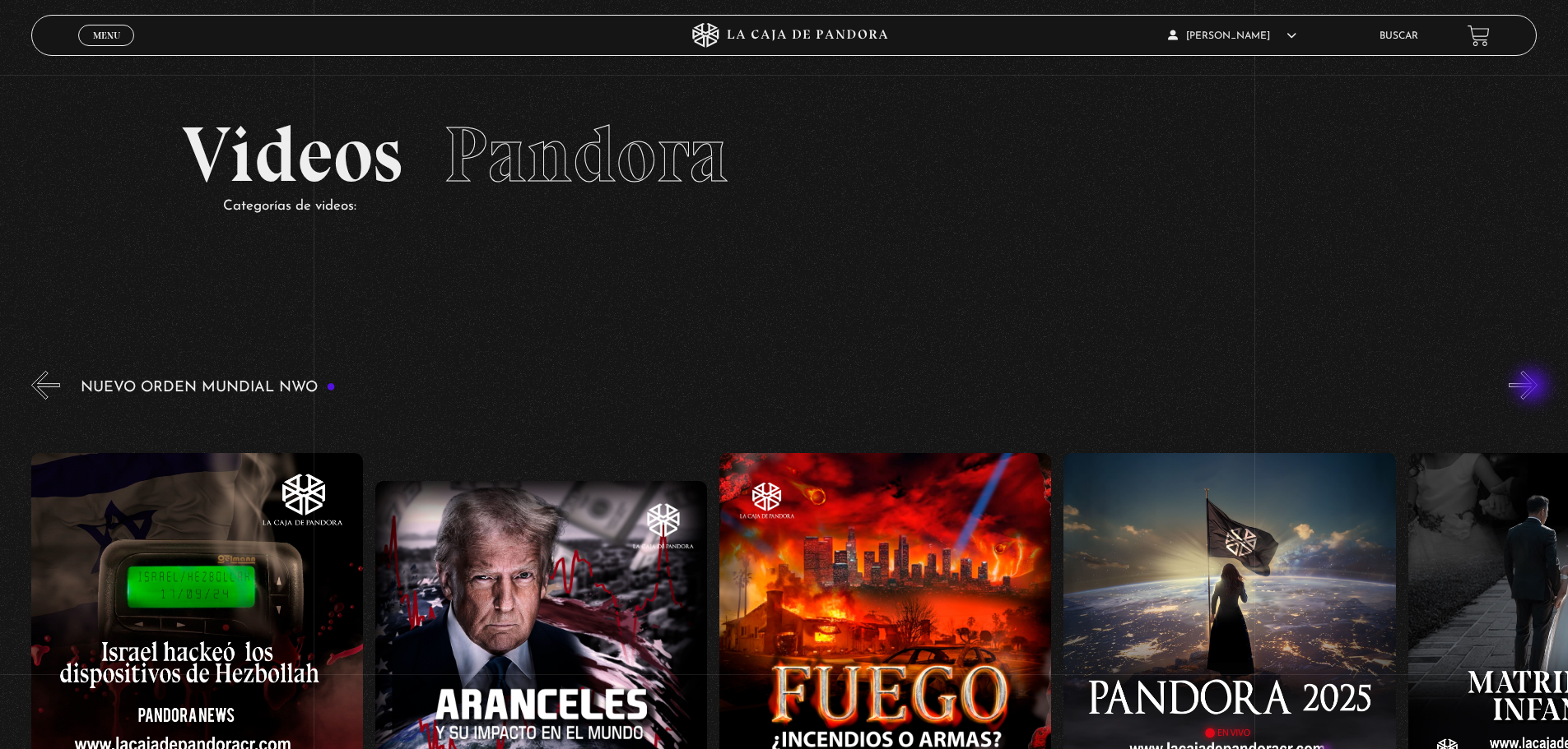
click at [1533, 387] on button "»" at bounding box center [1523, 385] width 29 height 29
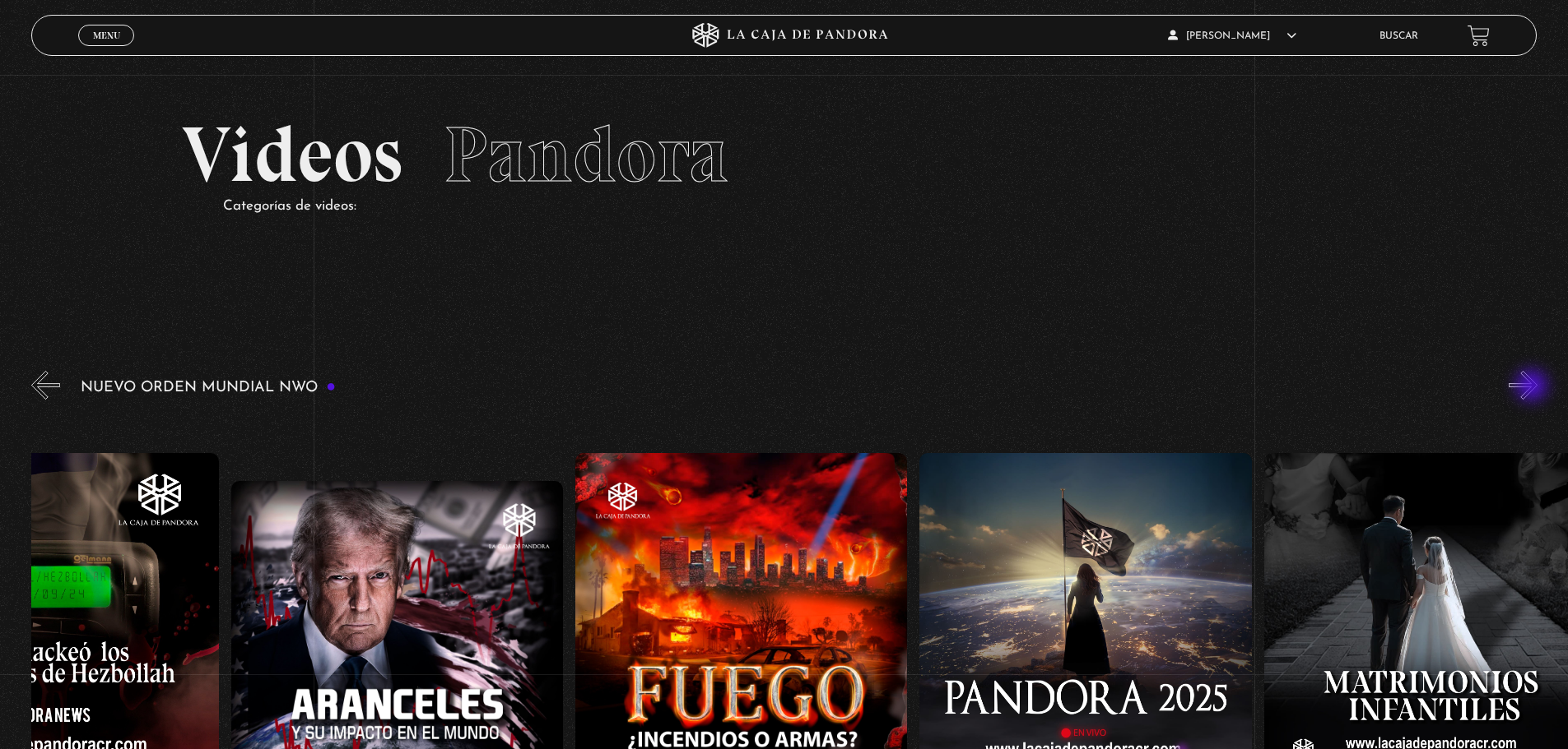
click at [1533, 387] on button "»" at bounding box center [1523, 385] width 29 height 29
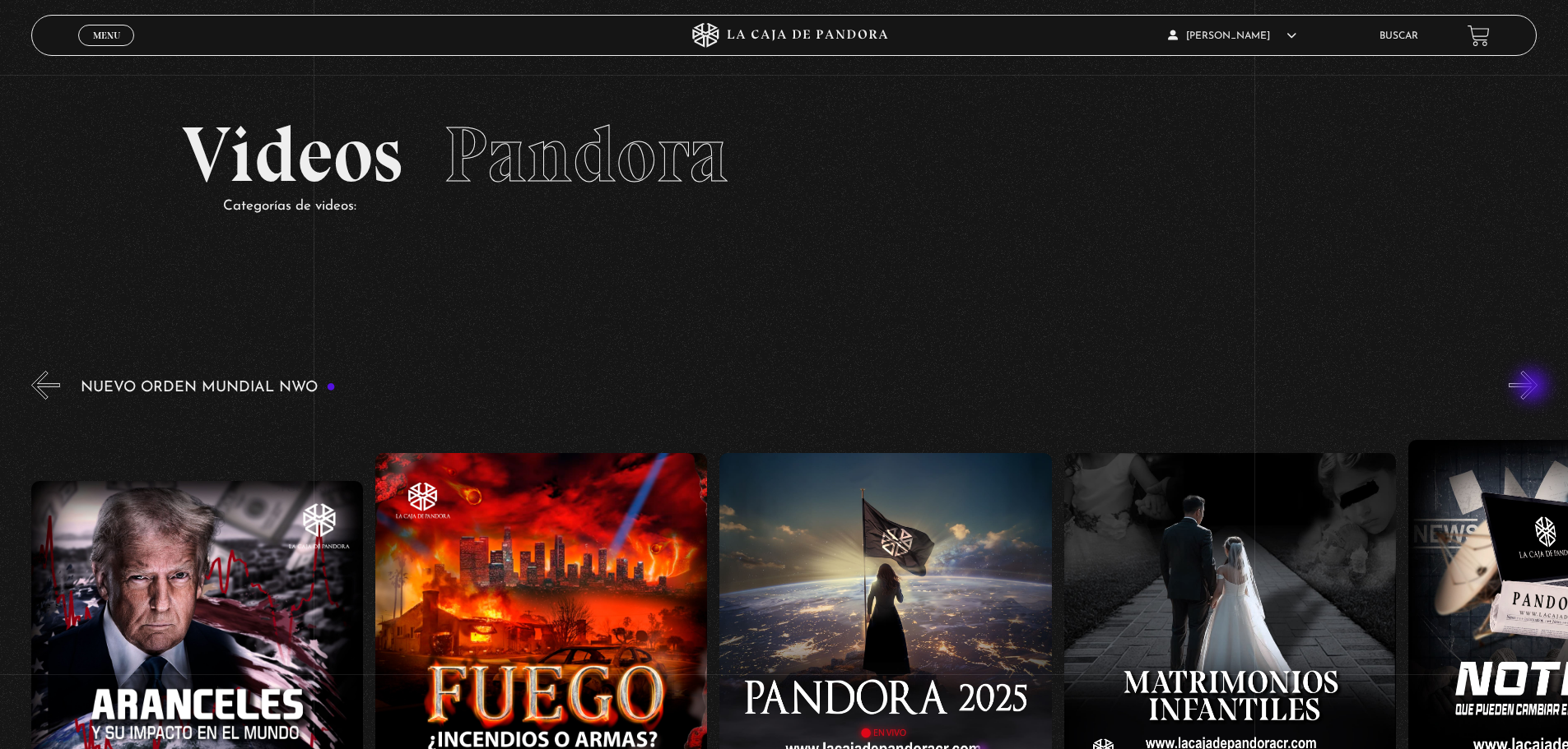
click at [1533, 387] on button "»" at bounding box center [1523, 385] width 29 height 29
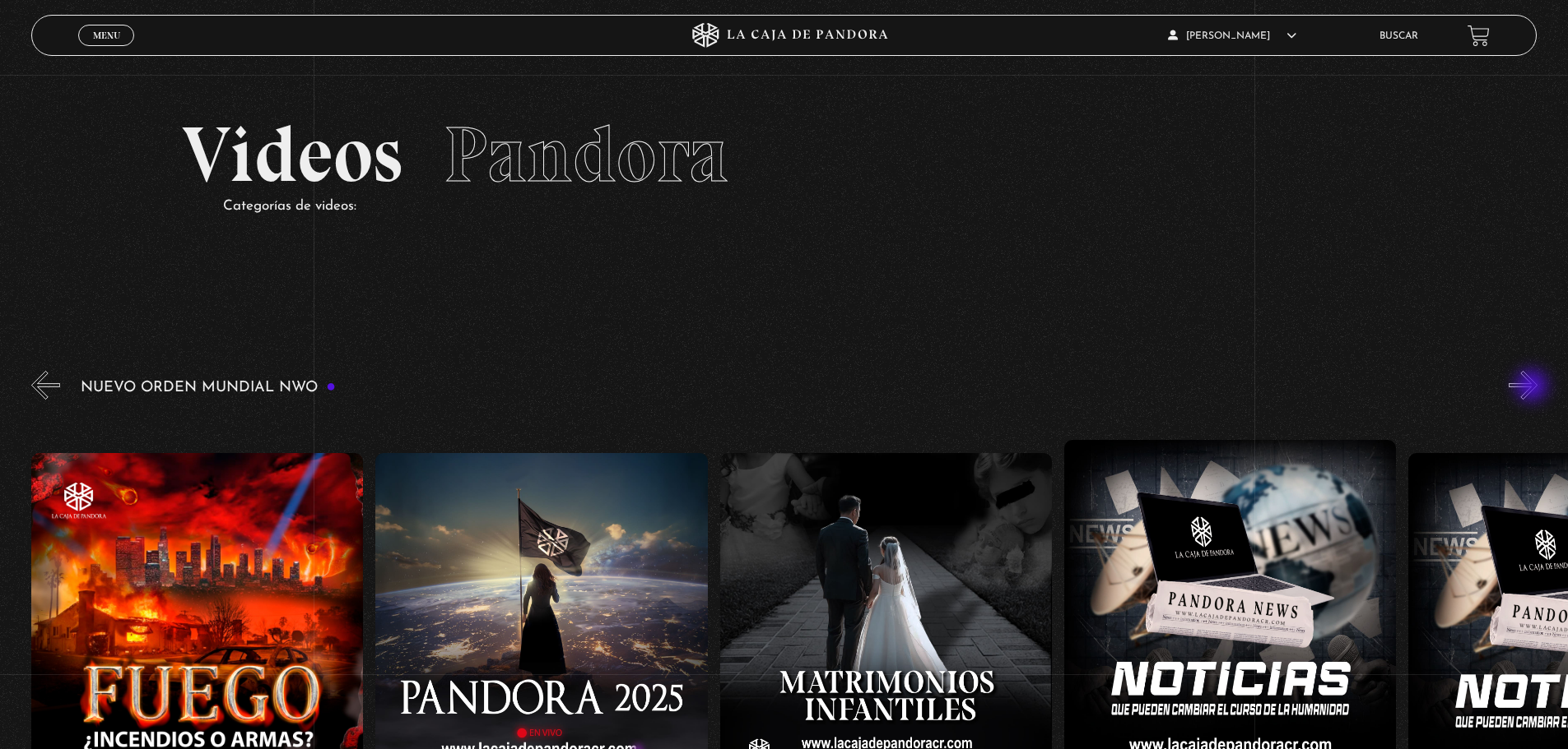
click at [1533, 387] on button "»" at bounding box center [1523, 385] width 29 height 29
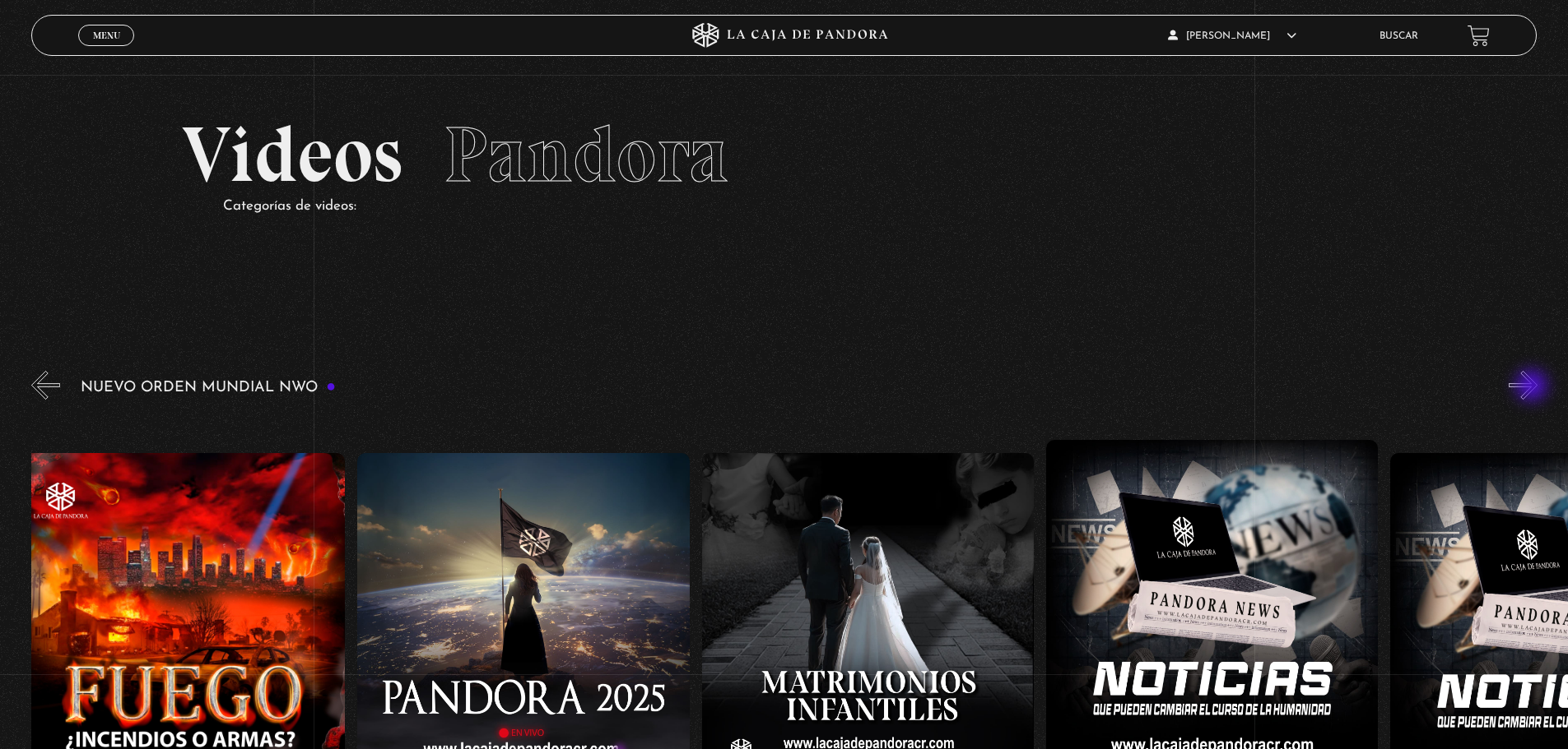
click at [1533, 387] on button "»" at bounding box center [1523, 385] width 29 height 29
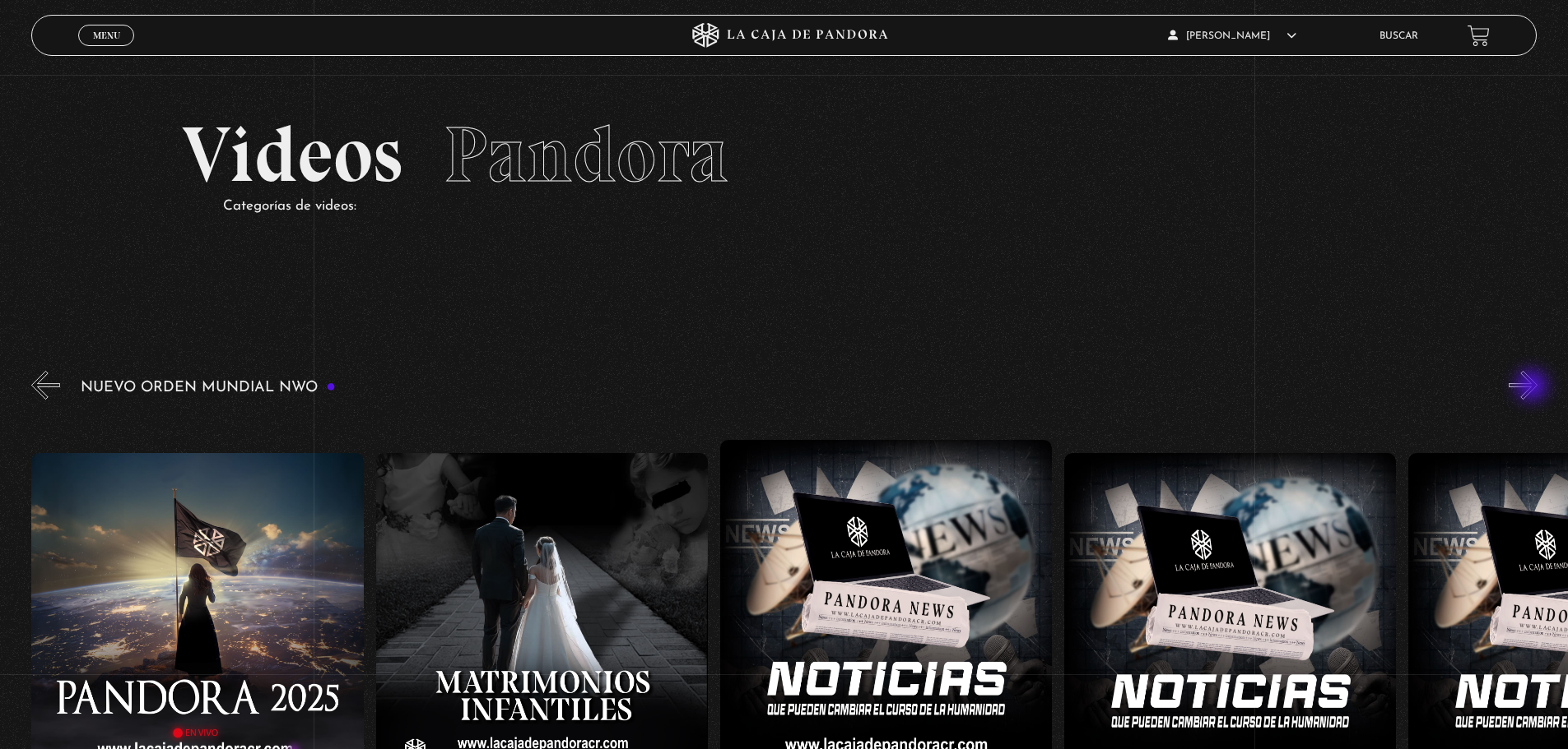
click at [1533, 387] on button "»" at bounding box center [1523, 385] width 29 height 29
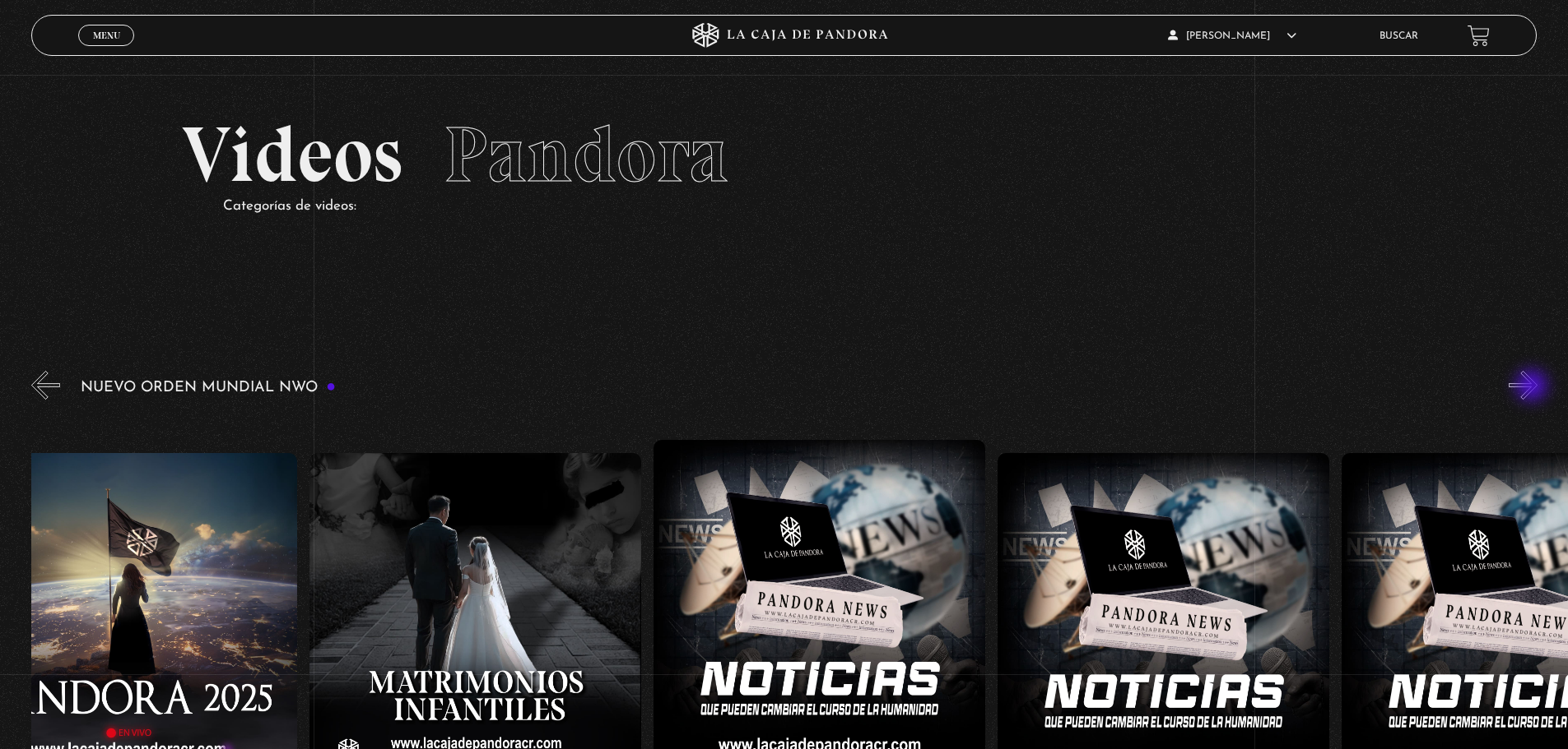
click at [1533, 387] on button "»" at bounding box center [1523, 385] width 29 height 29
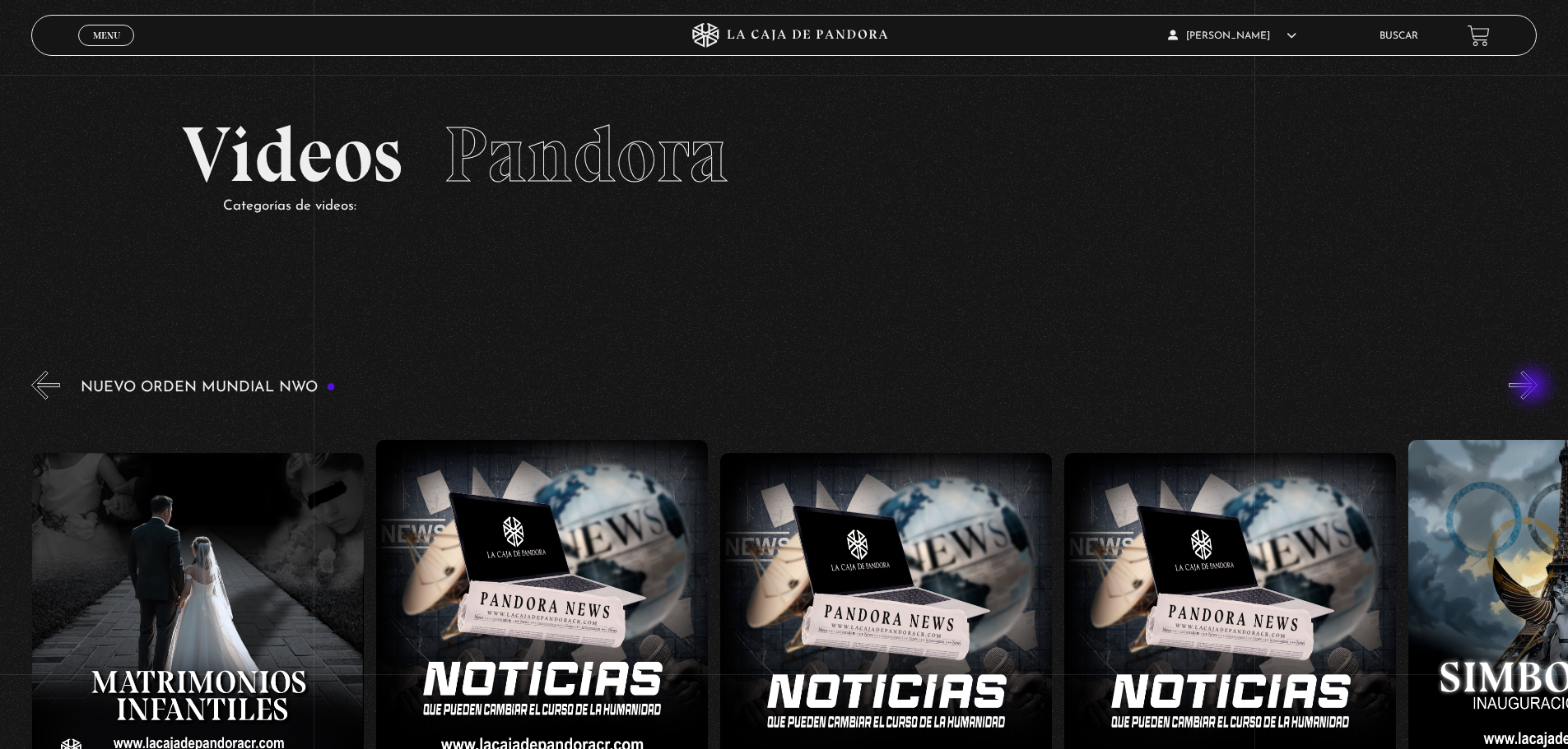
click at [1533, 387] on button "»" at bounding box center [1523, 385] width 29 height 29
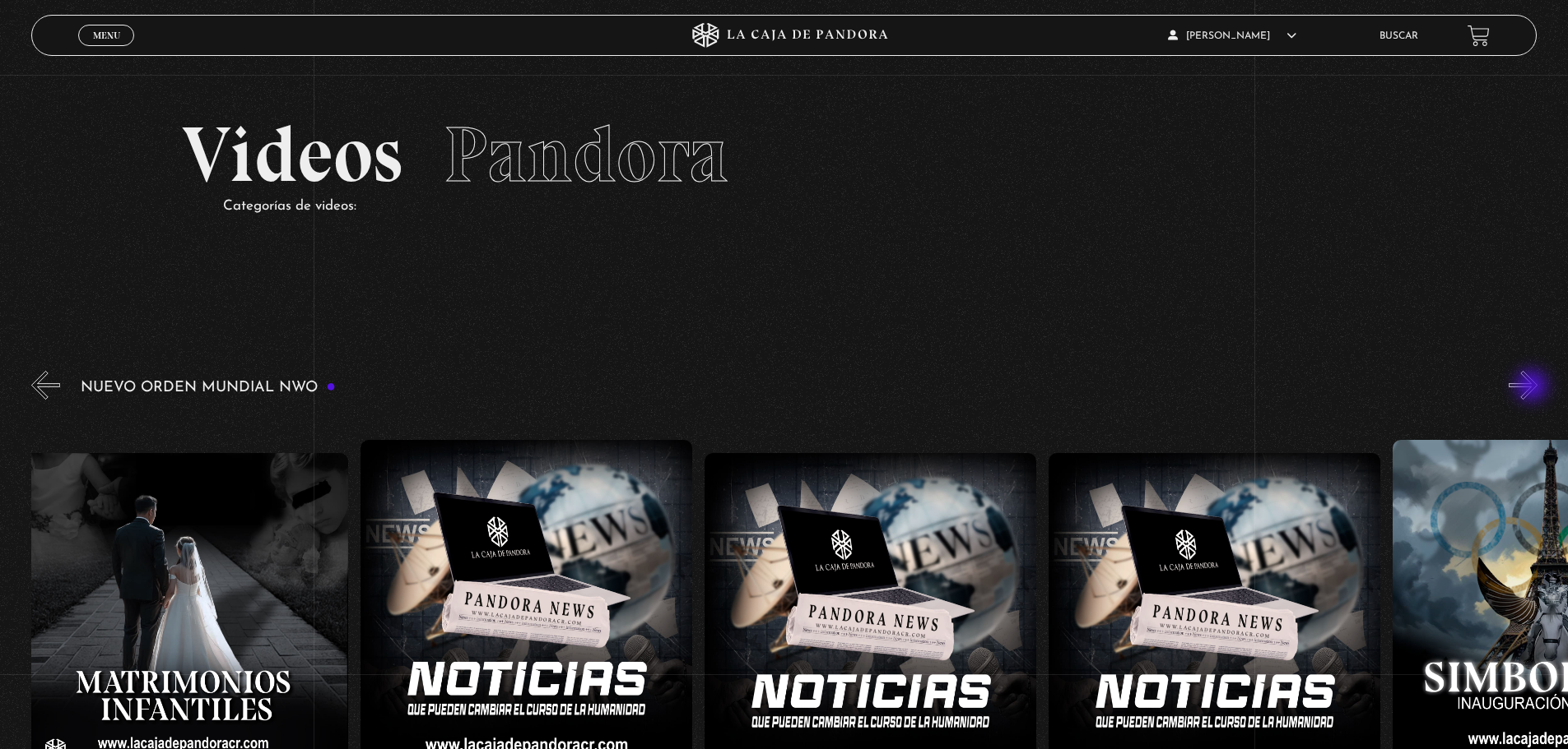
click at [1533, 387] on button "»" at bounding box center [1523, 385] width 29 height 29
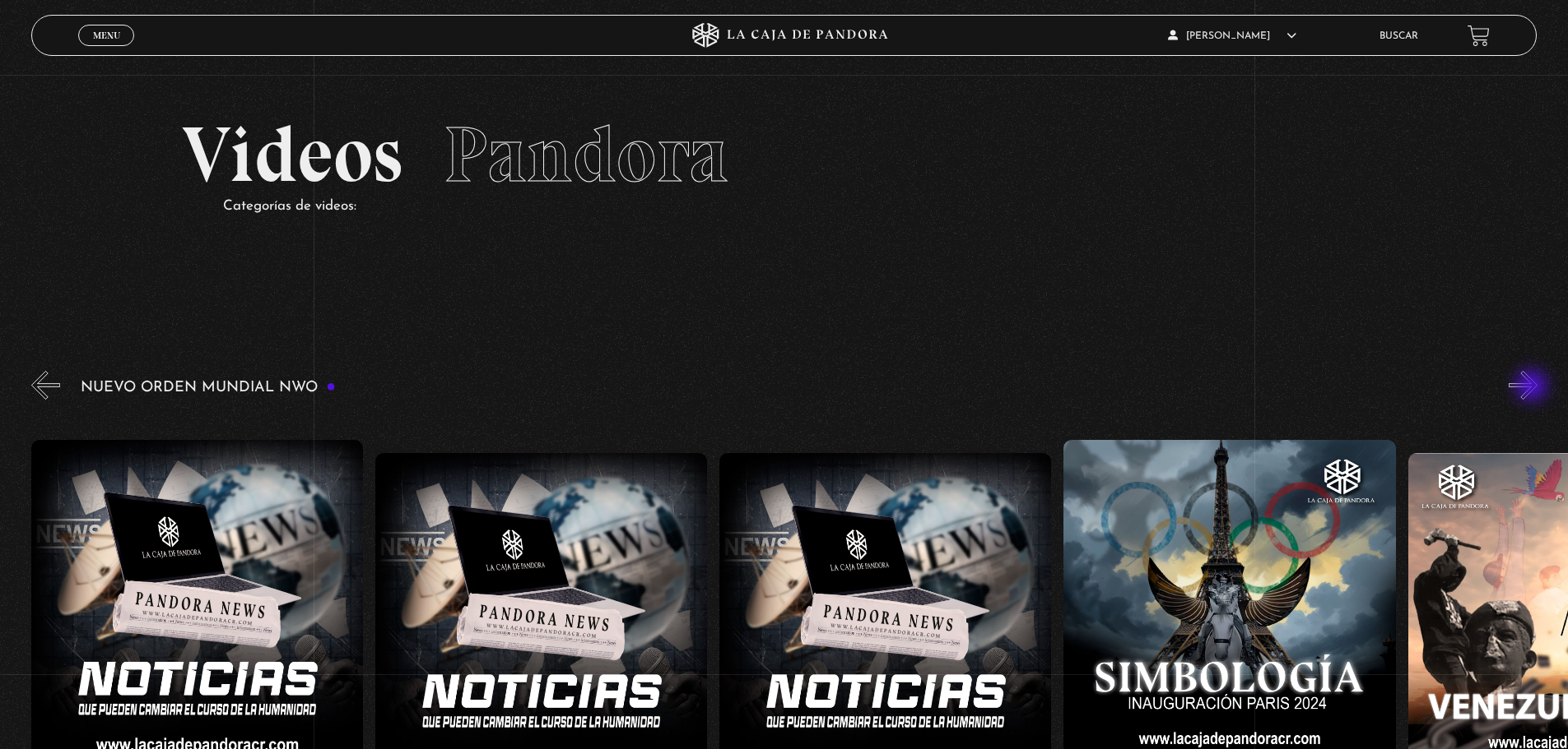
click at [1533, 387] on button "»" at bounding box center [1523, 385] width 29 height 29
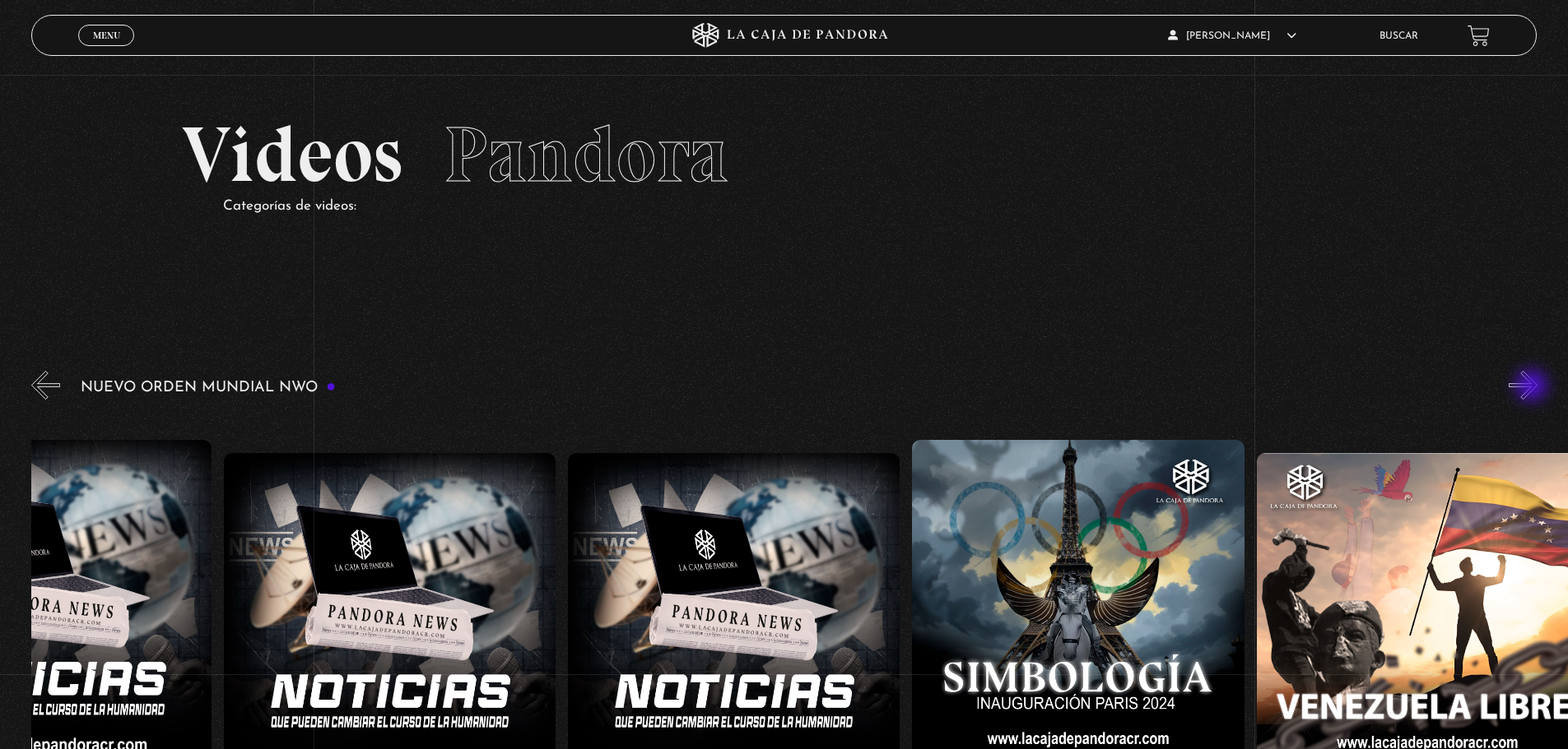
click at [1533, 387] on button "»" at bounding box center [1523, 385] width 29 height 29
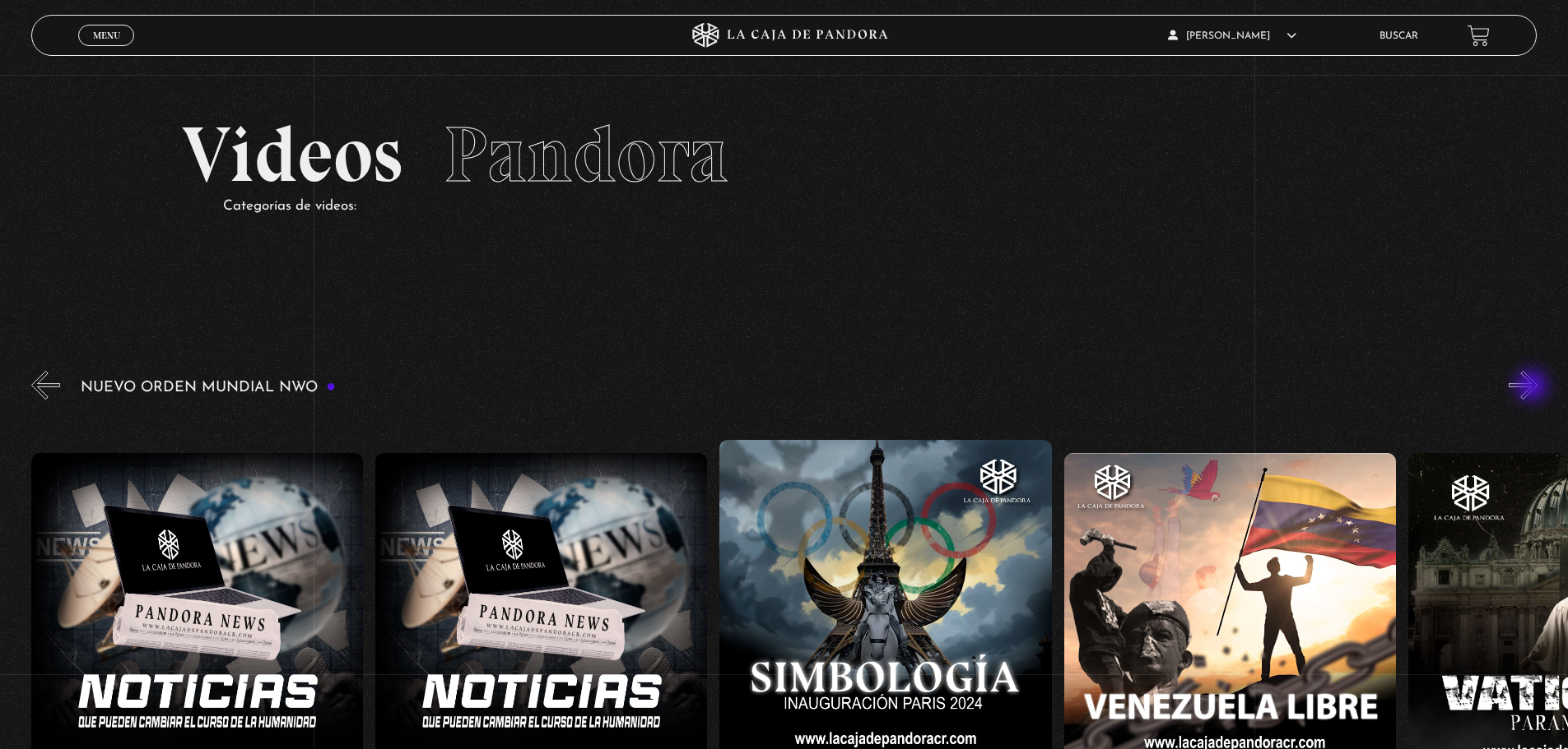
click at [1533, 387] on button "»" at bounding box center [1523, 385] width 29 height 29
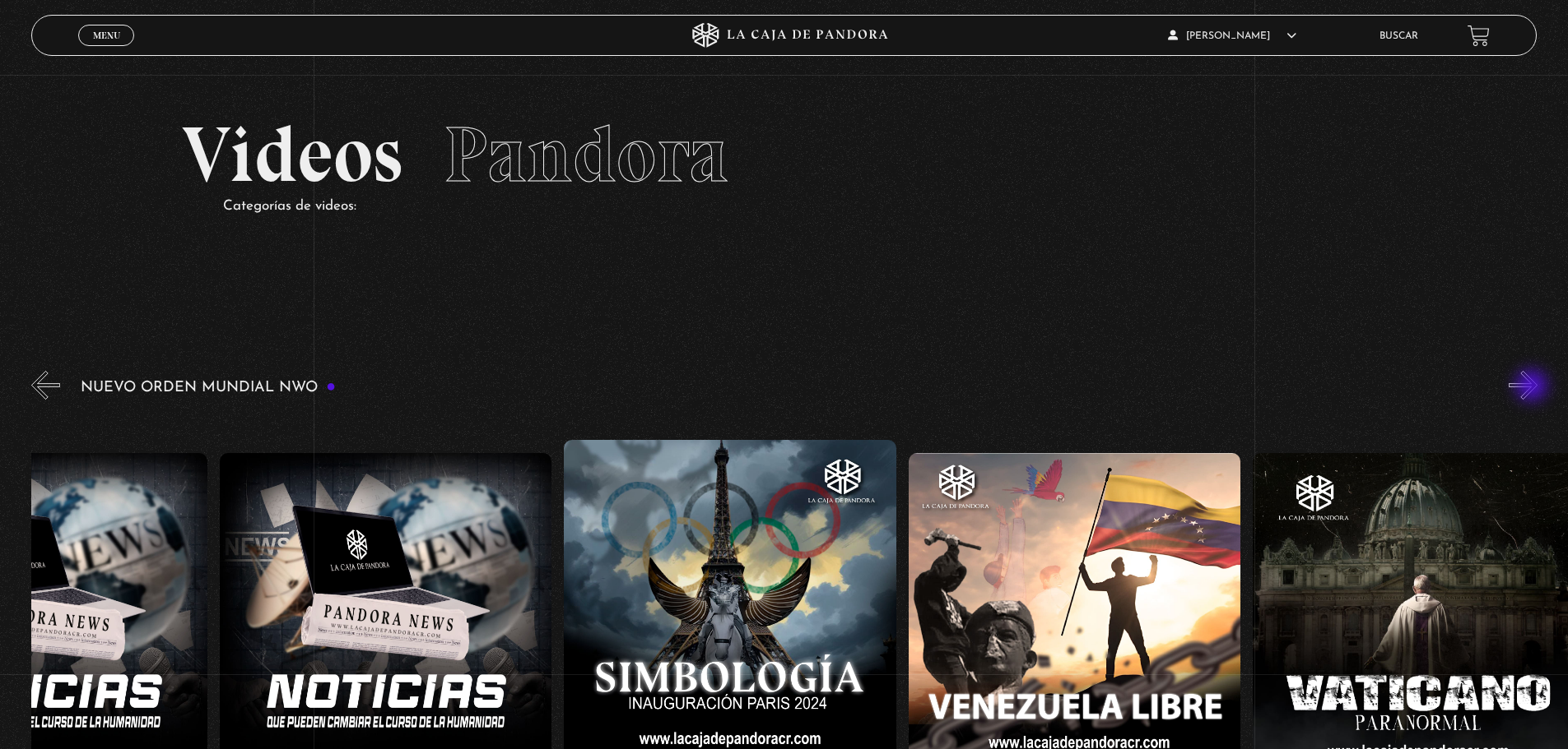
click at [1533, 387] on button "»" at bounding box center [1523, 385] width 29 height 29
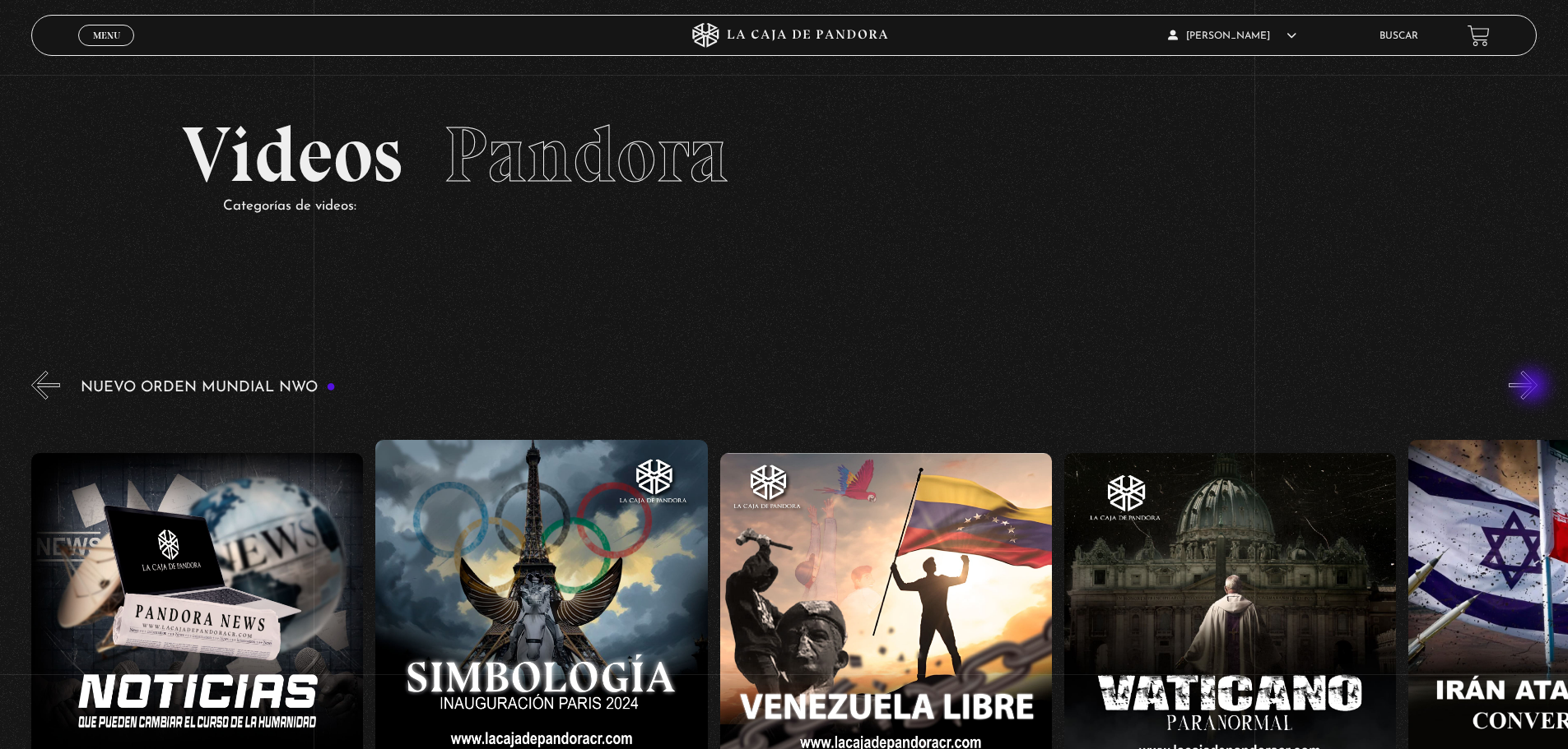
click at [1533, 387] on button "»" at bounding box center [1523, 385] width 29 height 29
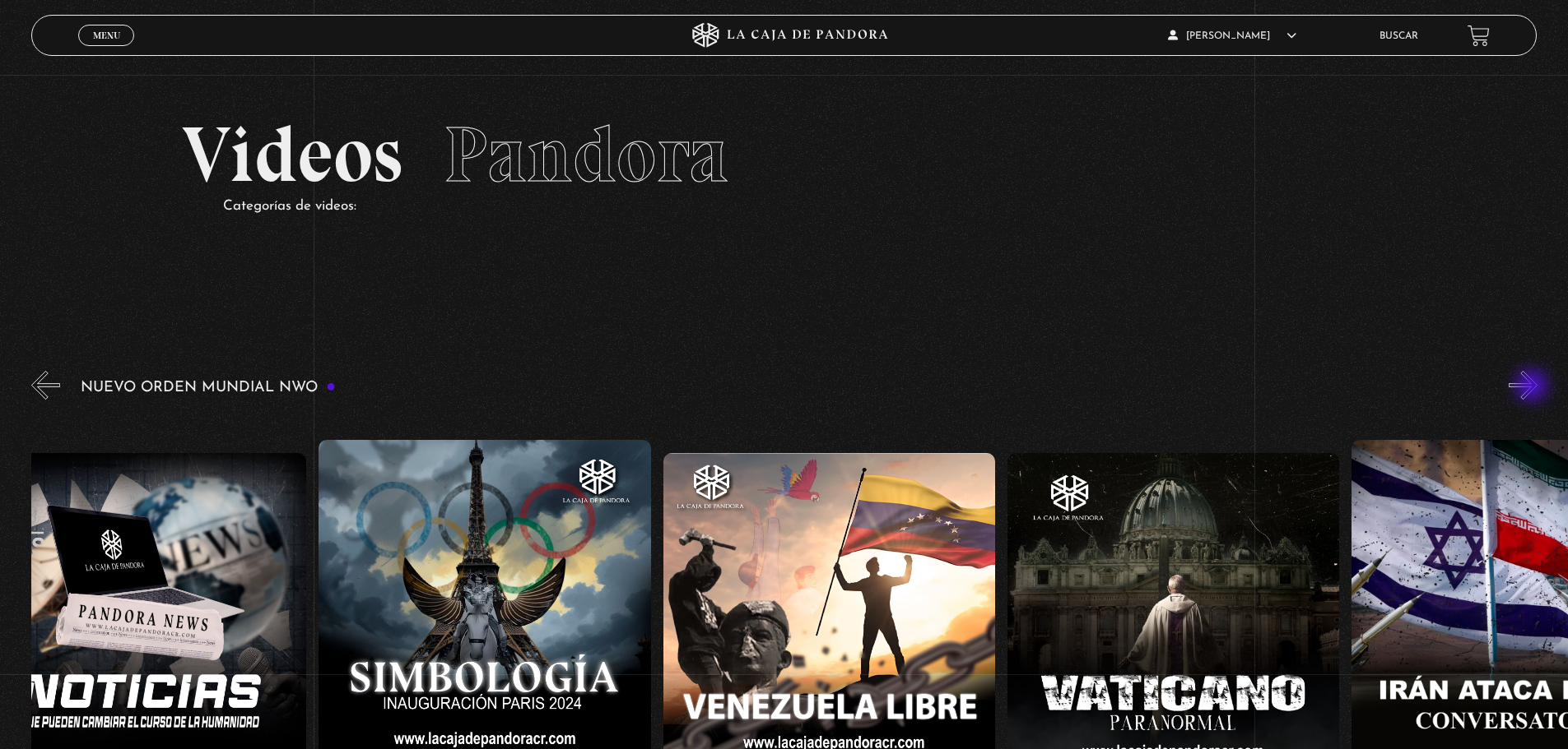
click at [1533, 387] on button "»" at bounding box center [1523, 385] width 29 height 29
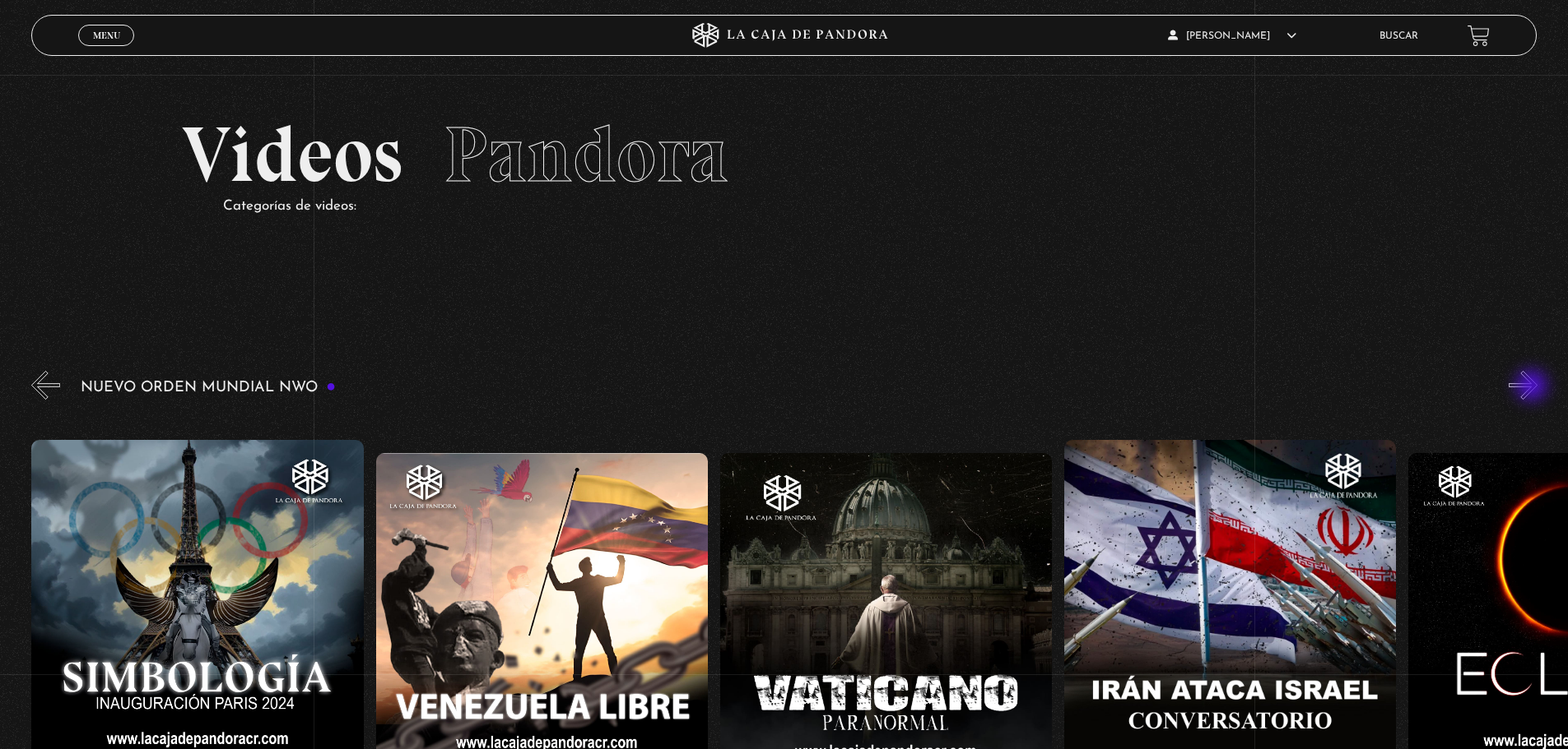
click at [1533, 387] on button "»" at bounding box center [1523, 385] width 29 height 29
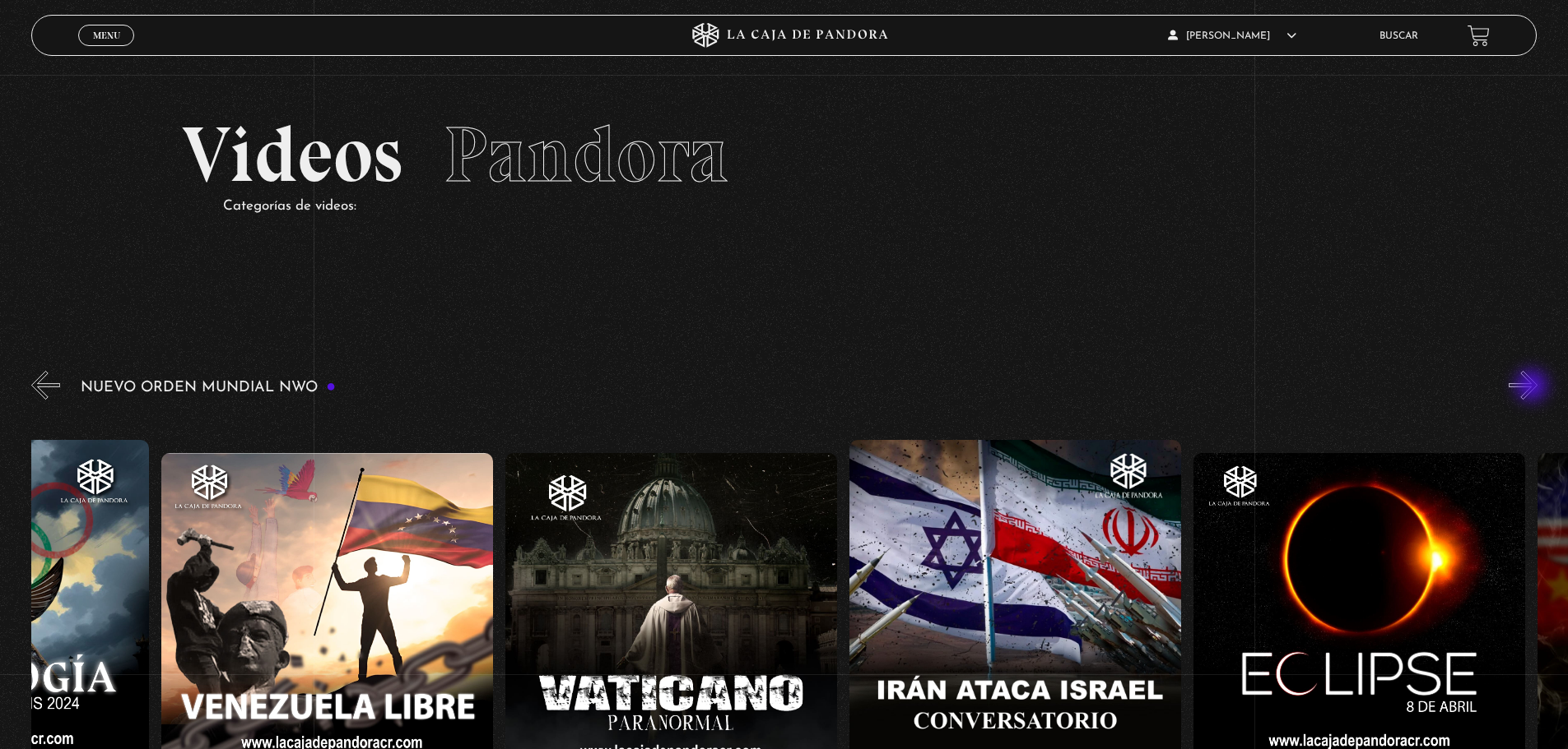
click at [1533, 387] on button "»" at bounding box center [1523, 385] width 29 height 29
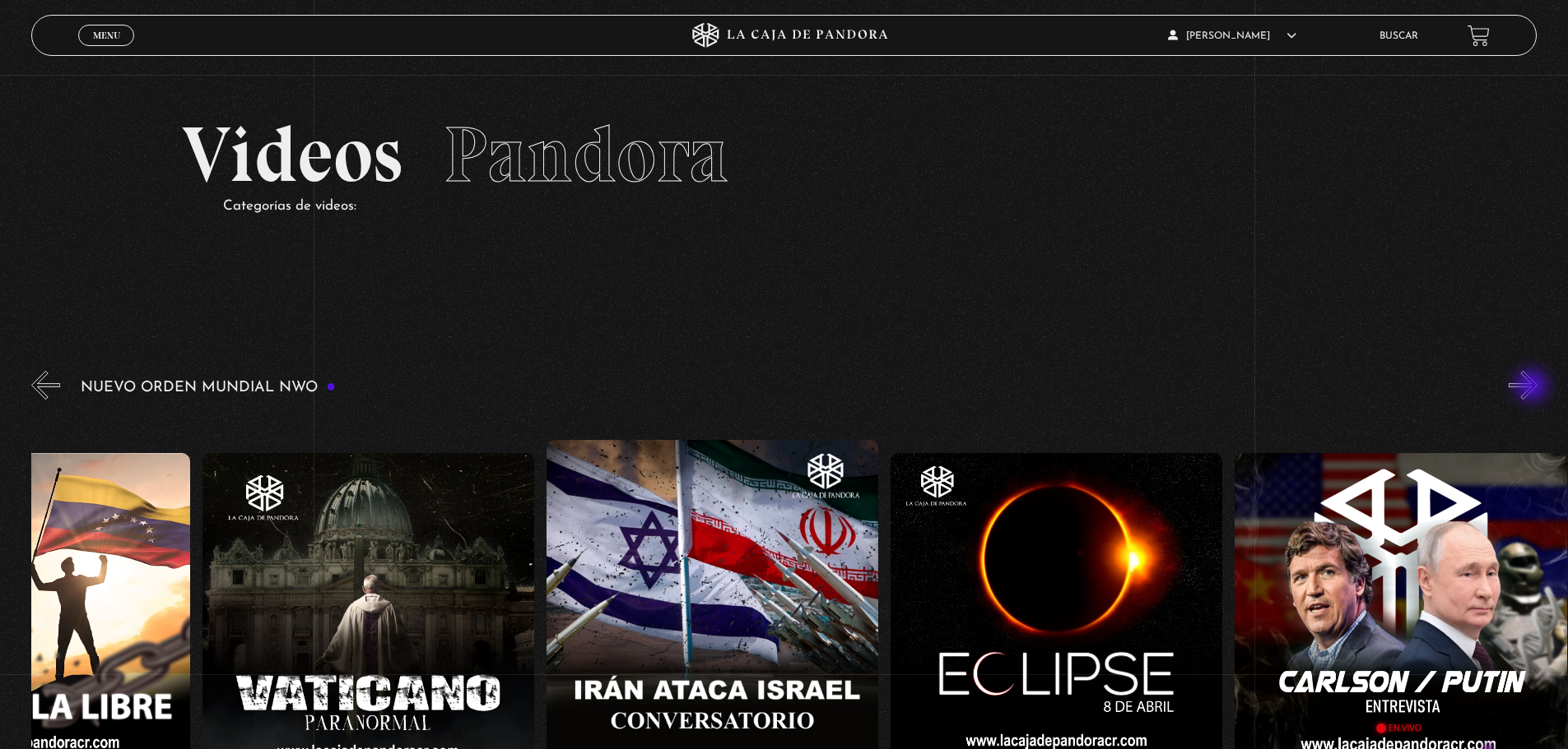
click at [1533, 387] on button "»" at bounding box center [1523, 385] width 29 height 29
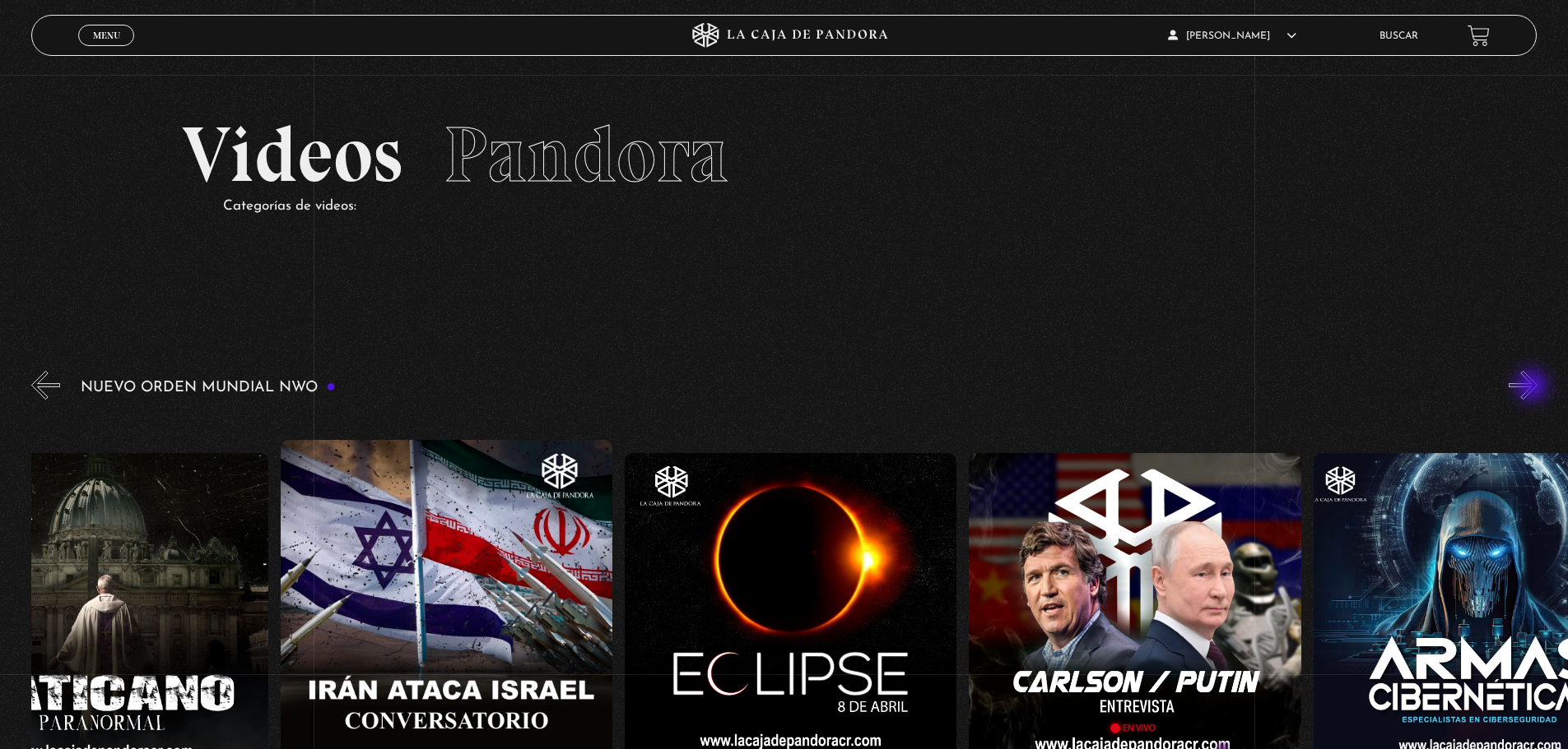
click at [1533, 387] on button "»" at bounding box center [1523, 385] width 29 height 29
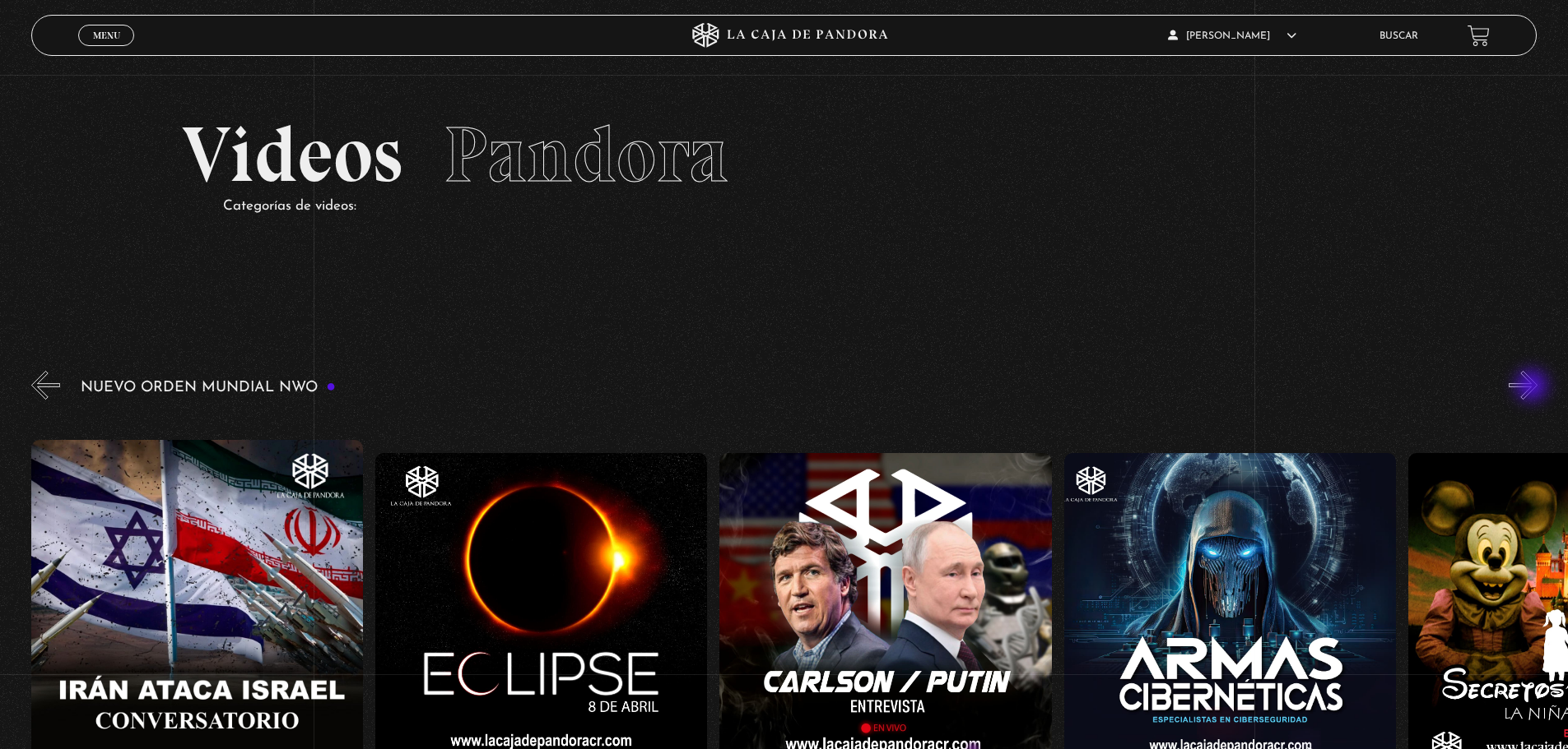
click at [1533, 387] on button "»" at bounding box center [1523, 385] width 29 height 29
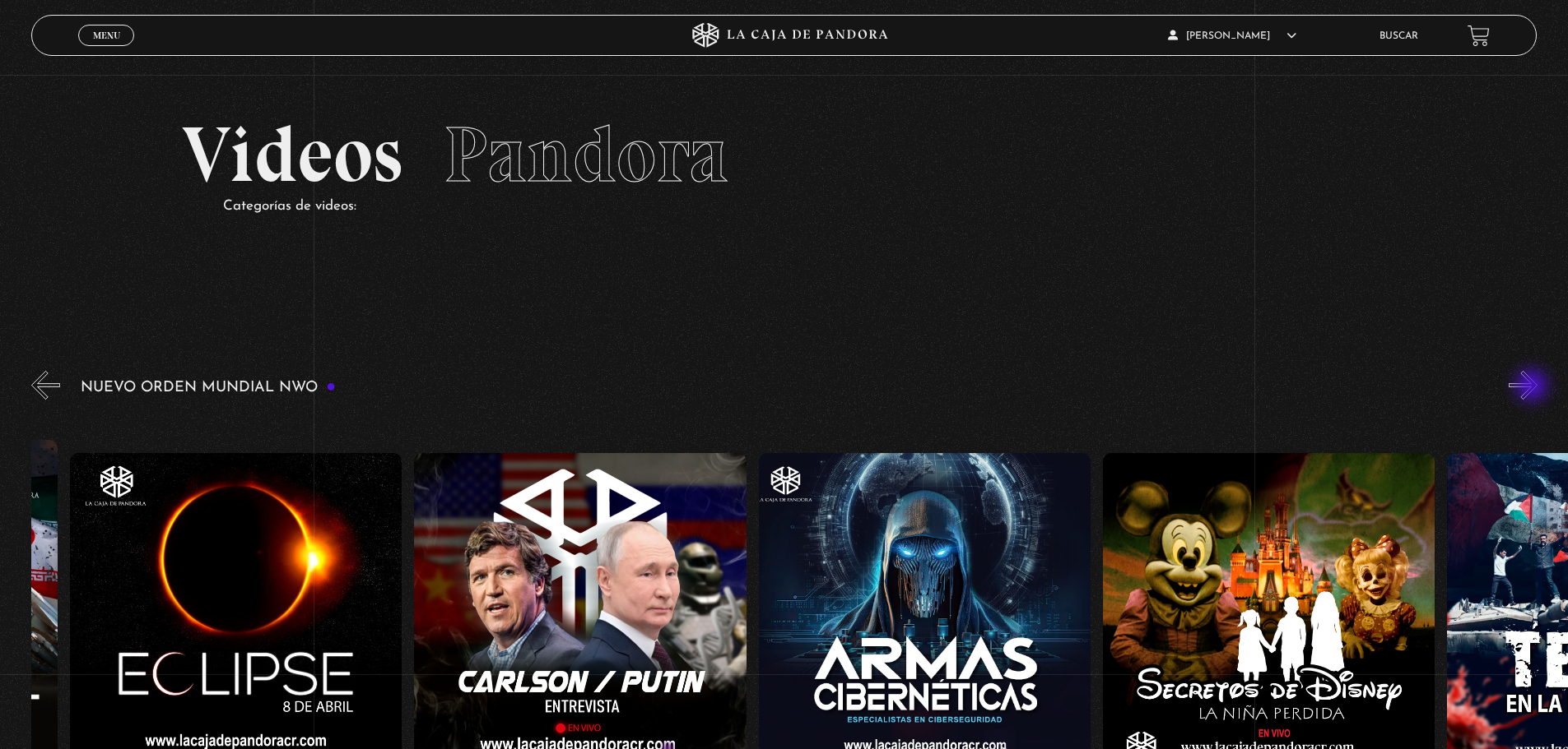
click at [1533, 387] on button "»" at bounding box center [1523, 385] width 29 height 29
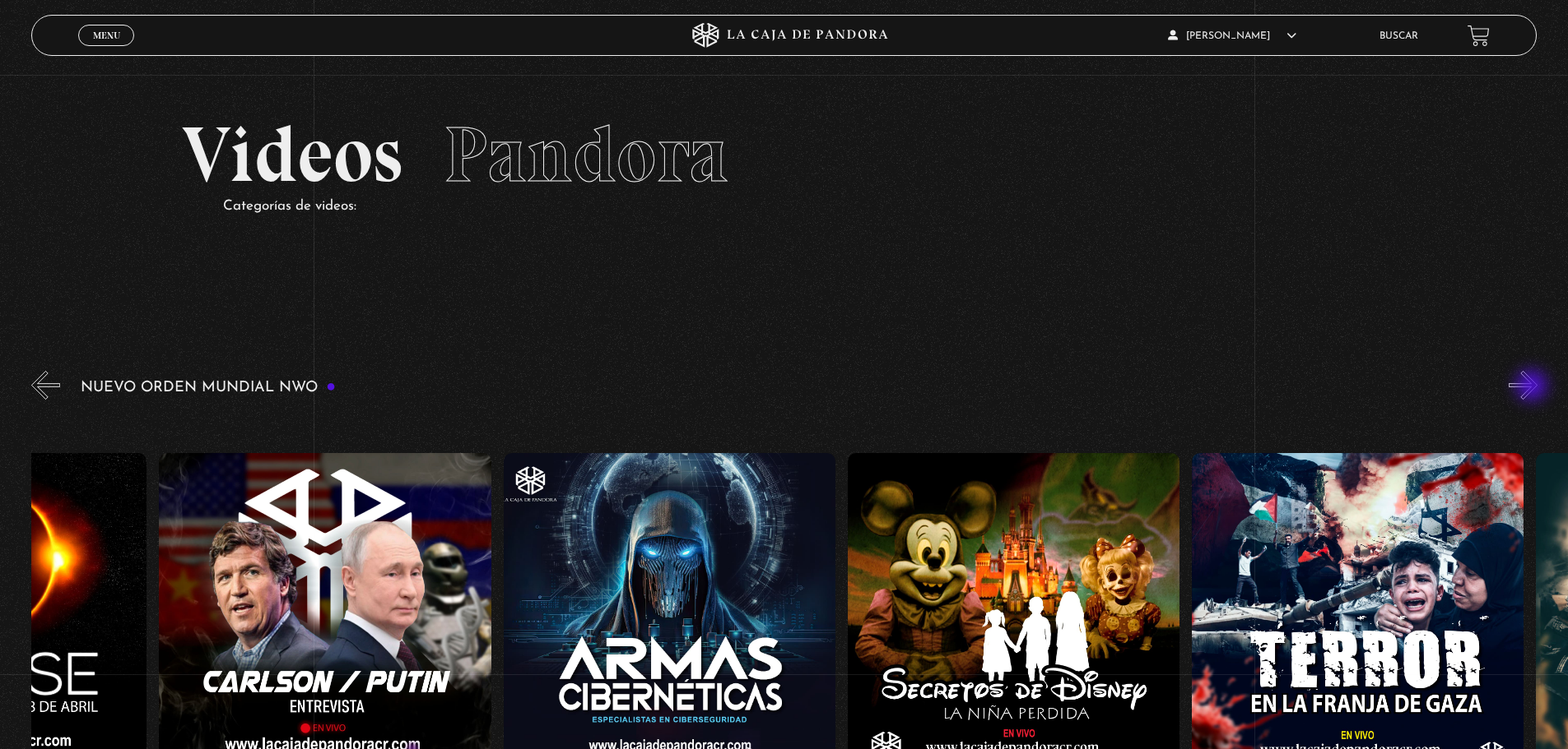
click at [1533, 387] on button "»" at bounding box center [1523, 385] width 29 height 29
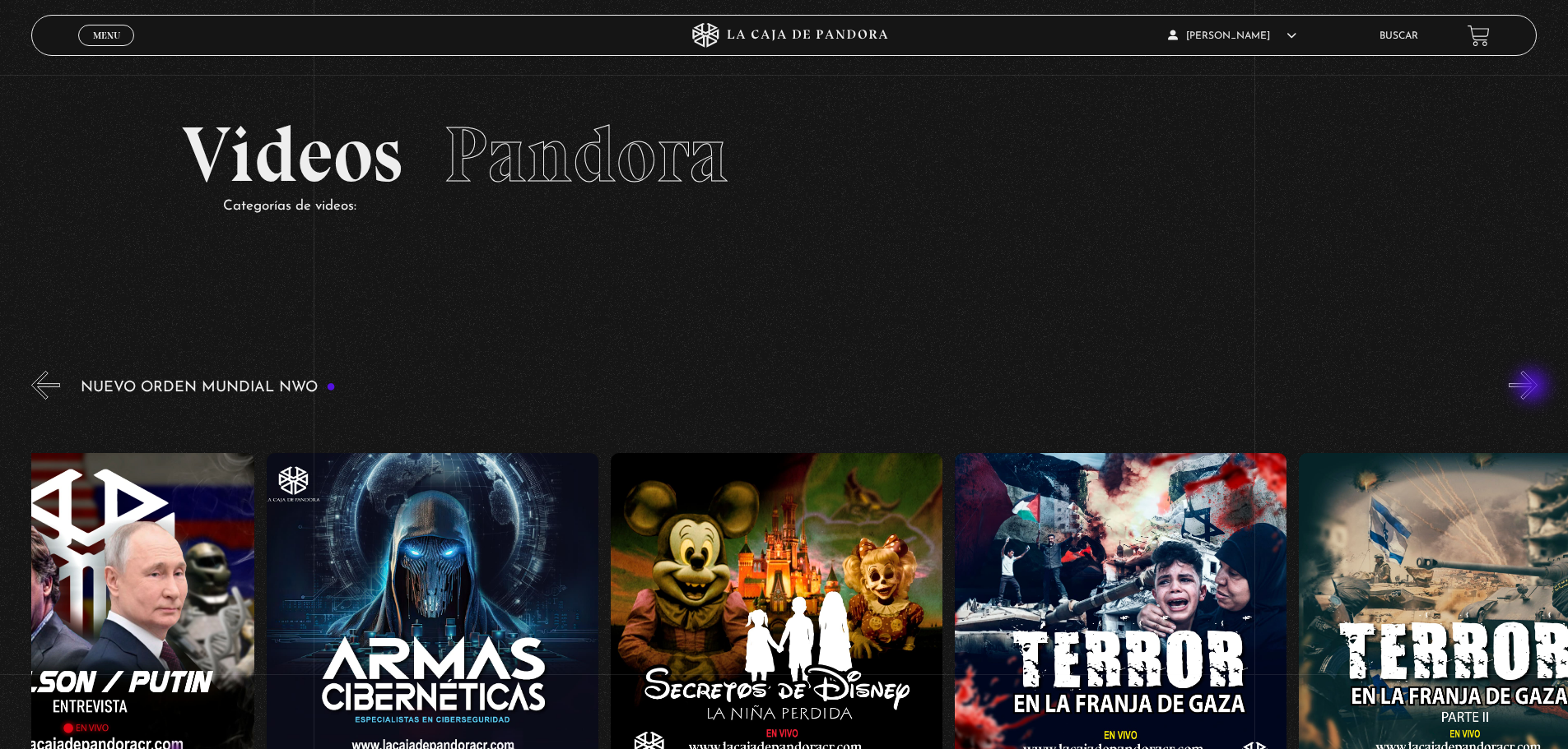
click at [1533, 387] on button "»" at bounding box center [1523, 385] width 29 height 29
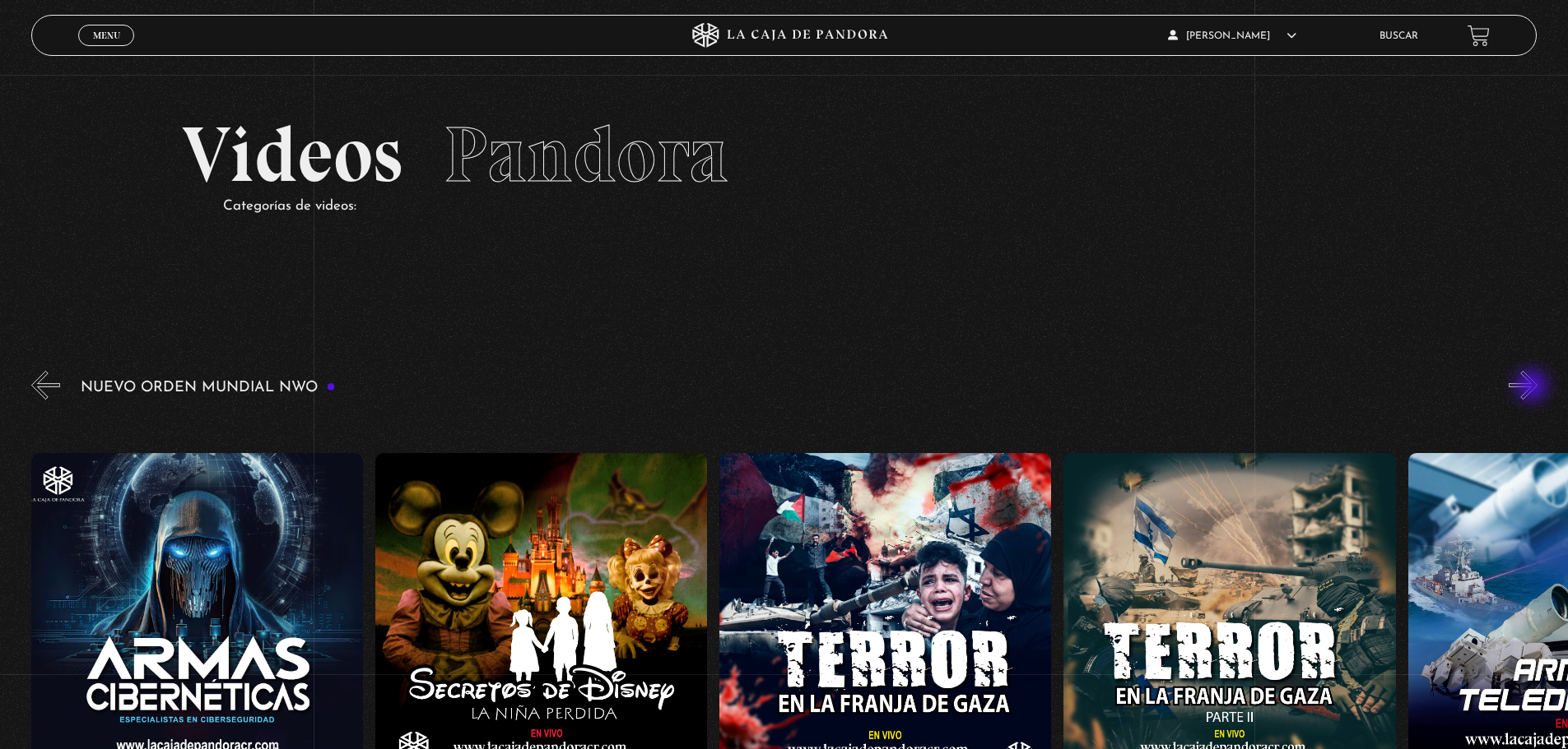
click at [1533, 387] on button "»" at bounding box center [1523, 385] width 29 height 29
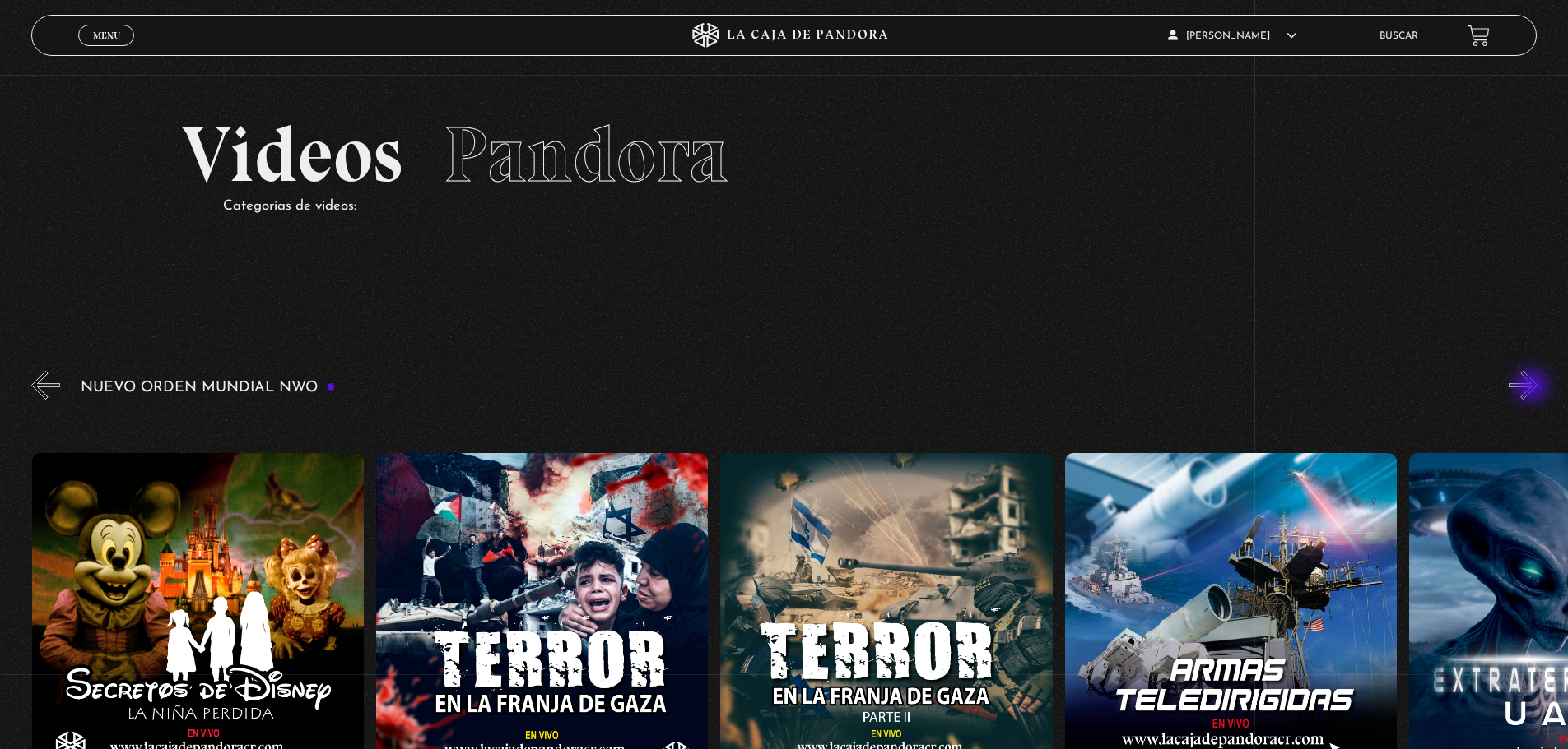
click at [1533, 387] on button "»" at bounding box center [1523, 385] width 29 height 29
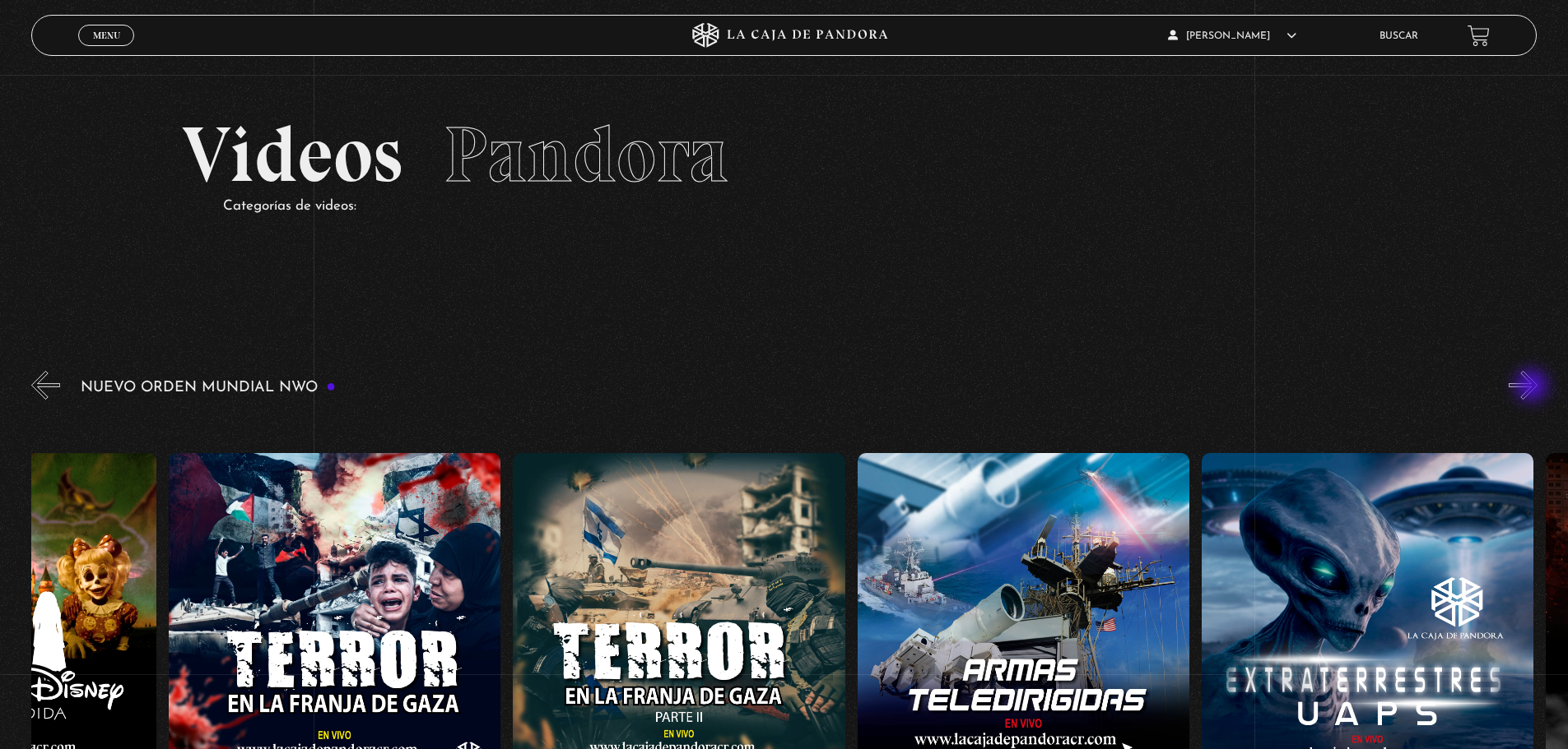
click at [1533, 387] on button "»" at bounding box center [1523, 385] width 29 height 29
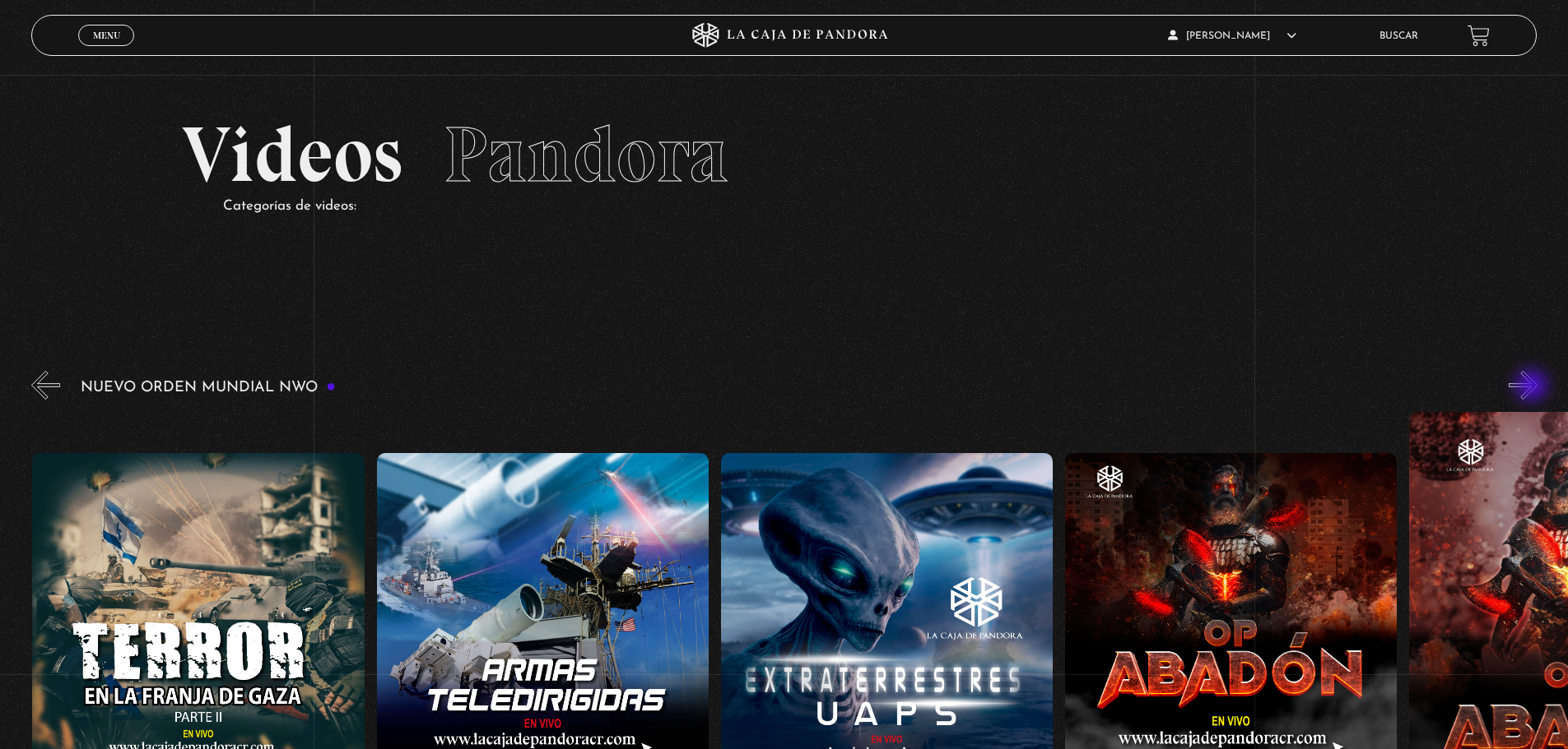
scroll to position [0, 8261]
click at [1533, 387] on button "»" at bounding box center [1523, 385] width 29 height 29
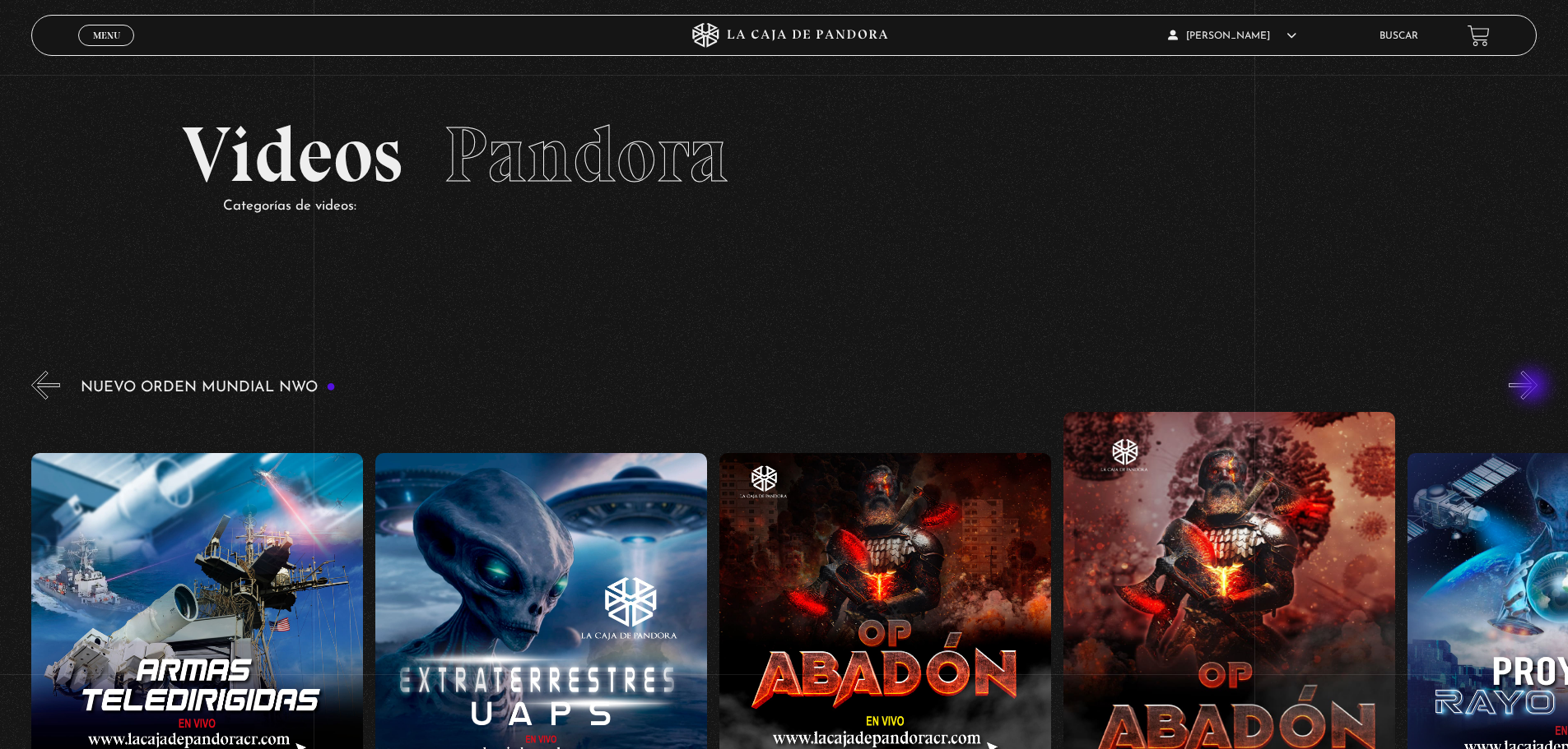
click at [1533, 387] on button "»" at bounding box center [1523, 385] width 29 height 29
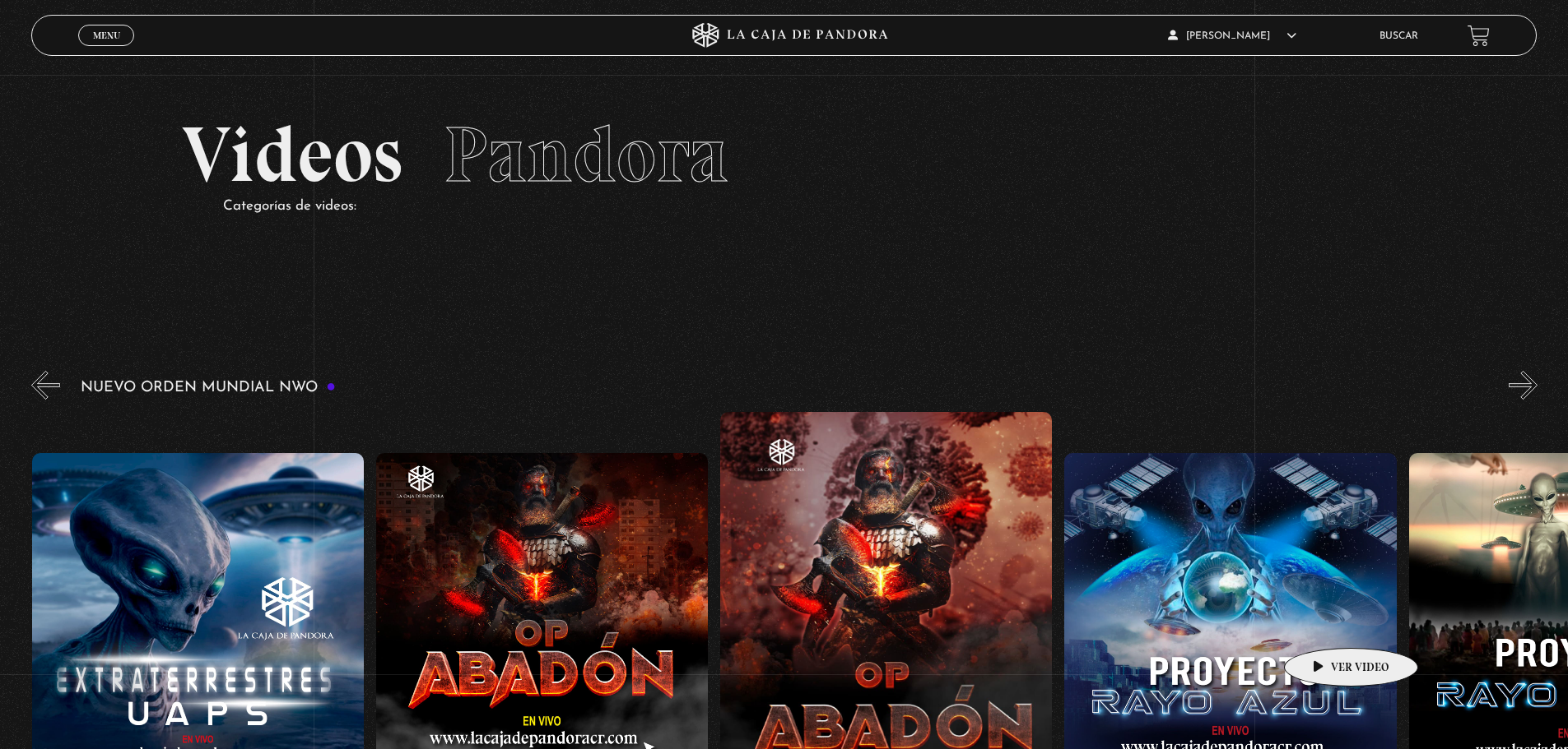
scroll to position [0, 8950]
click at [1533, 388] on button "»" at bounding box center [1523, 385] width 29 height 29
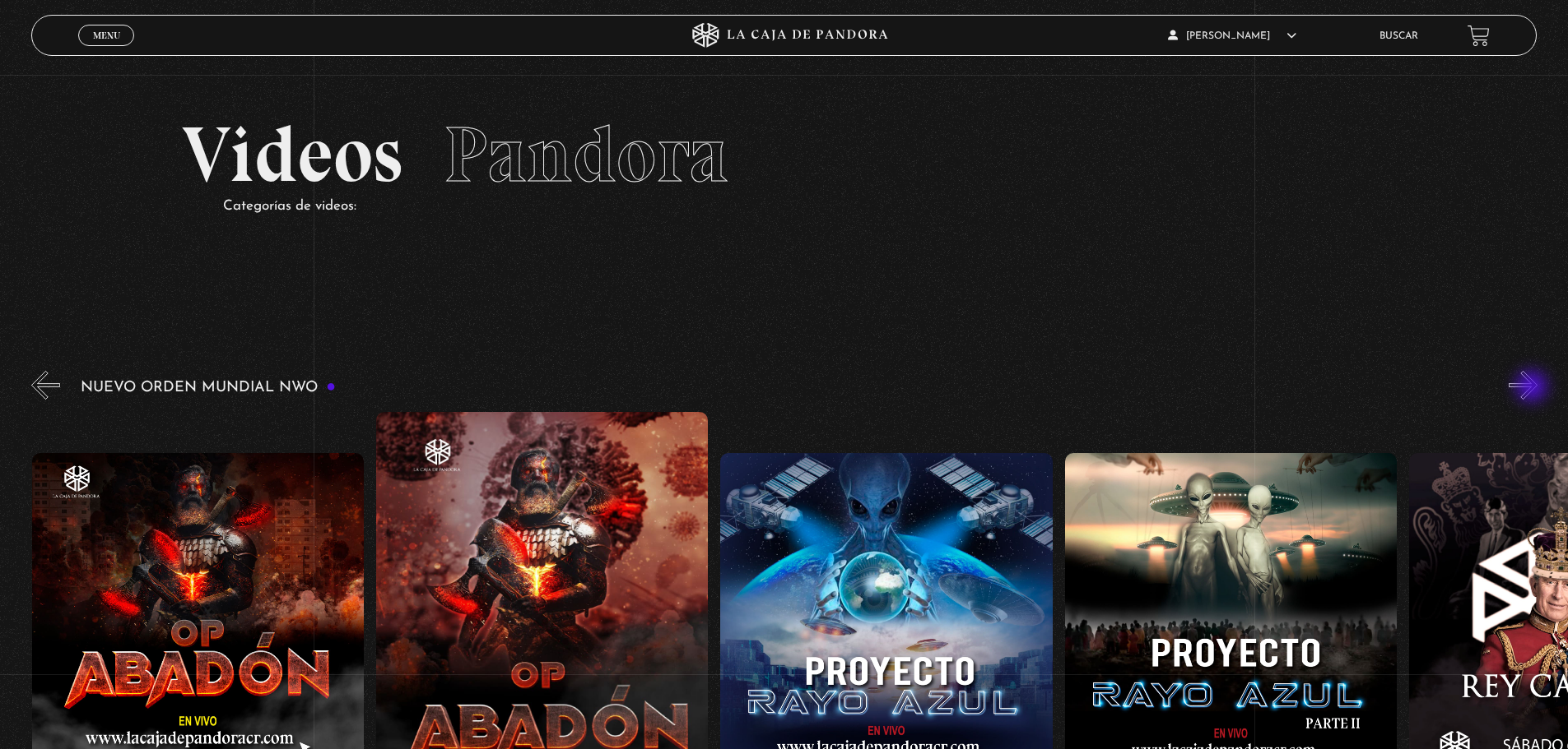
scroll to position [0, 9294]
click at [891, 632] on figure at bounding box center [885, 618] width 331 height 331
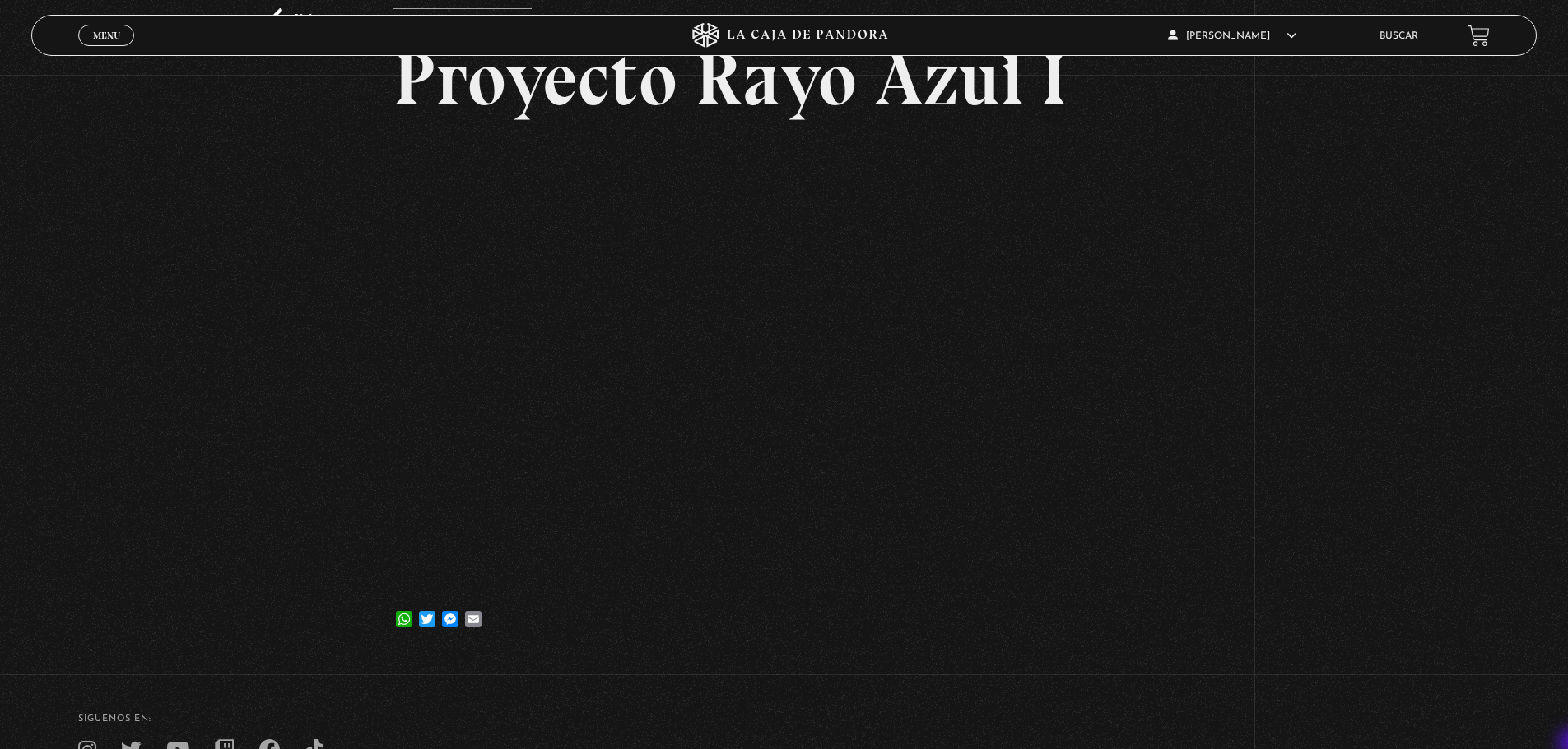
scroll to position [142, 0]
